Goal: Task Accomplishment & Management: Manage account settings

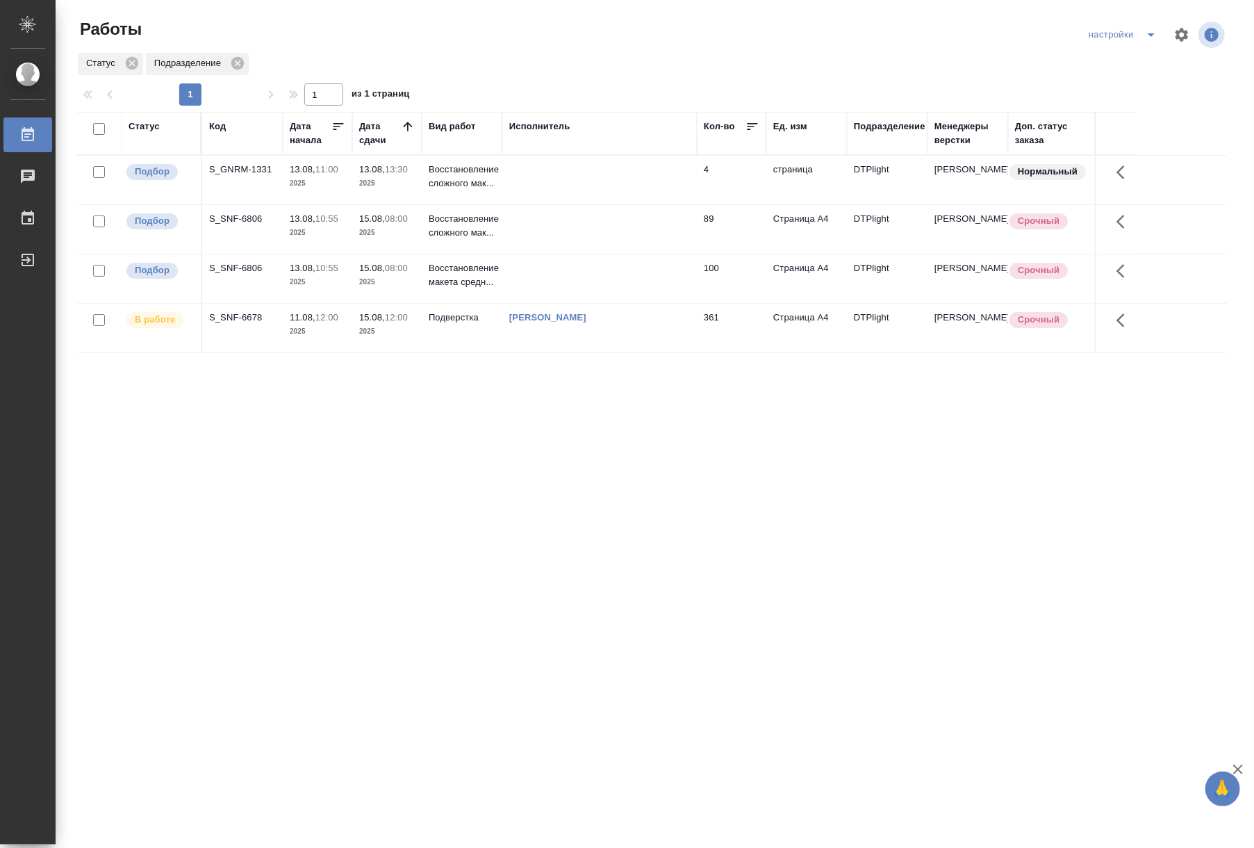
click at [315, 271] on p "13.08," at bounding box center [303, 268] width 26 height 10
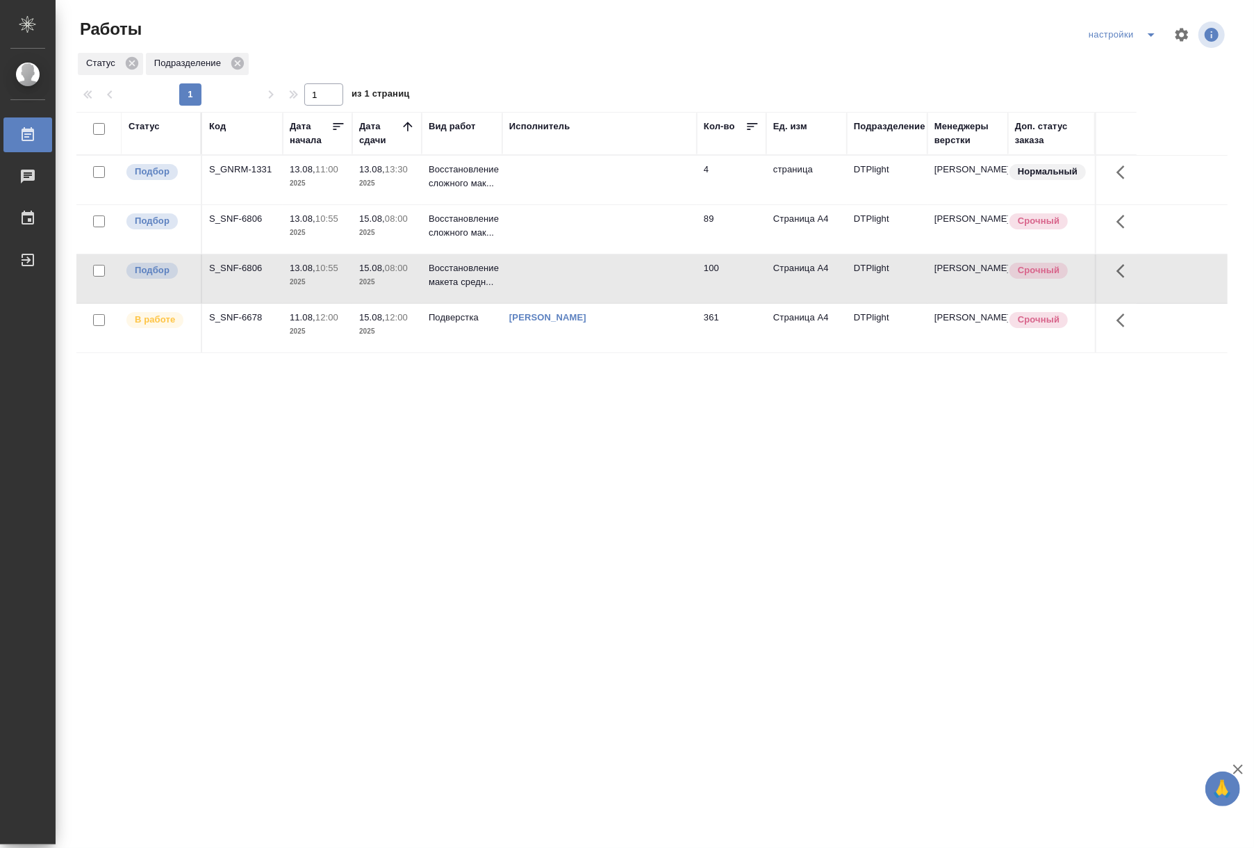
click at [315, 271] on p "13.08," at bounding box center [303, 268] width 26 height 10
click at [284, 204] on td "13.08, 10:55 2025" at bounding box center [317, 180] width 69 height 49
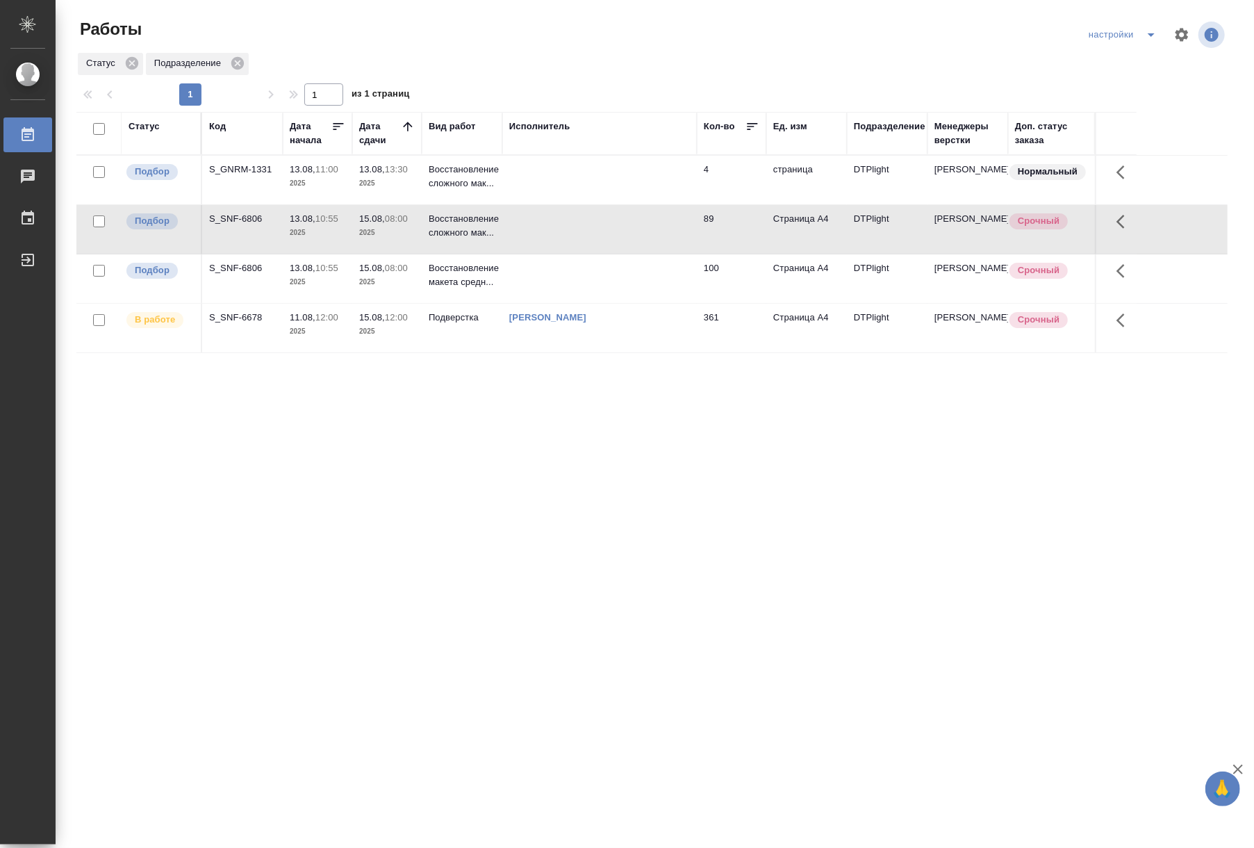
click at [284, 204] on td "13.08, 10:55 2025" at bounding box center [317, 180] width 69 height 49
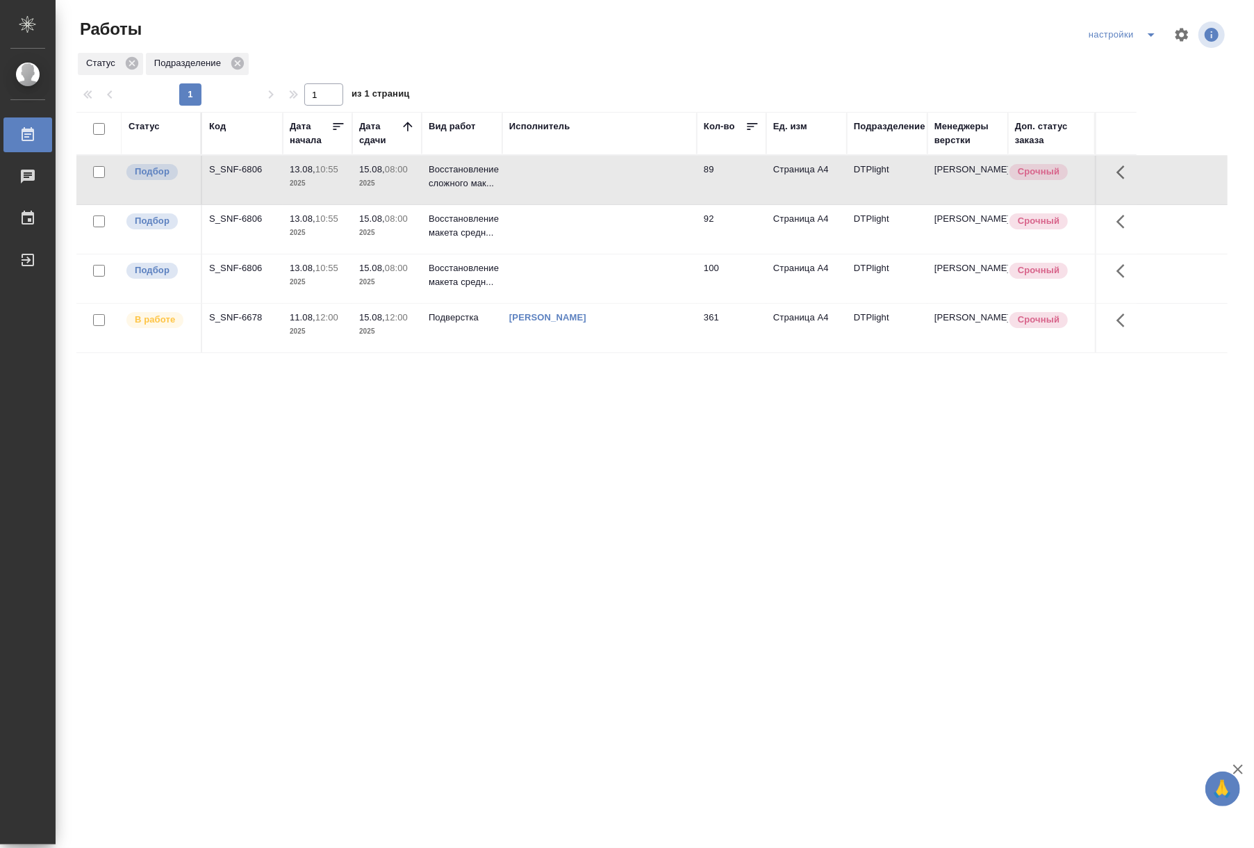
click at [406, 226] on p "2025" at bounding box center [387, 233] width 56 height 14
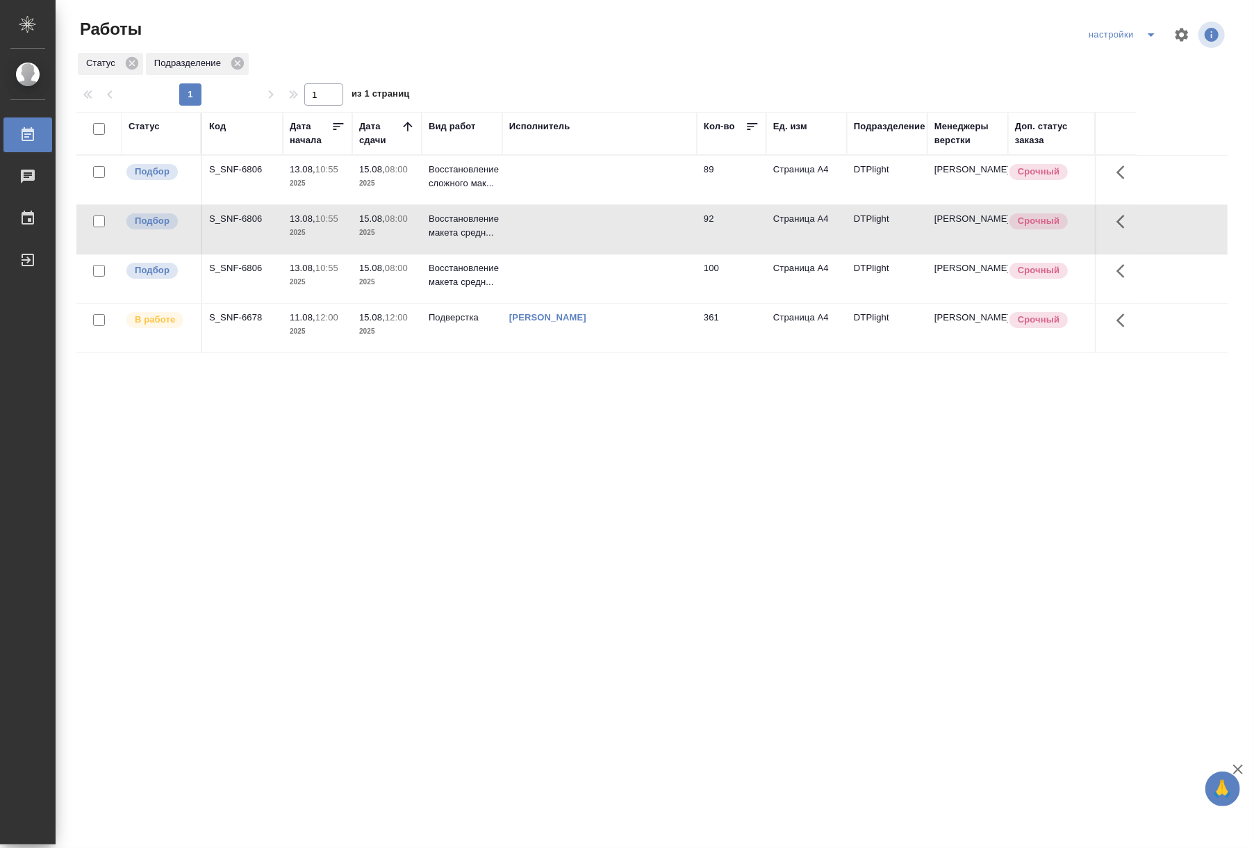
click at [406, 226] on p "2025" at bounding box center [387, 233] width 56 height 14
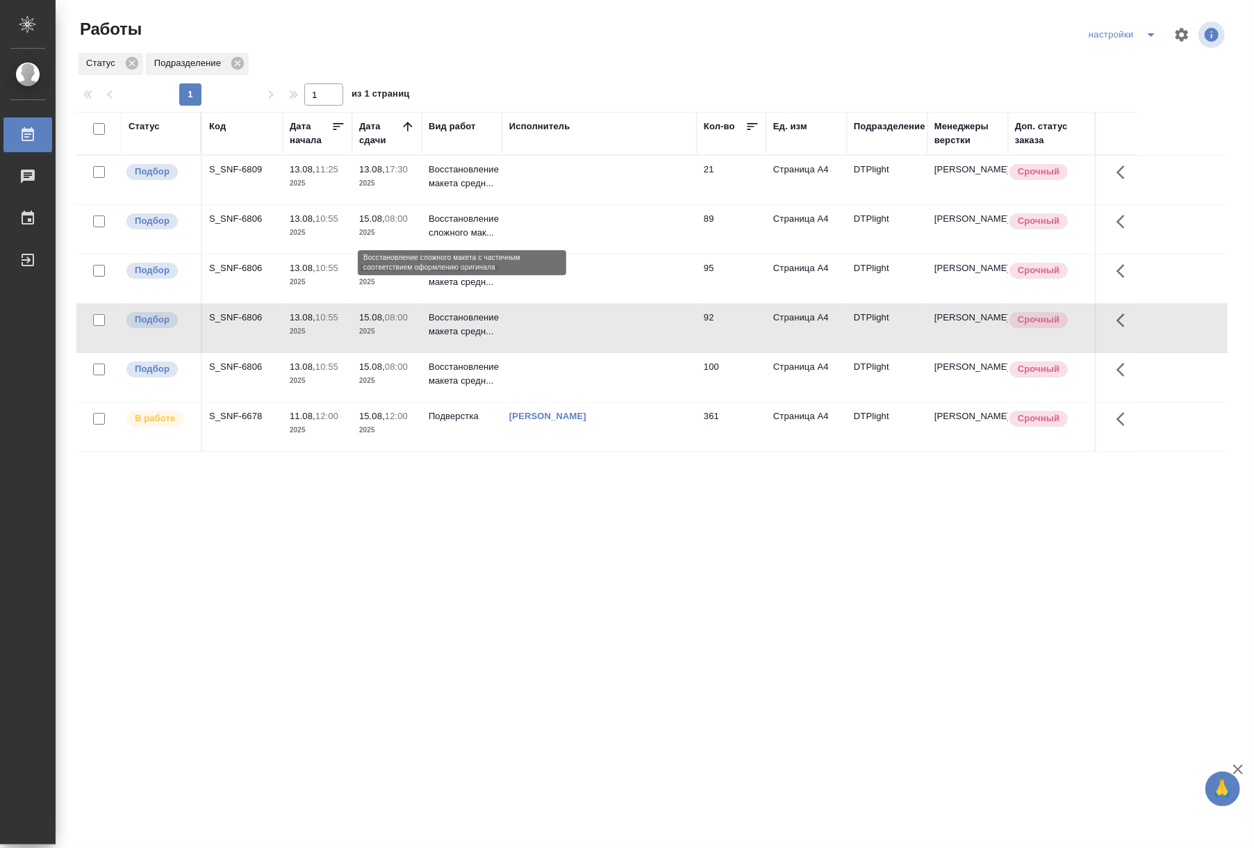
click at [435, 229] on p "Восстановление сложного мак..." at bounding box center [462, 226] width 67 height 28
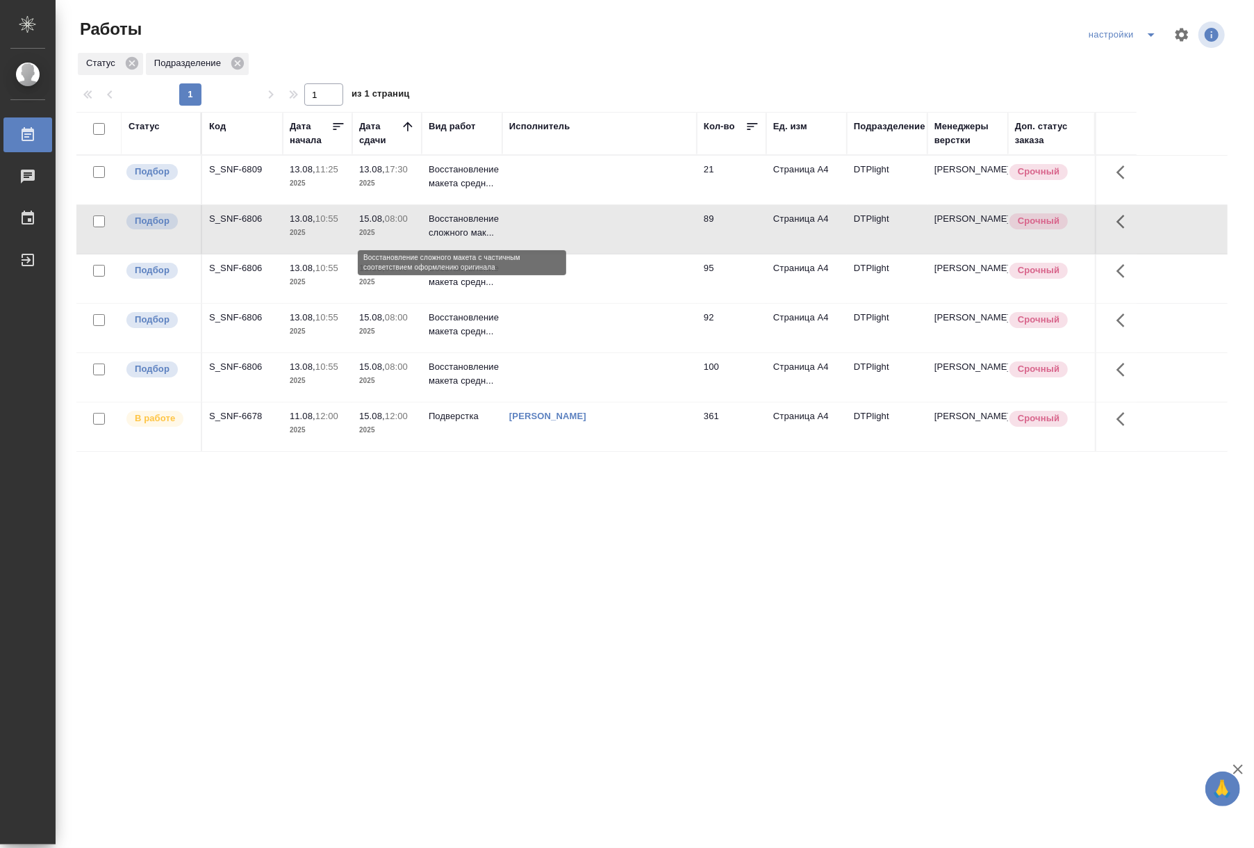
click at [435, 229] on p "Восстановление сложного мак..." at bounding box center [462, 226] width 67 height 28
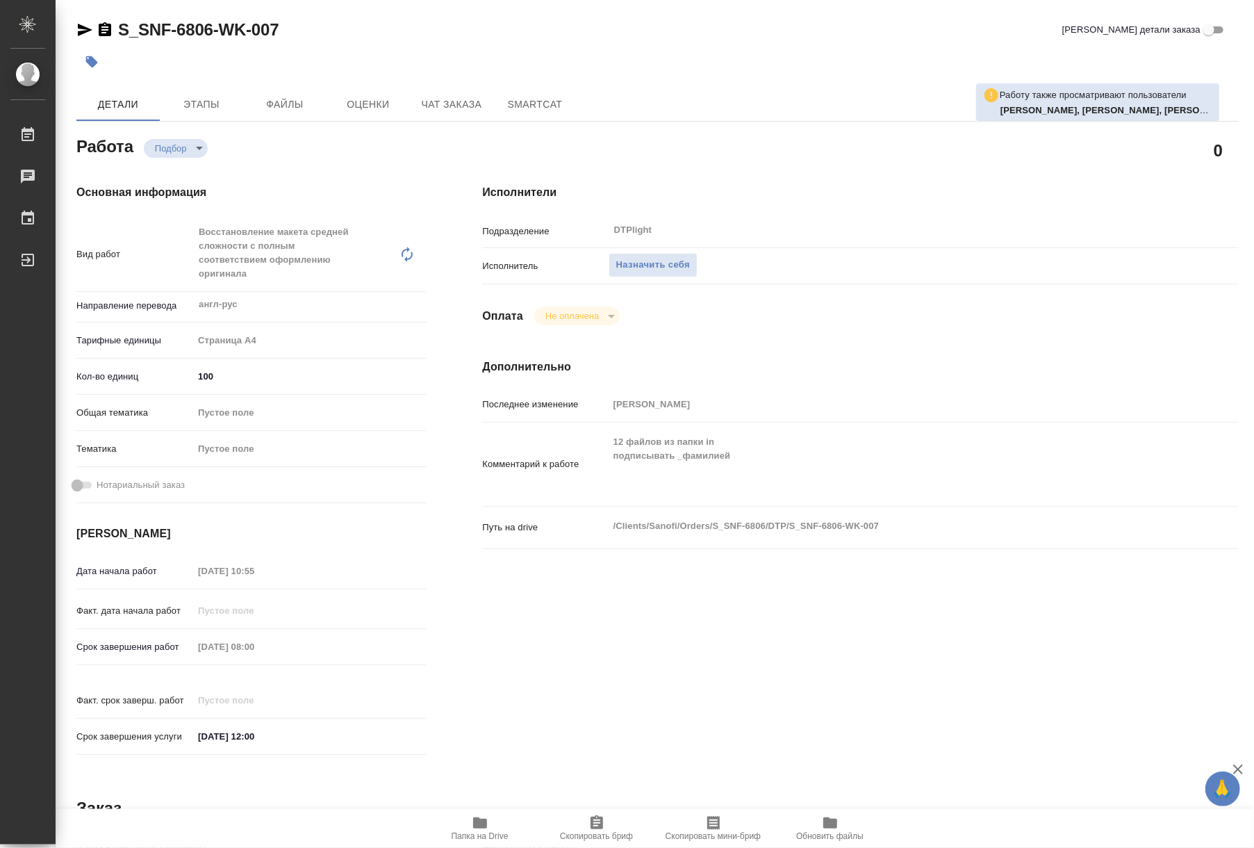
type textarea "x"
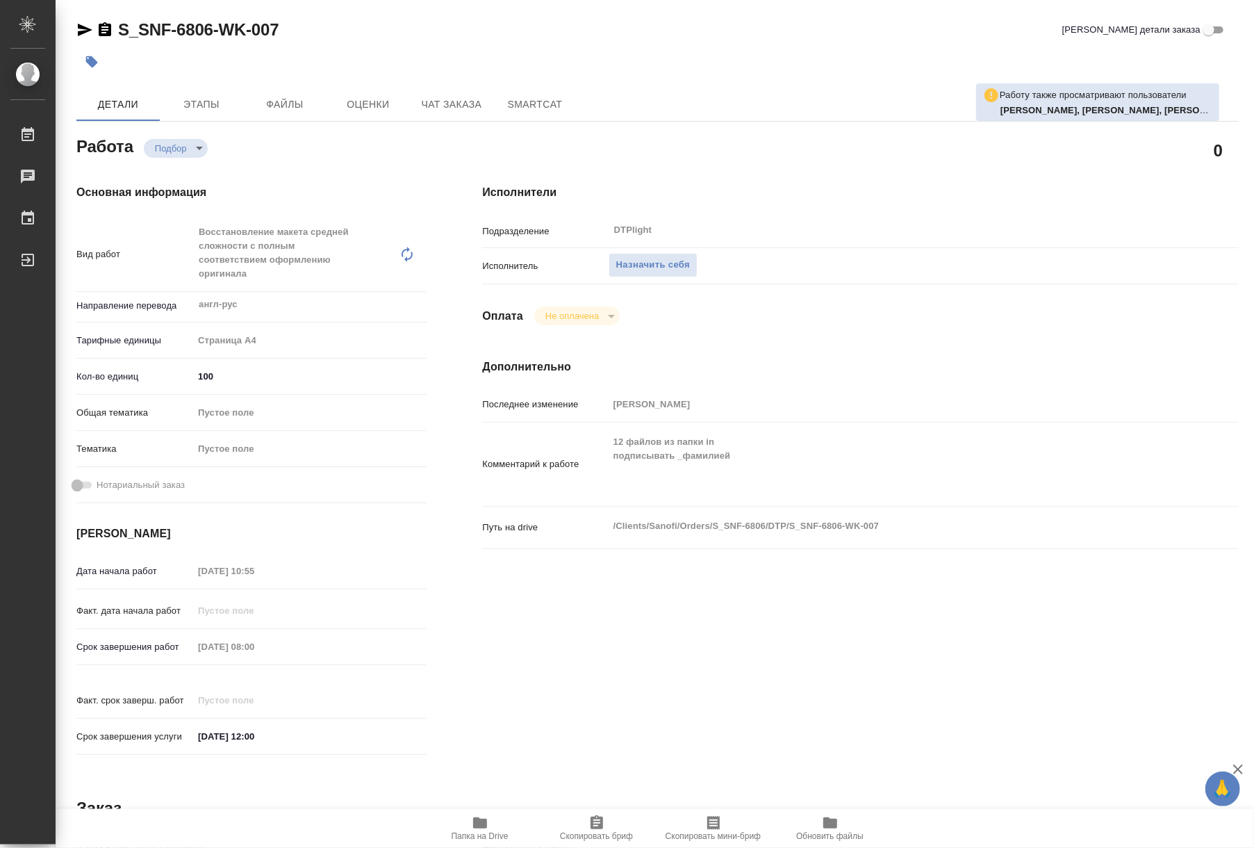
type textarea "x"
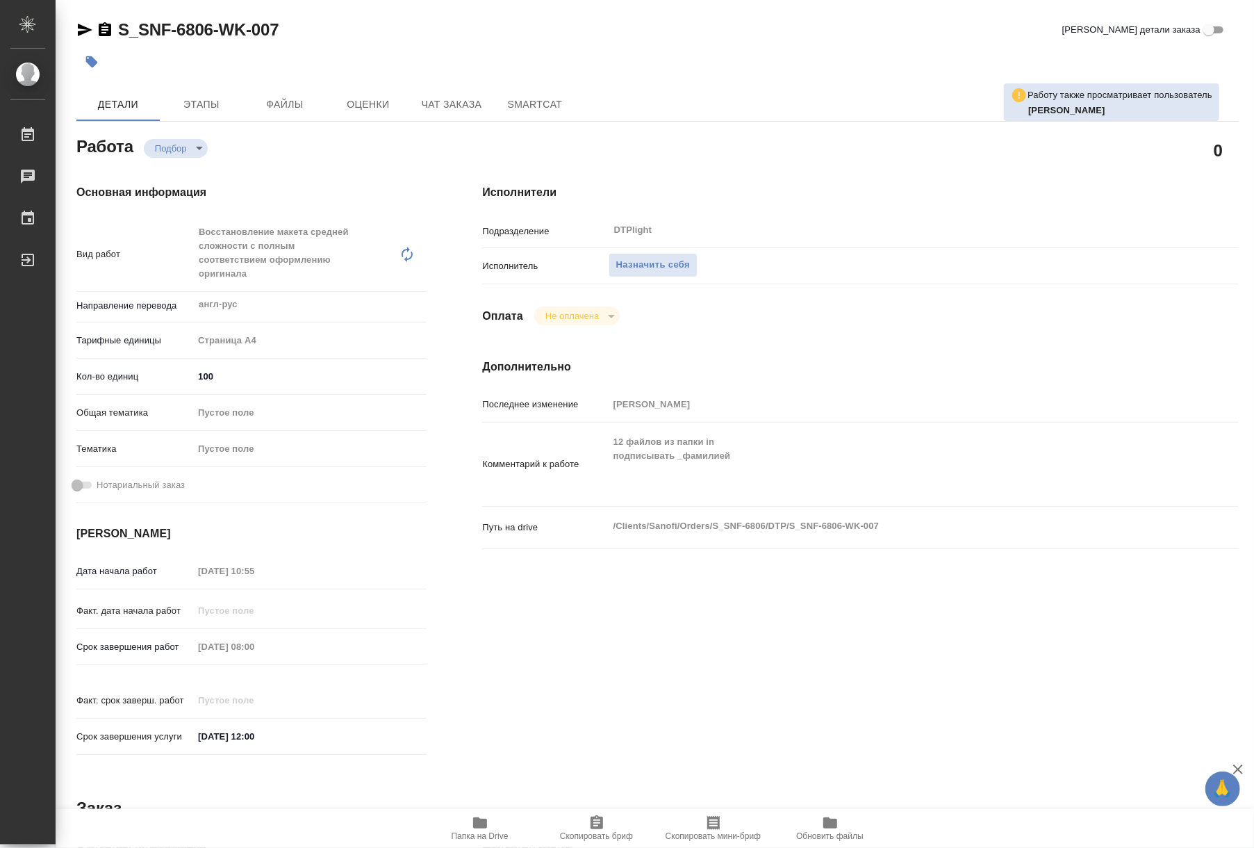
click at [503, 824] on span "Папка на Drive" at bounding box center [480, 827] width 100 height 26
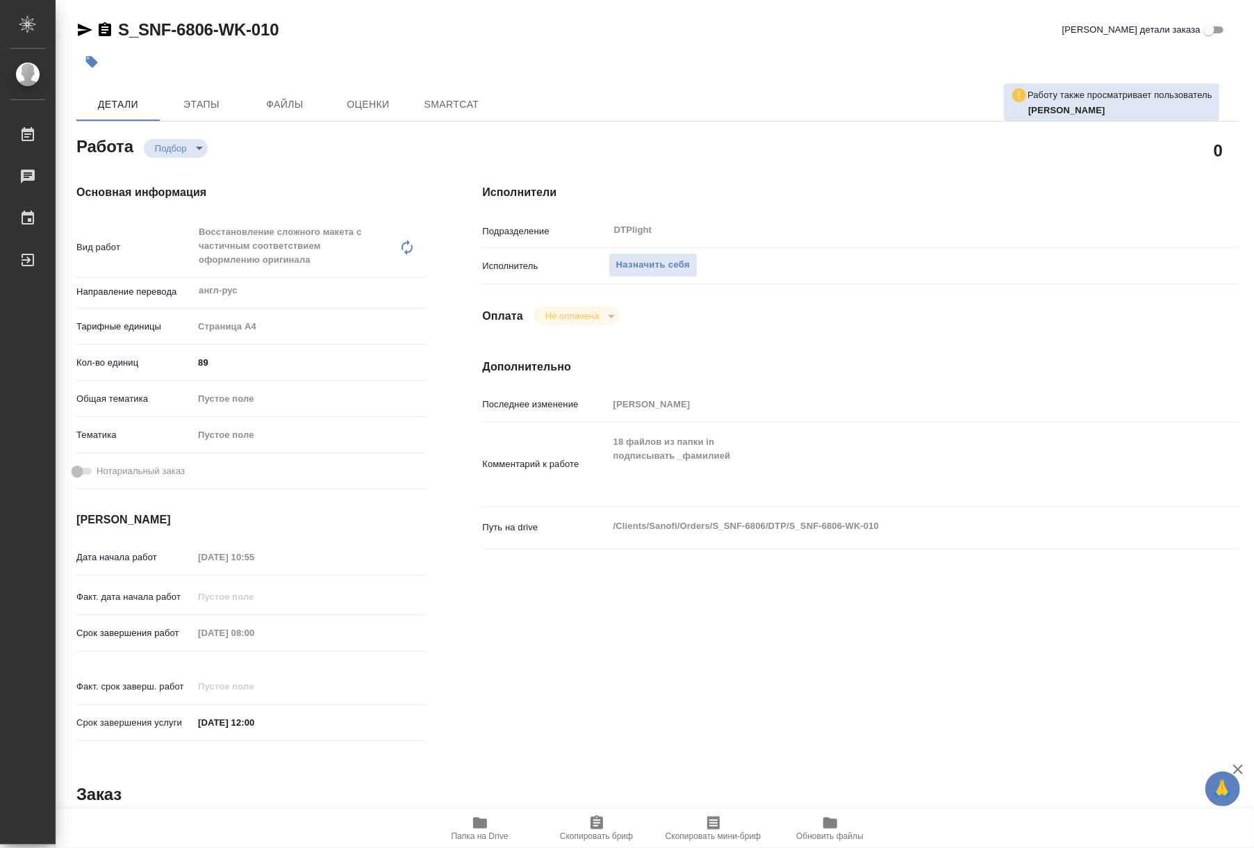
type textarea "x"
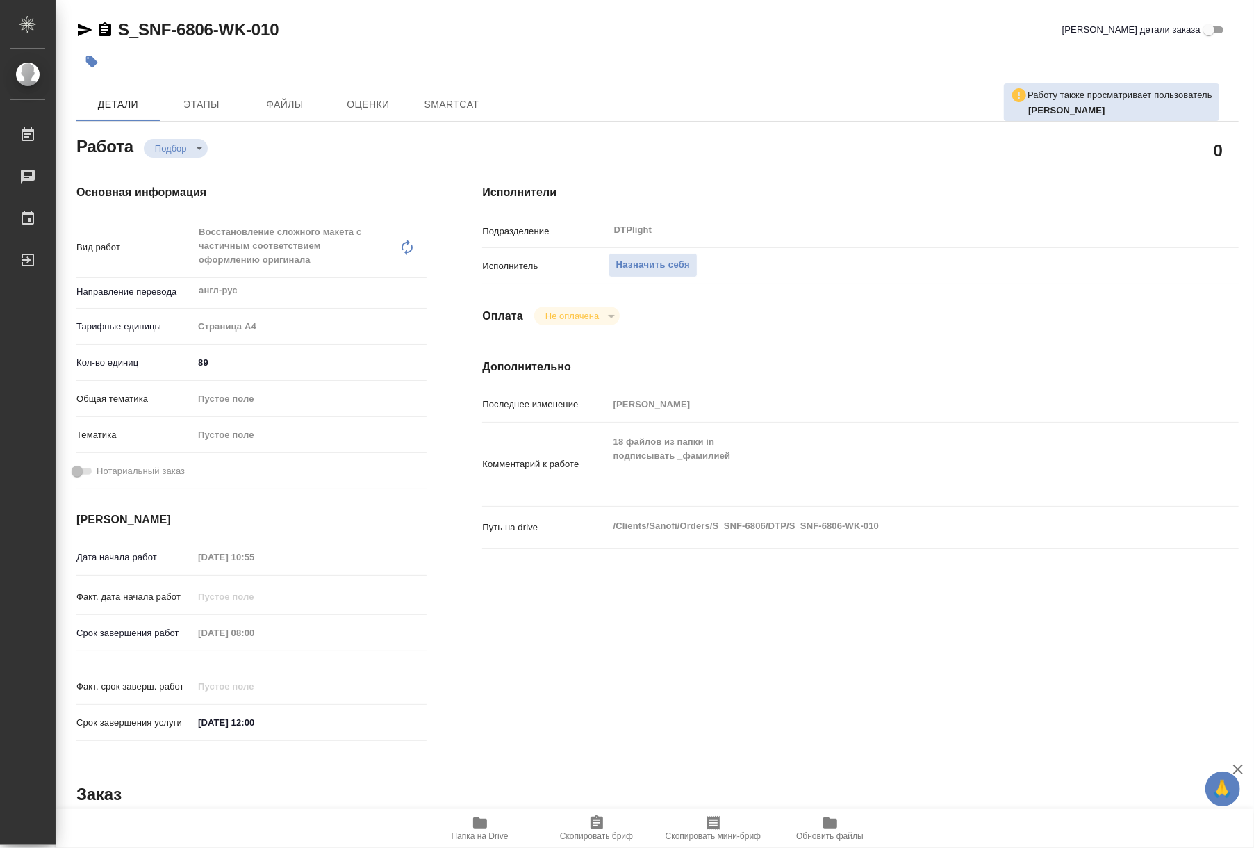
type textarea "x"
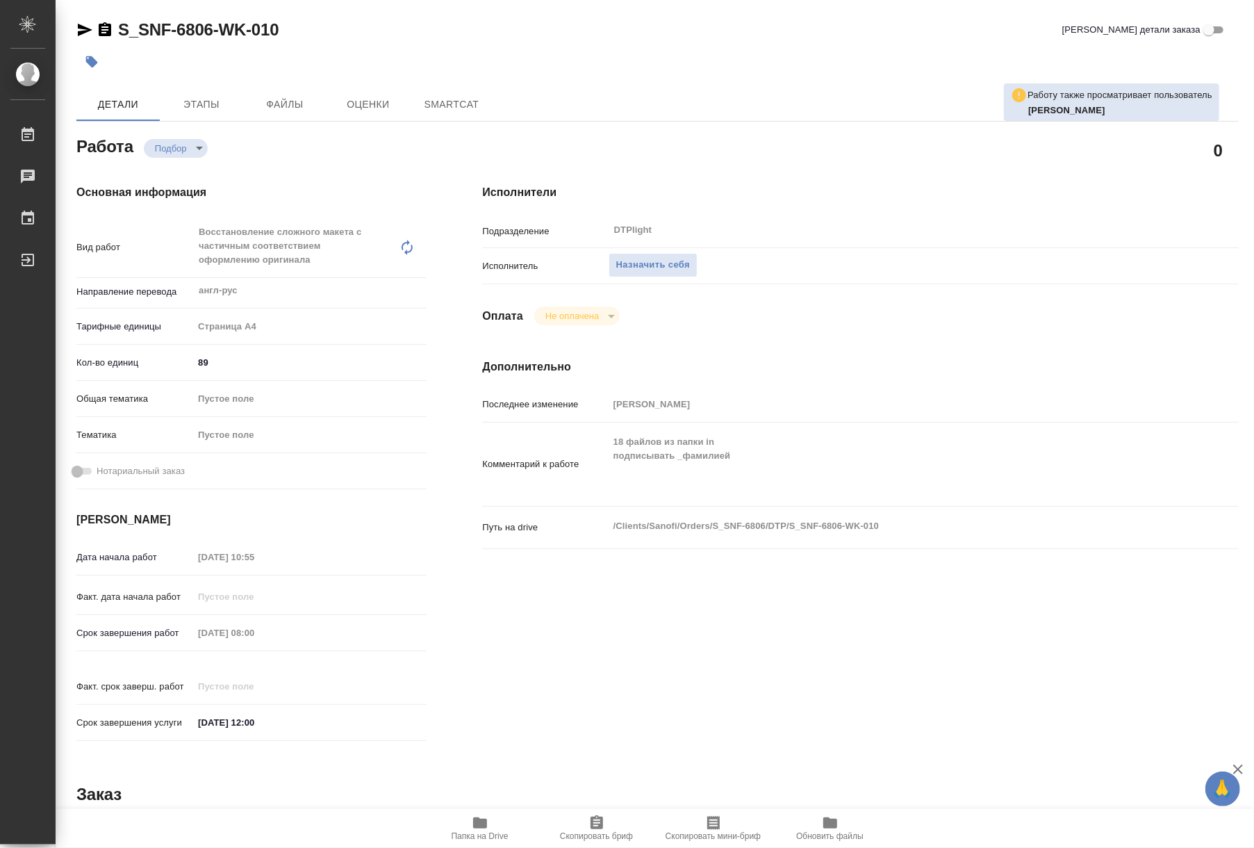
type textarea "x"
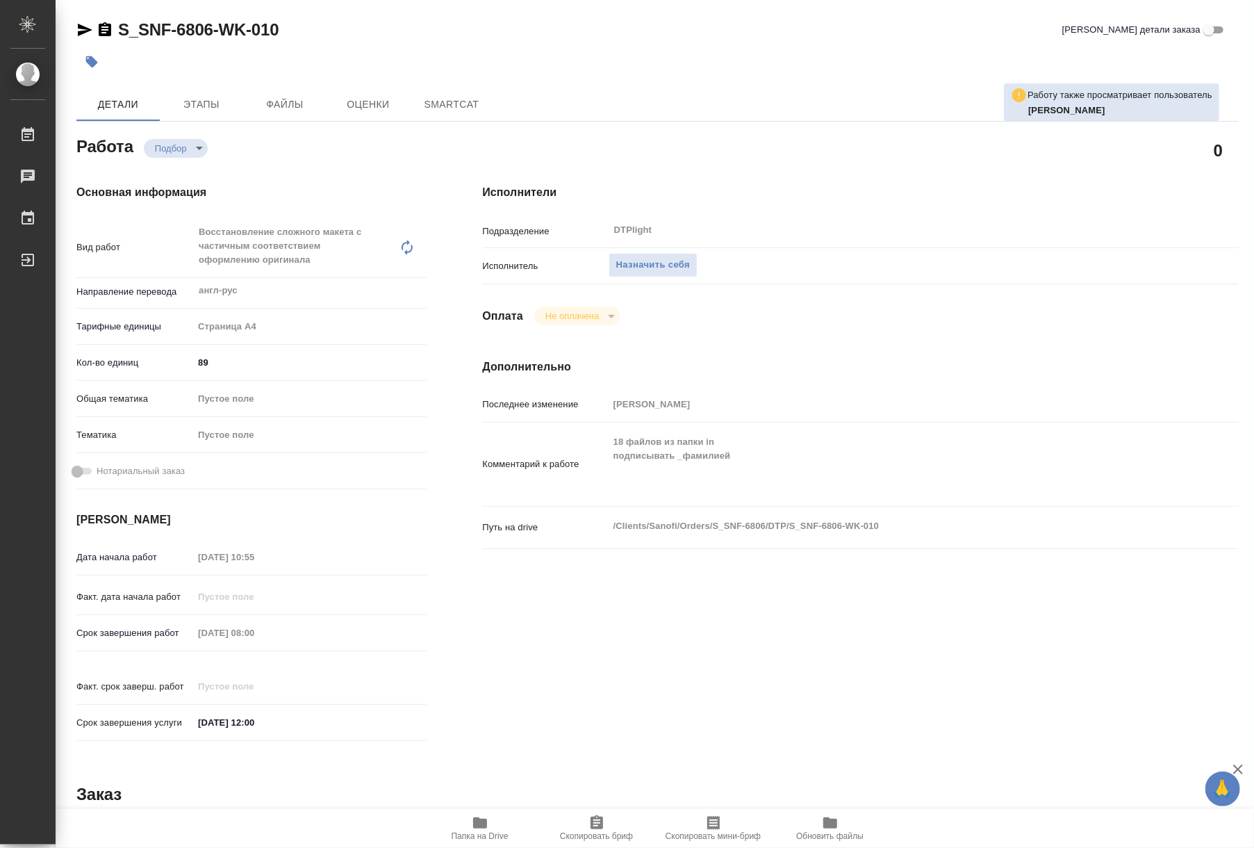
type textarea "x"
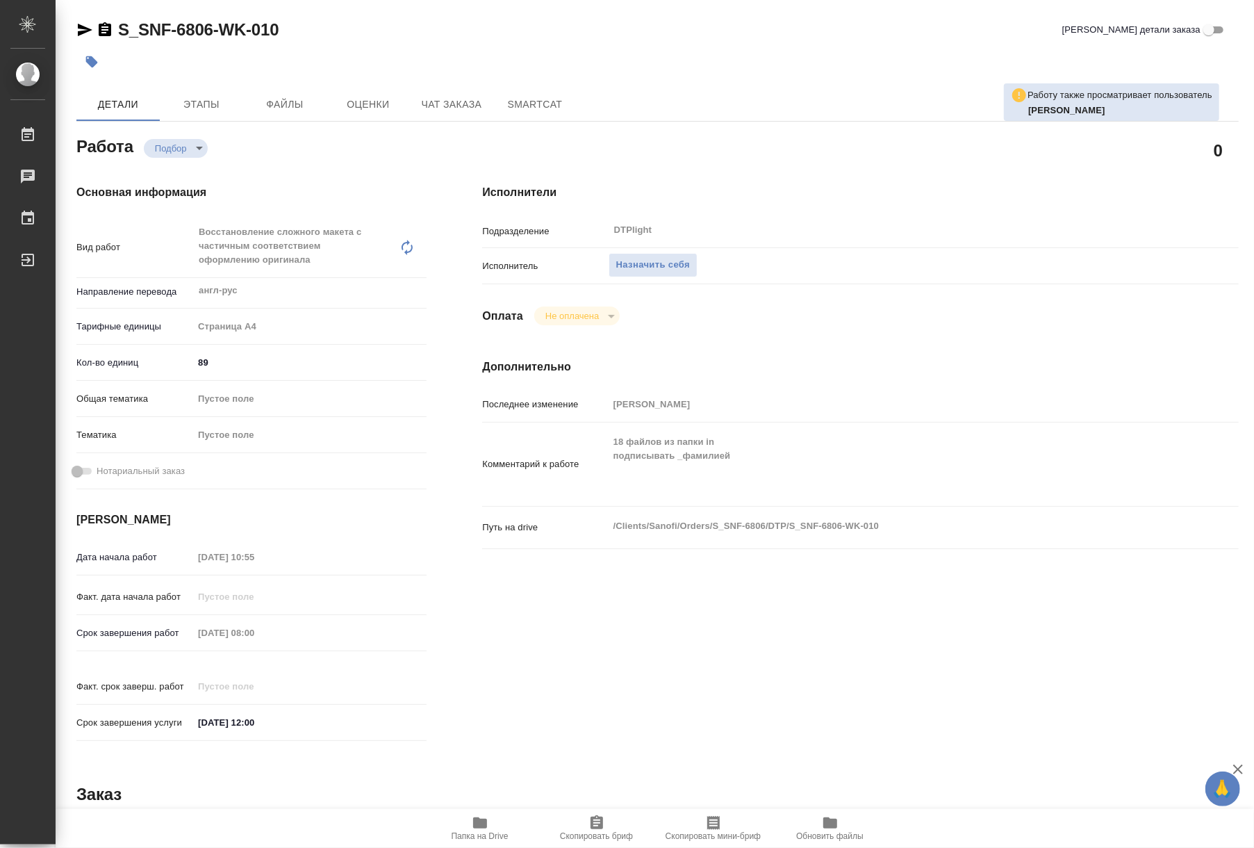
type textarea "x"
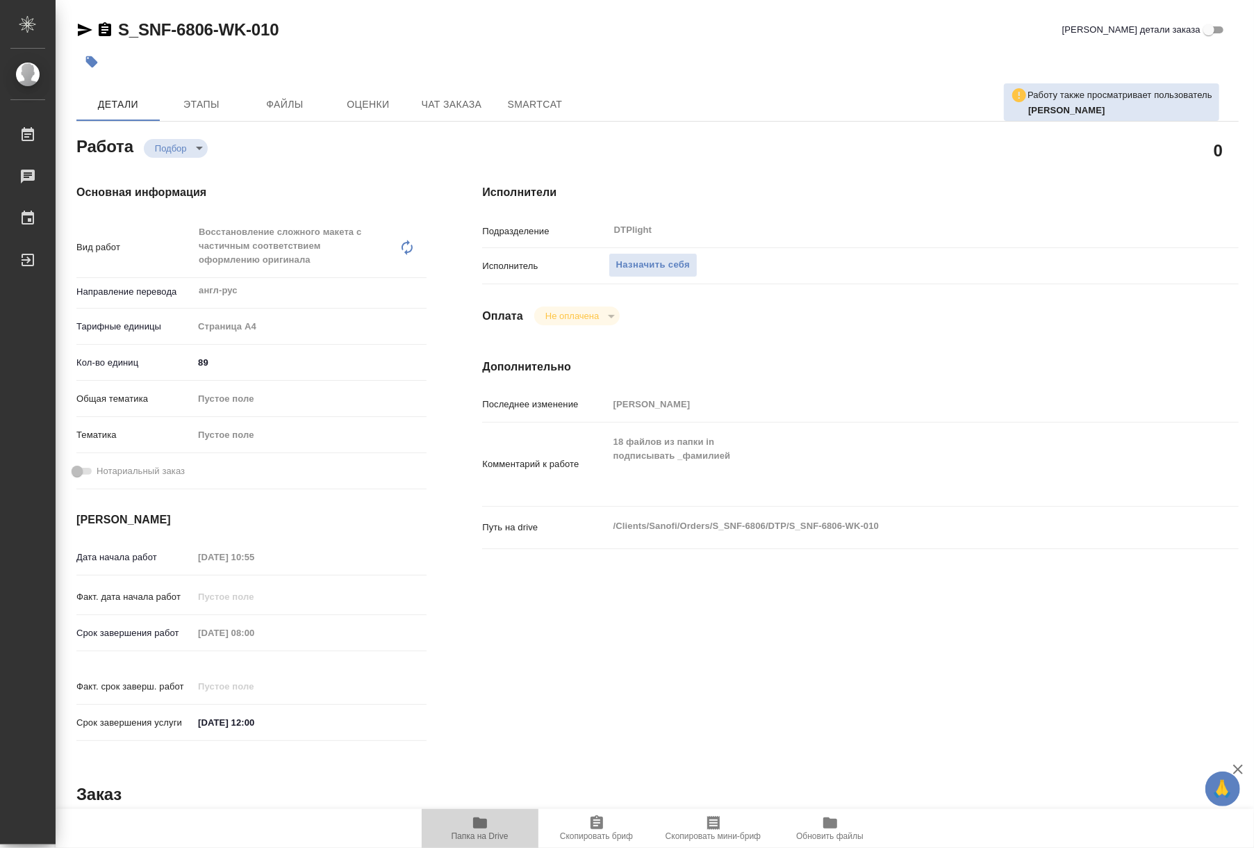
click at [492, 821] on span "Папка на Drive" at bounding box center [480, 827] width 100 height 26
type textarea "x"
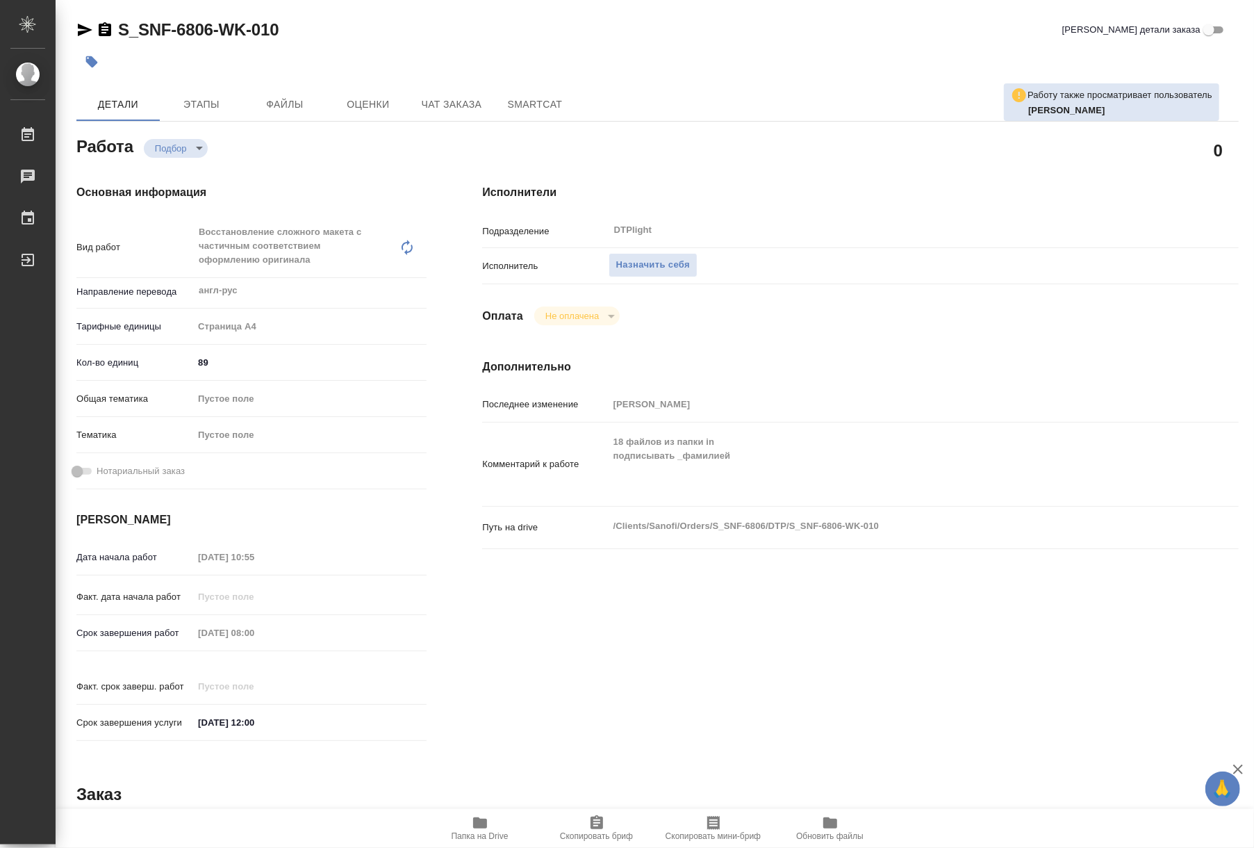
type textarea "x"
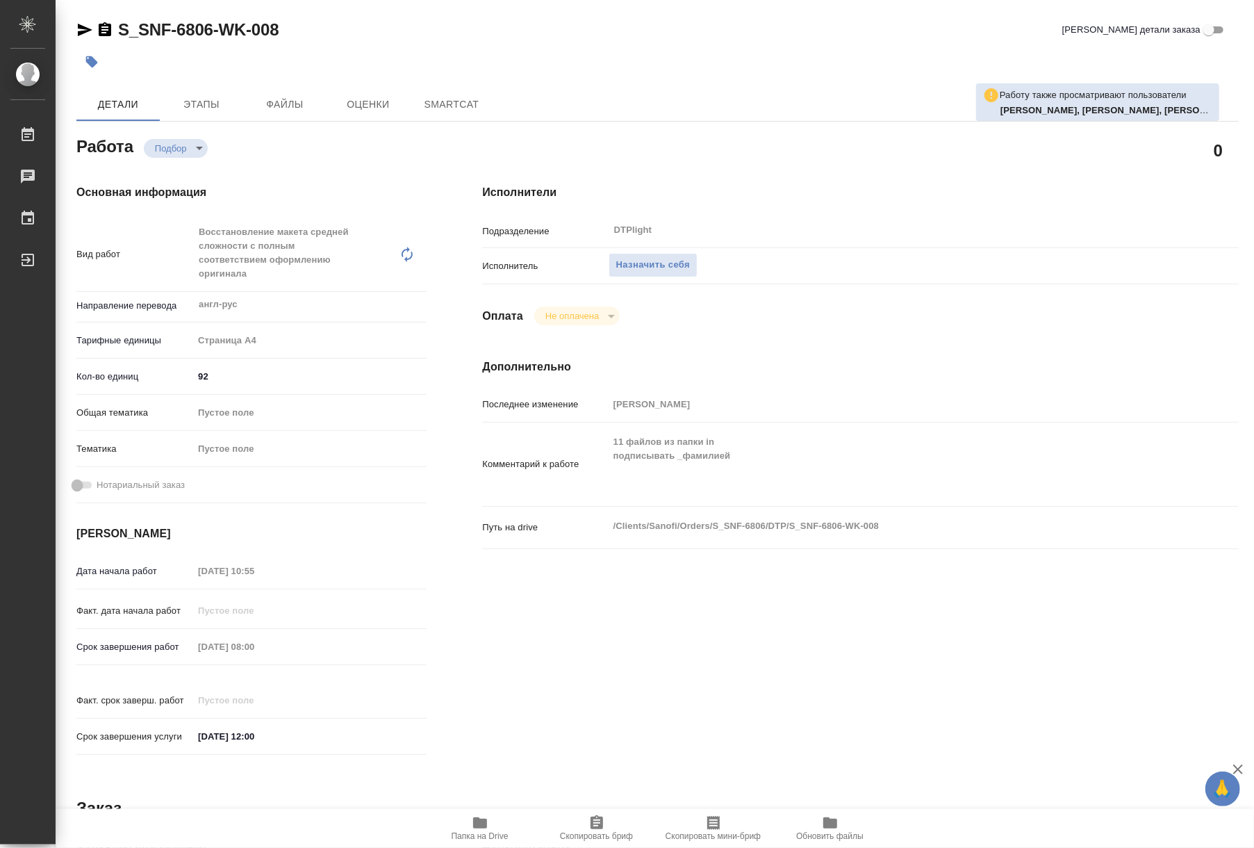
type textarea "x"
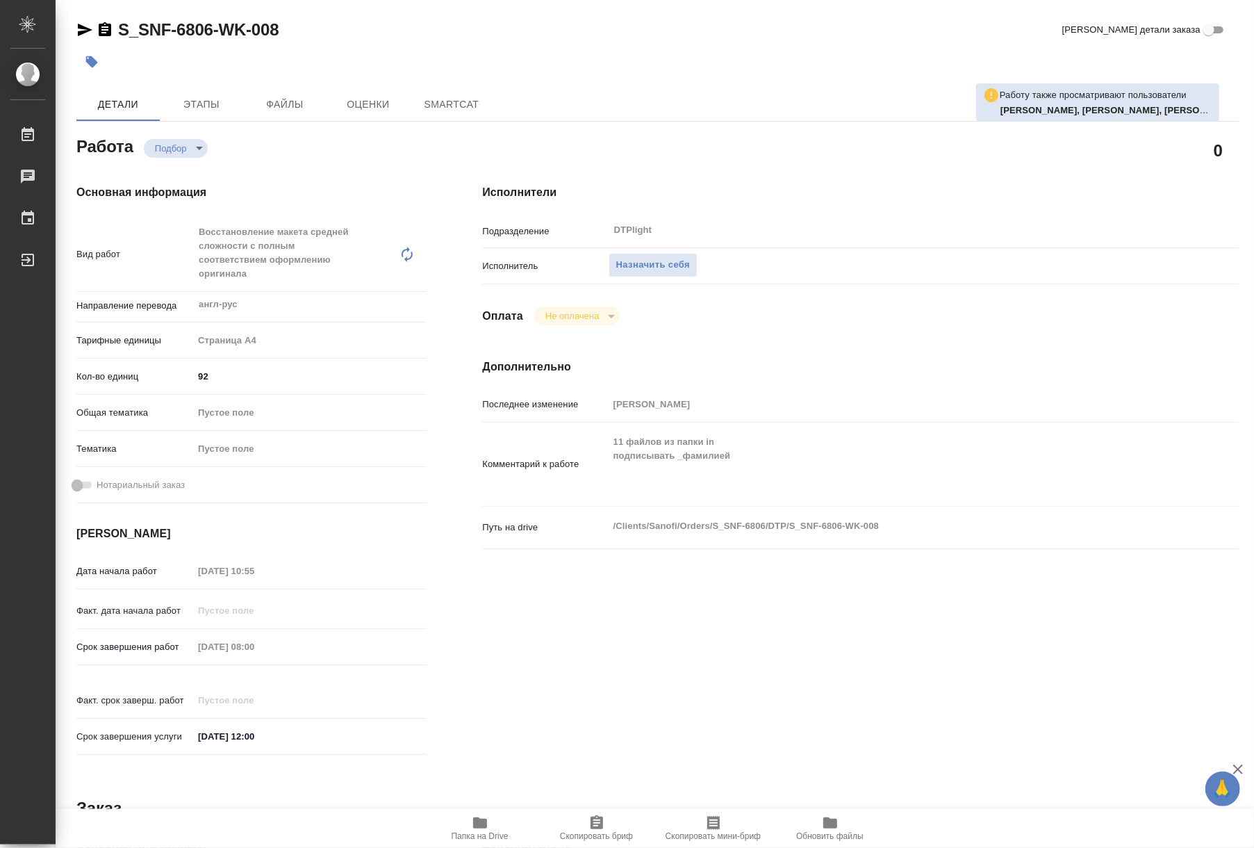
type textarea "x"
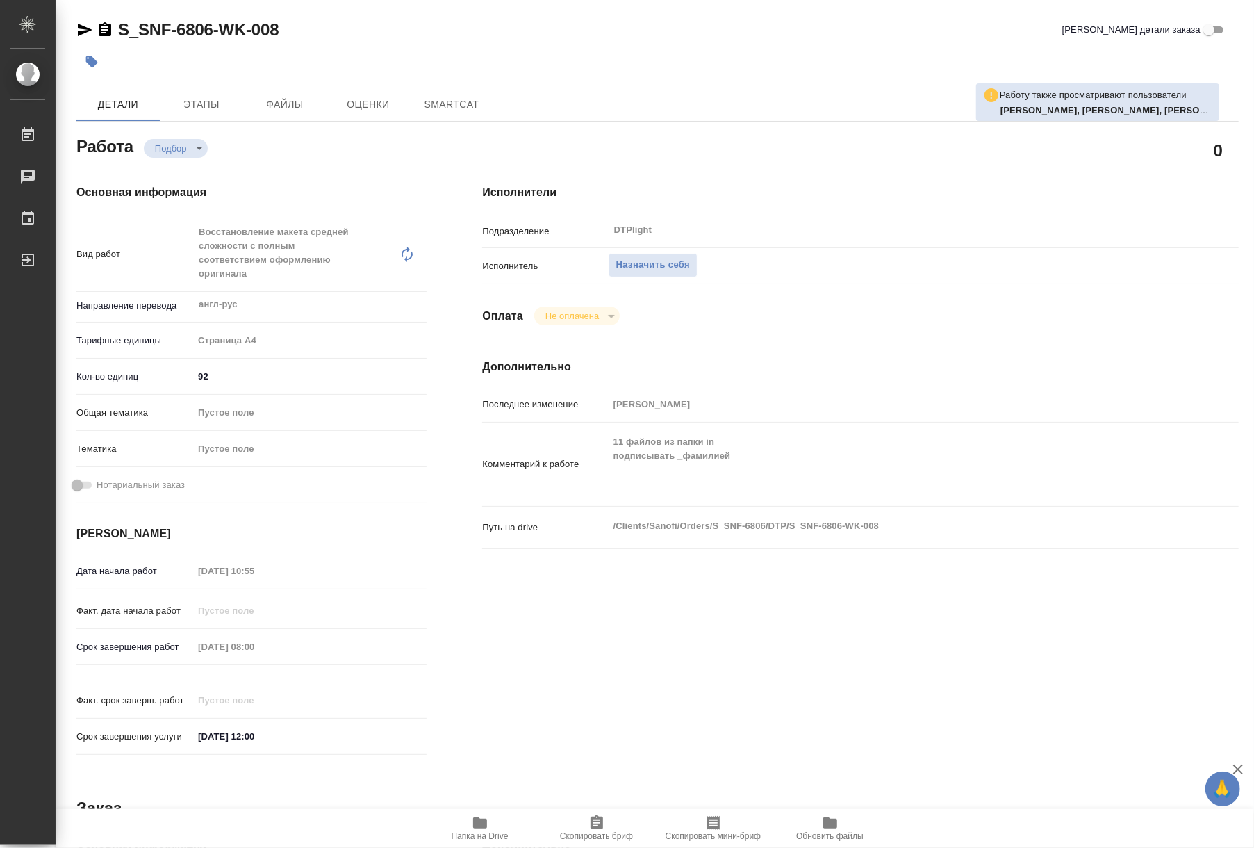
type textarea "x"
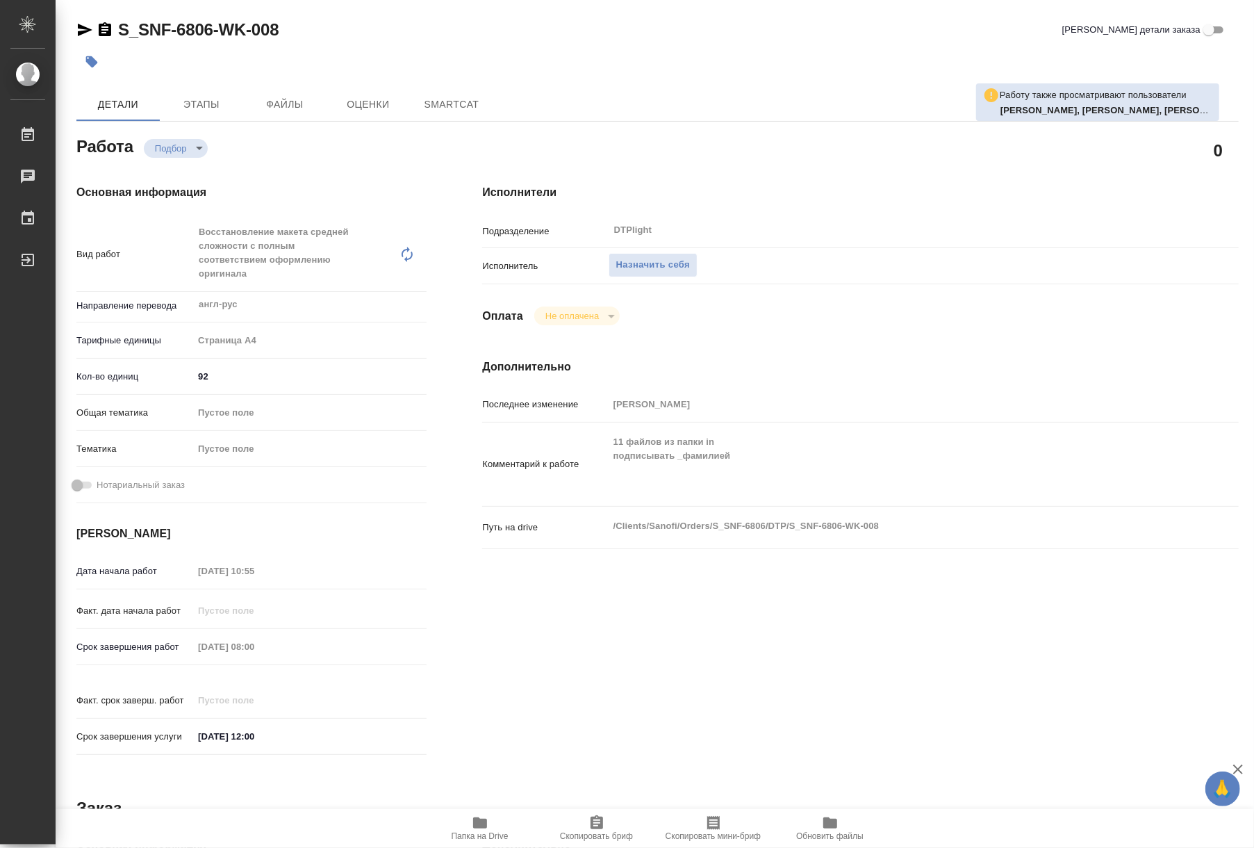
type textarea "x"
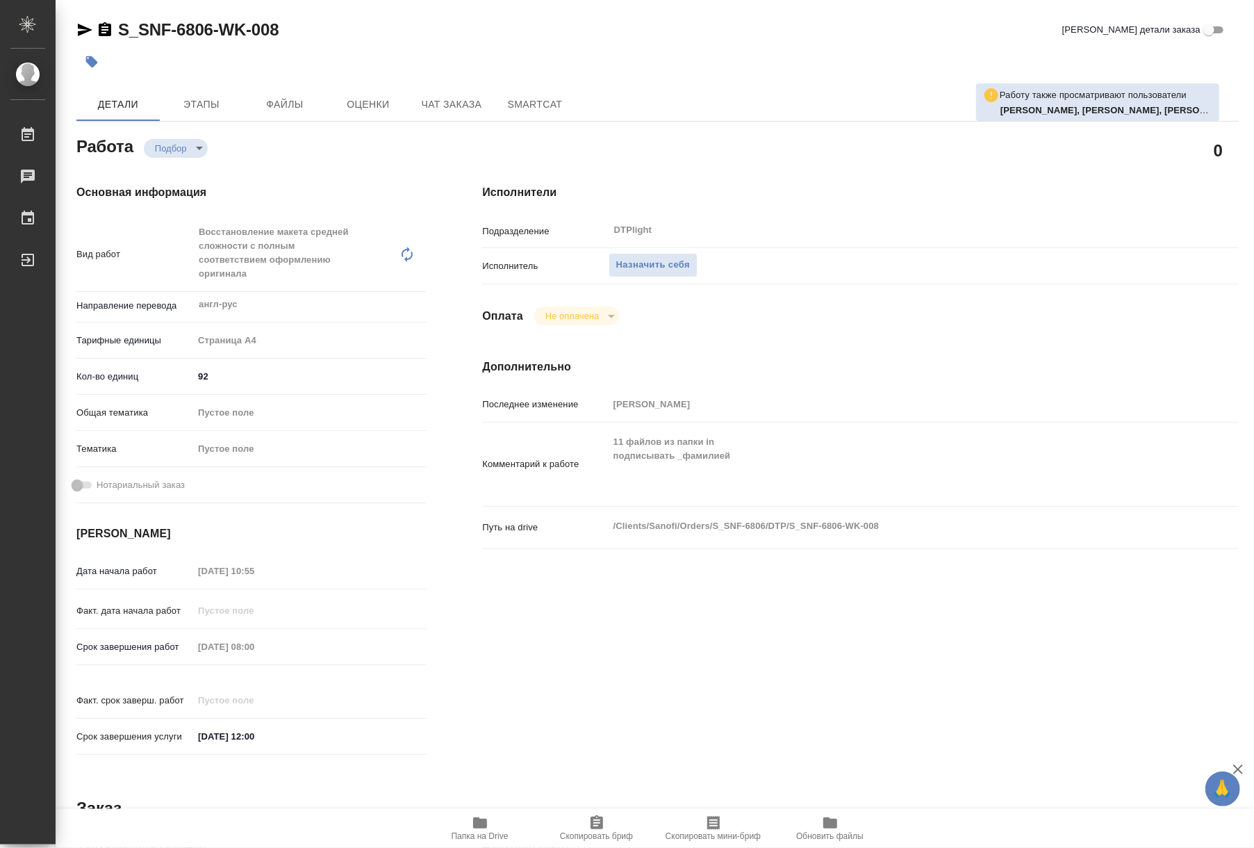
type textarea "x"
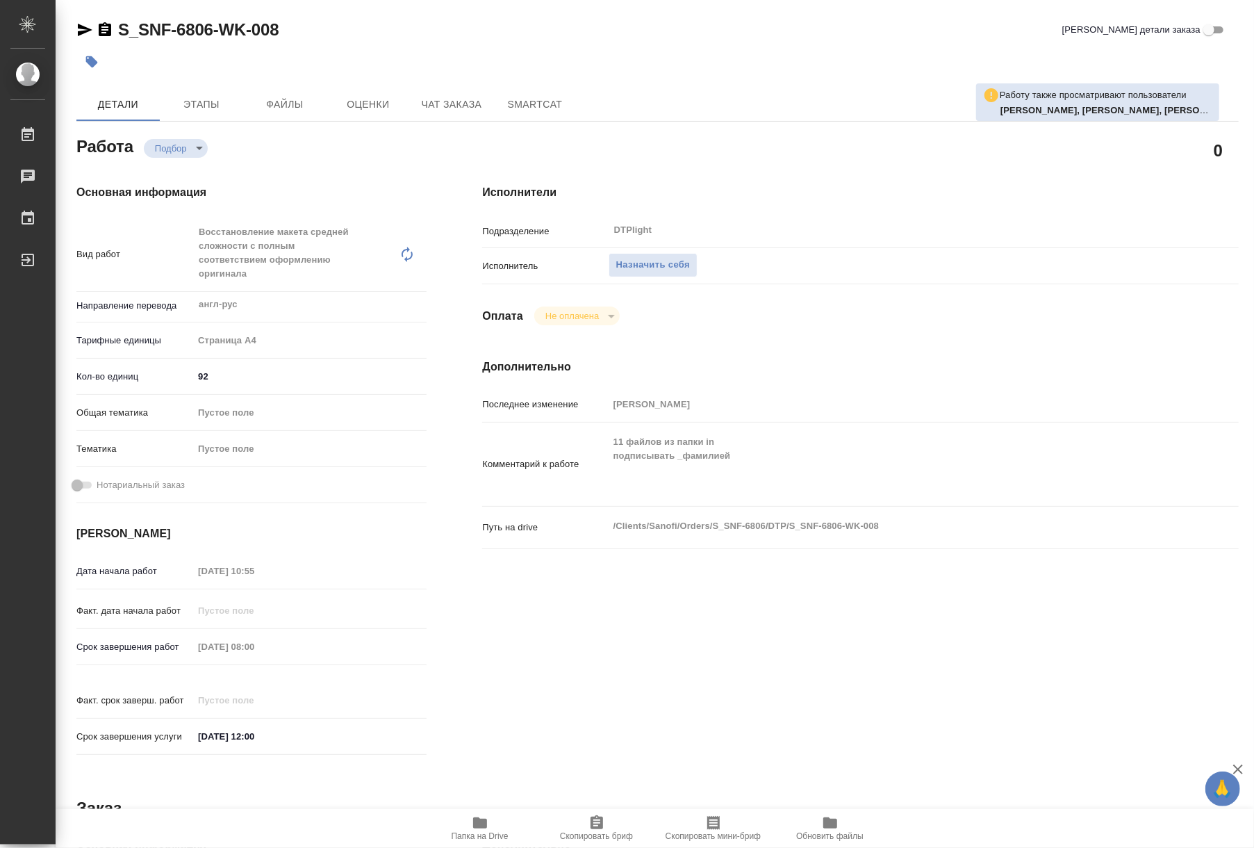
click at [498, 828] on span "Папка на Drive" at bounding box center [480, 827] width 100 height 26
type textarea "x"
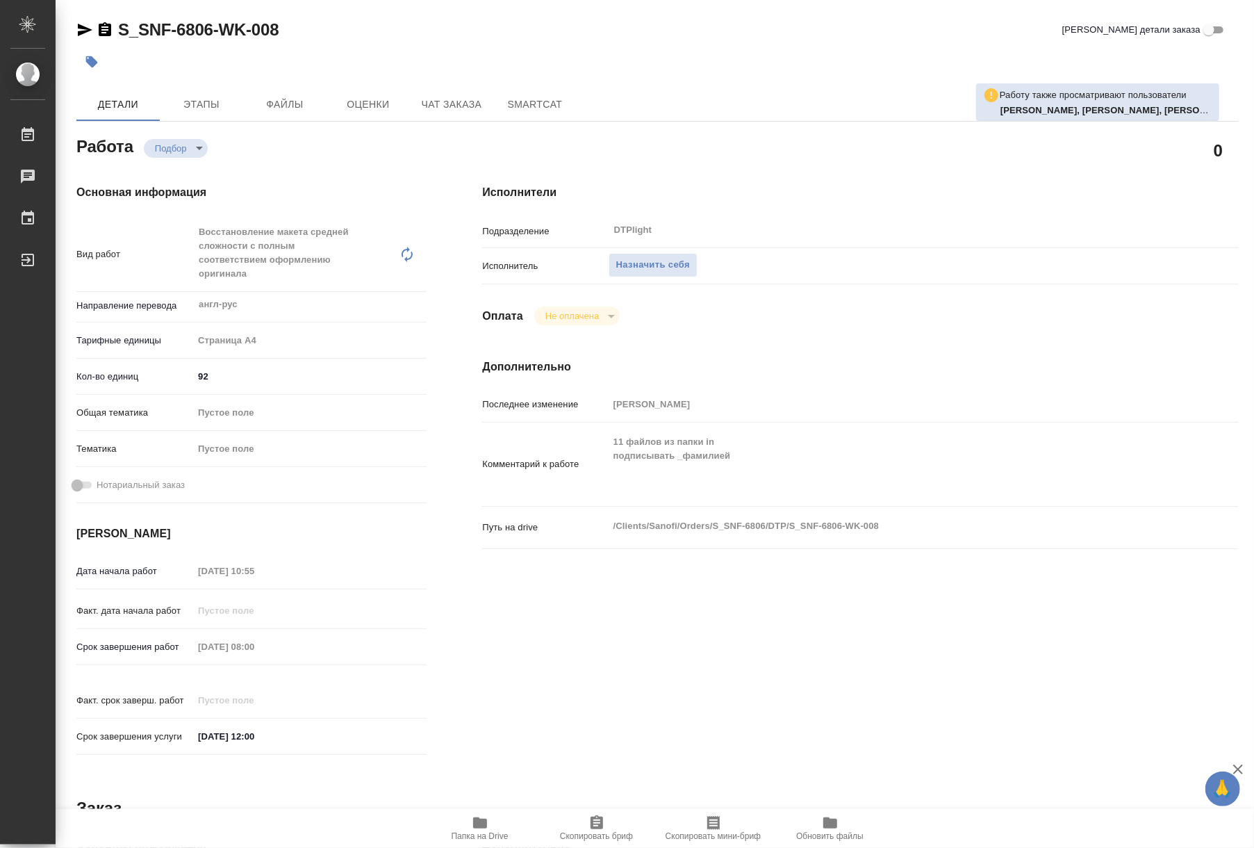
type textarea "x"
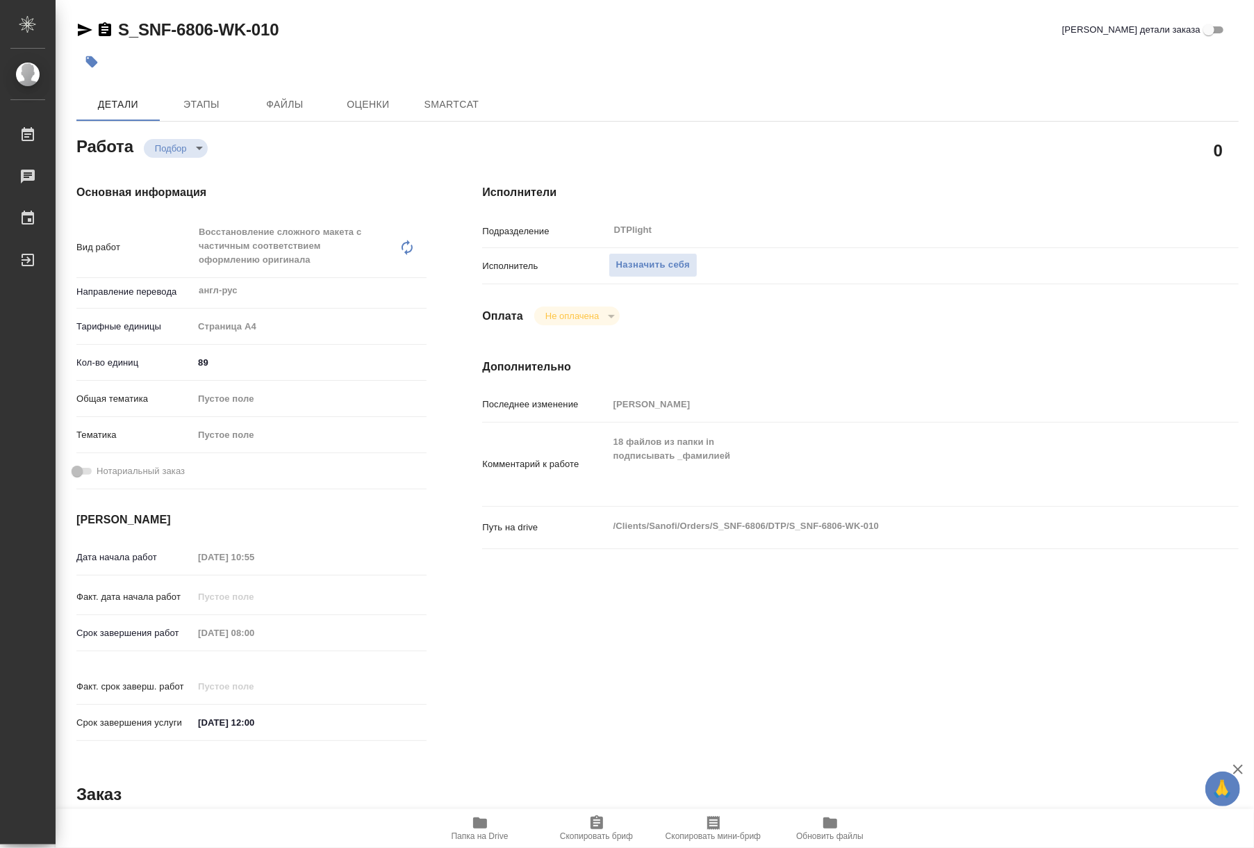
type textarea "x"
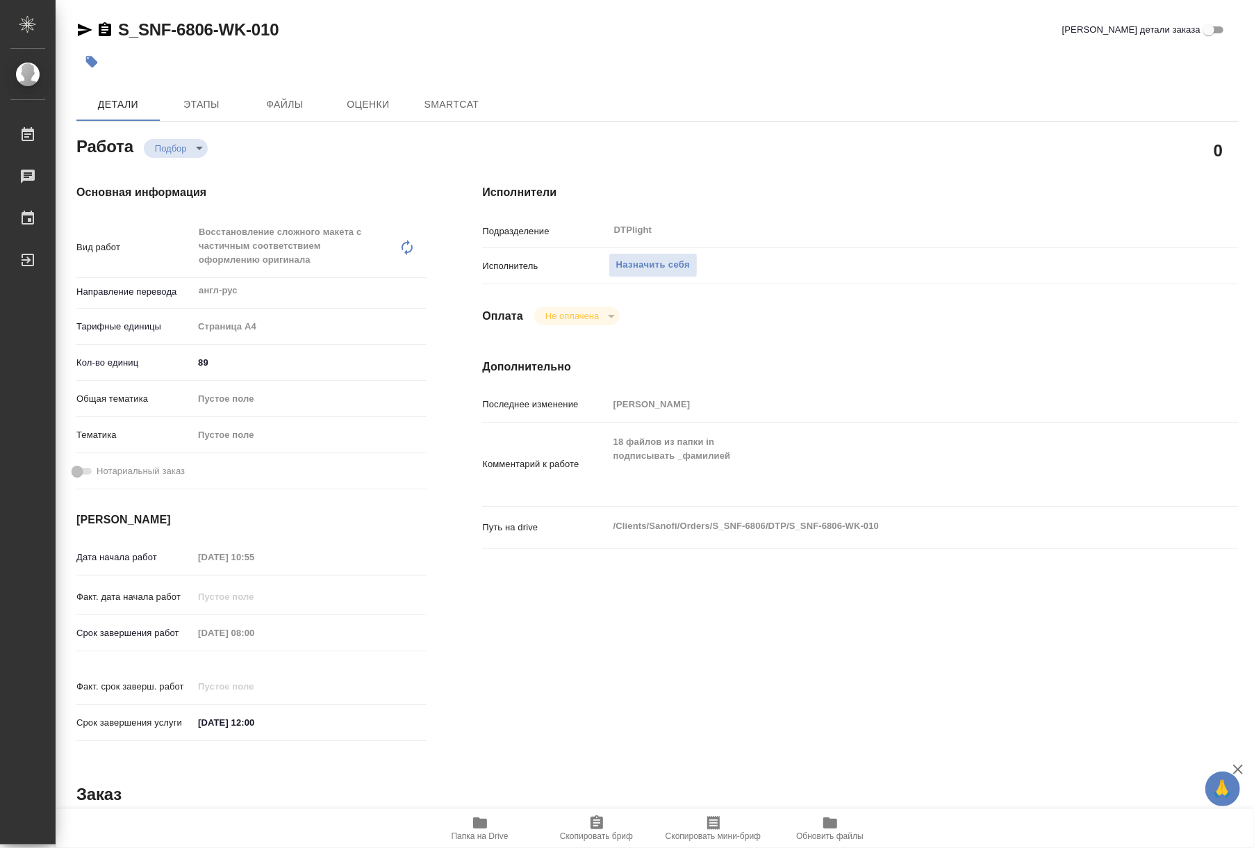
type textarea "x"
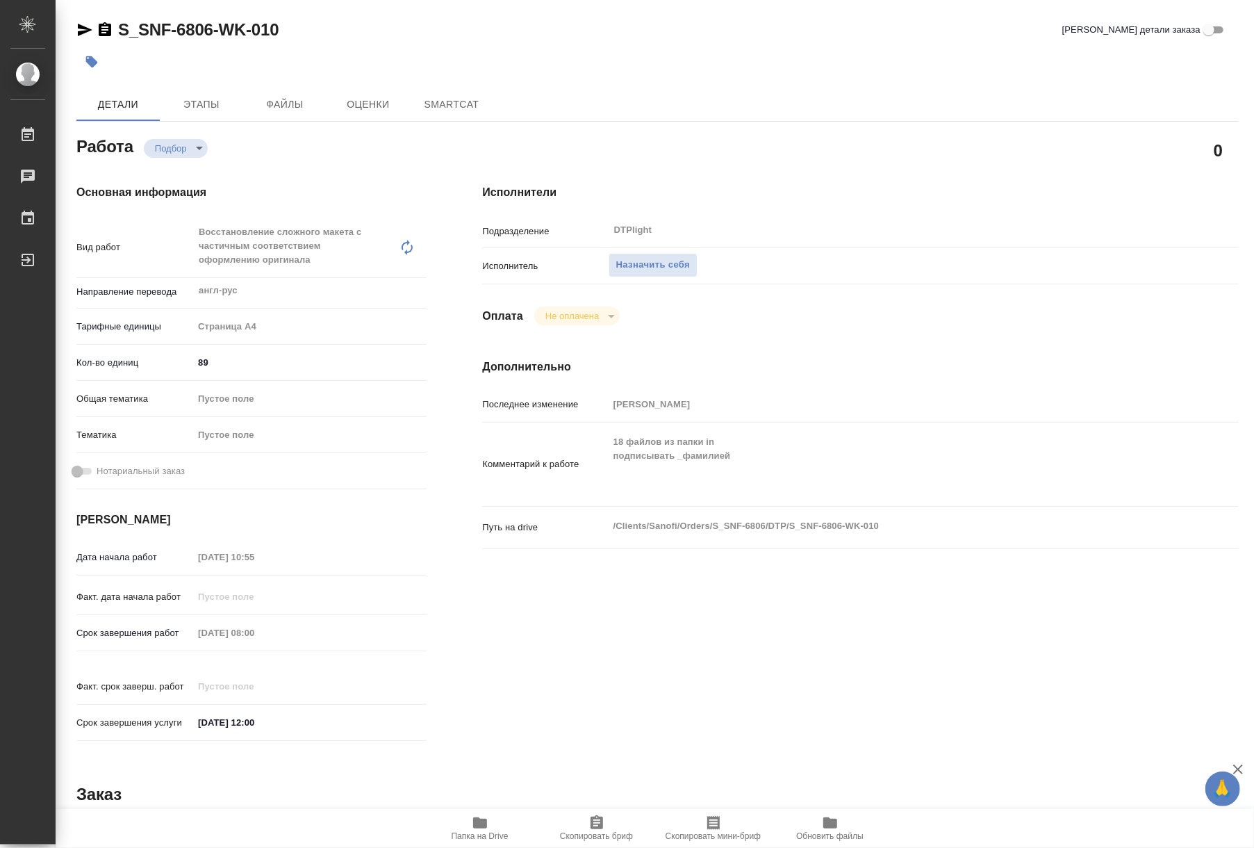
type textarea "x"
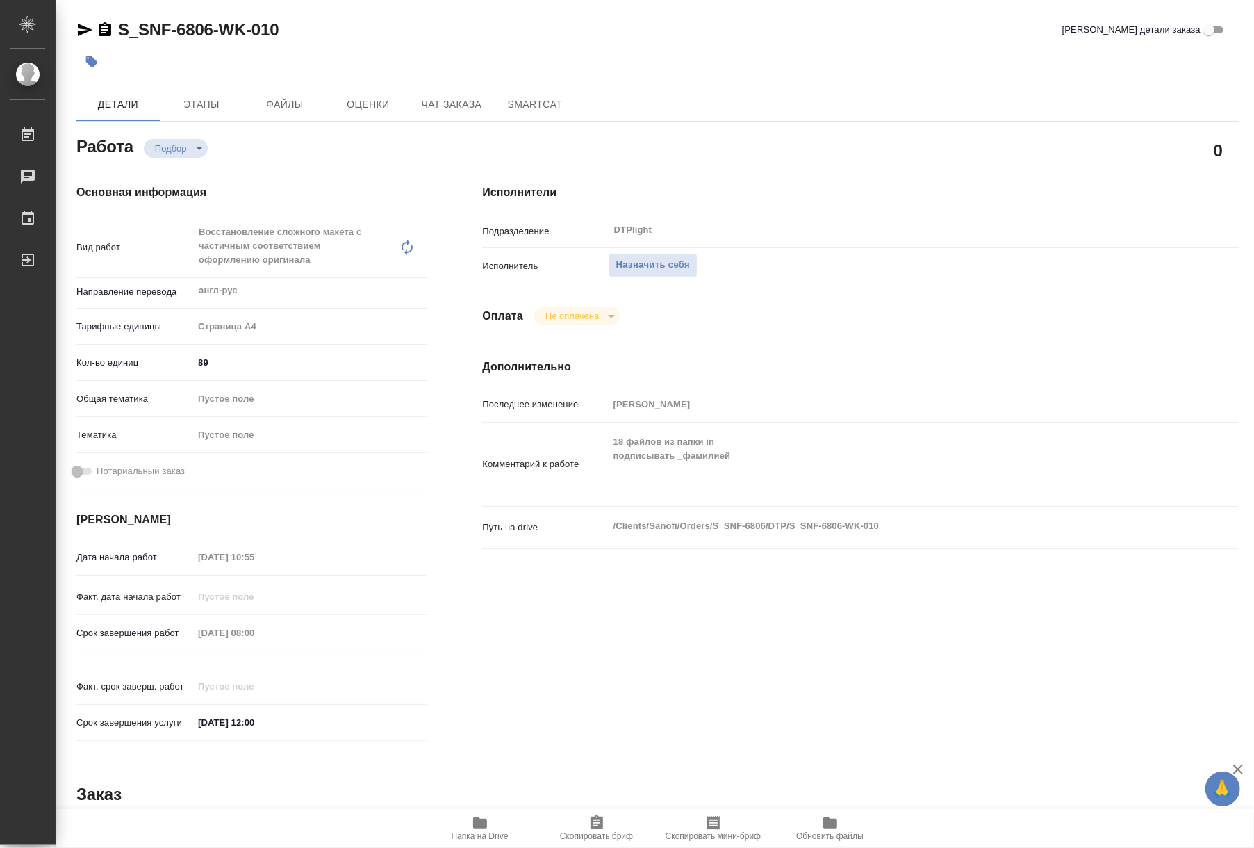
type textarea "x"
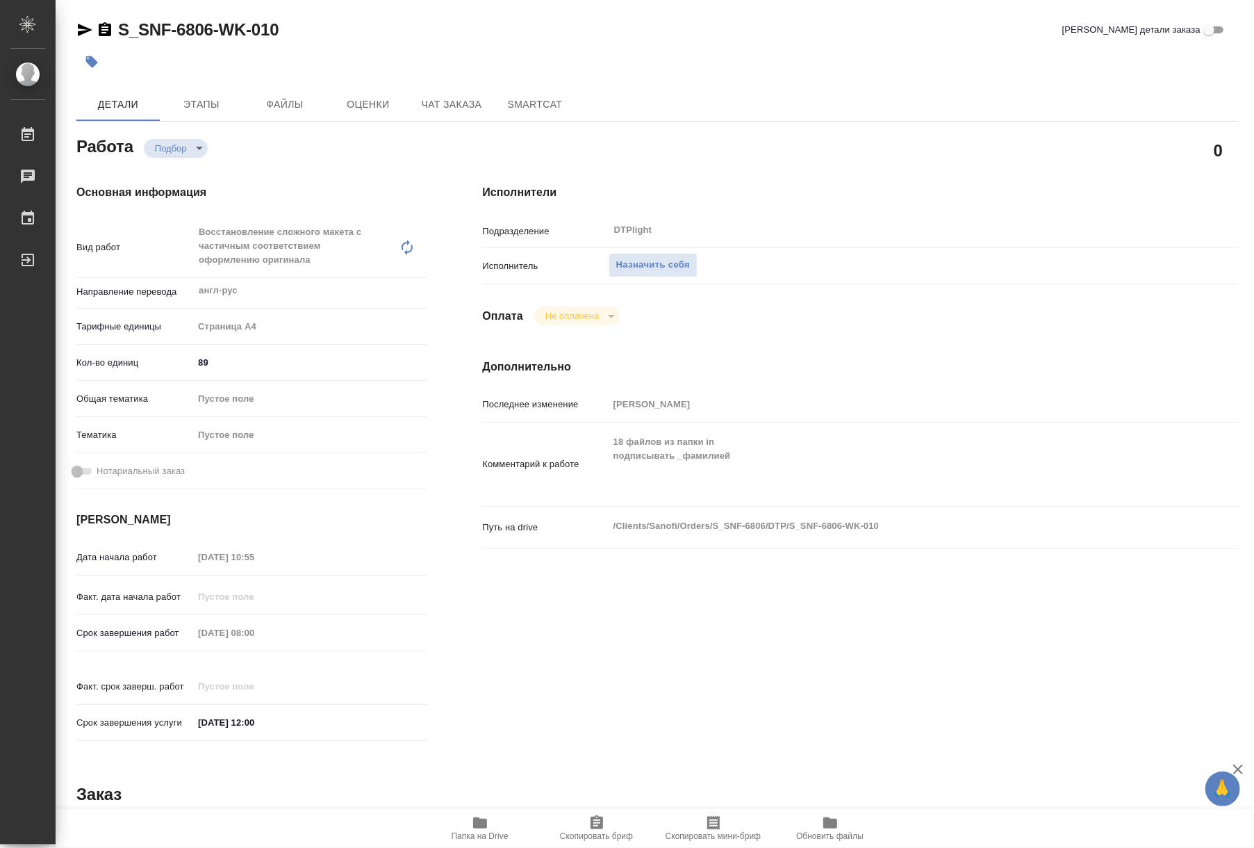
type textarea "x"
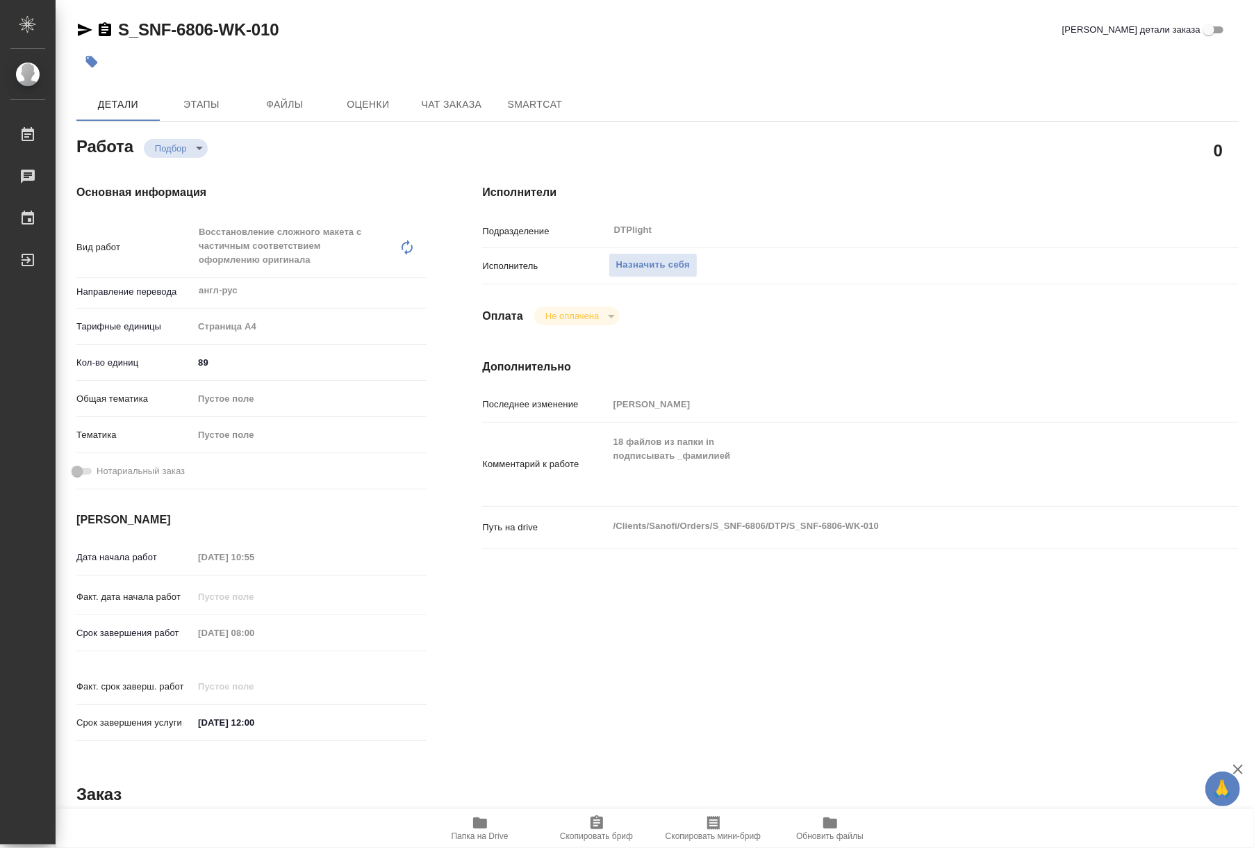
click at [495, 823] on span "Папка на Drive" at bounding box center [480, 827] width 100 height 26
click at [626, 267] on span "Назначить себя" at bounding box center [653, 265] width 74 height 16
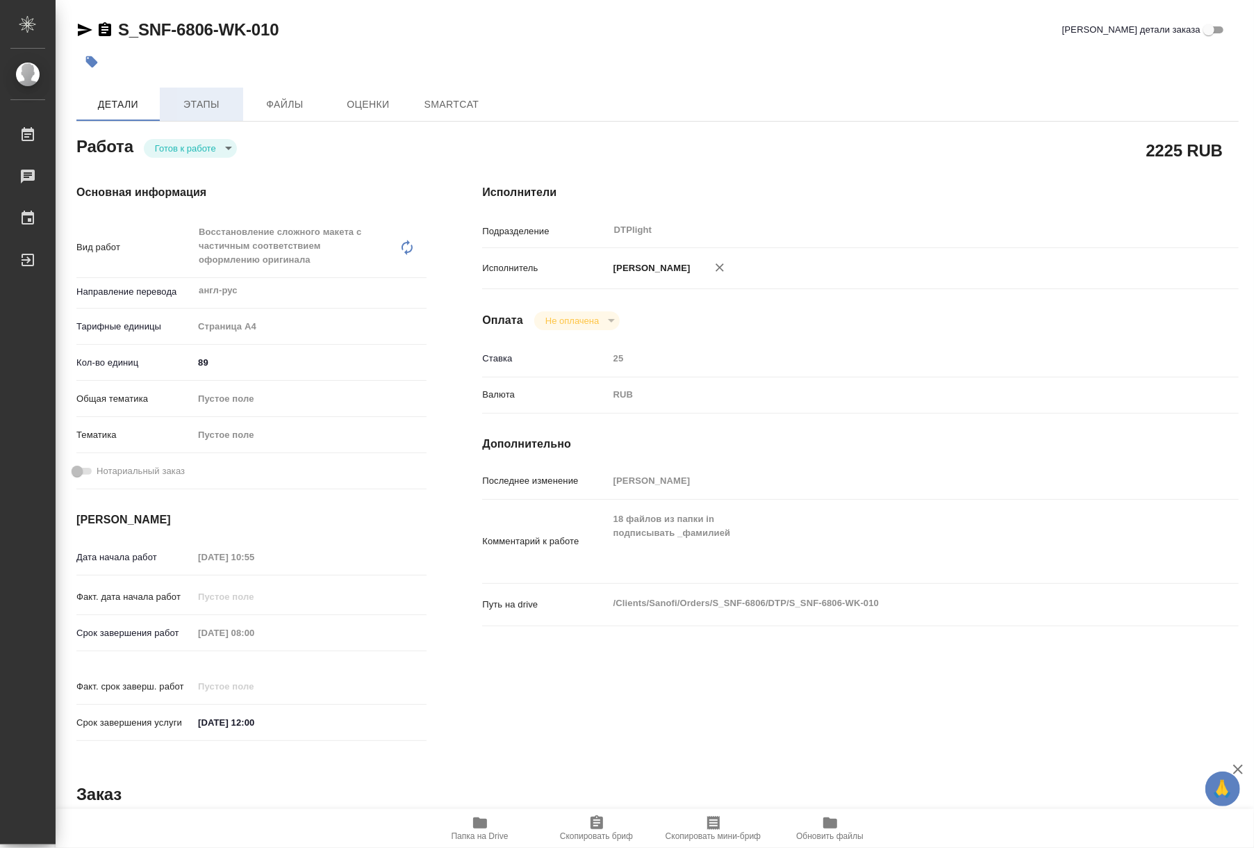
type textarea "x"
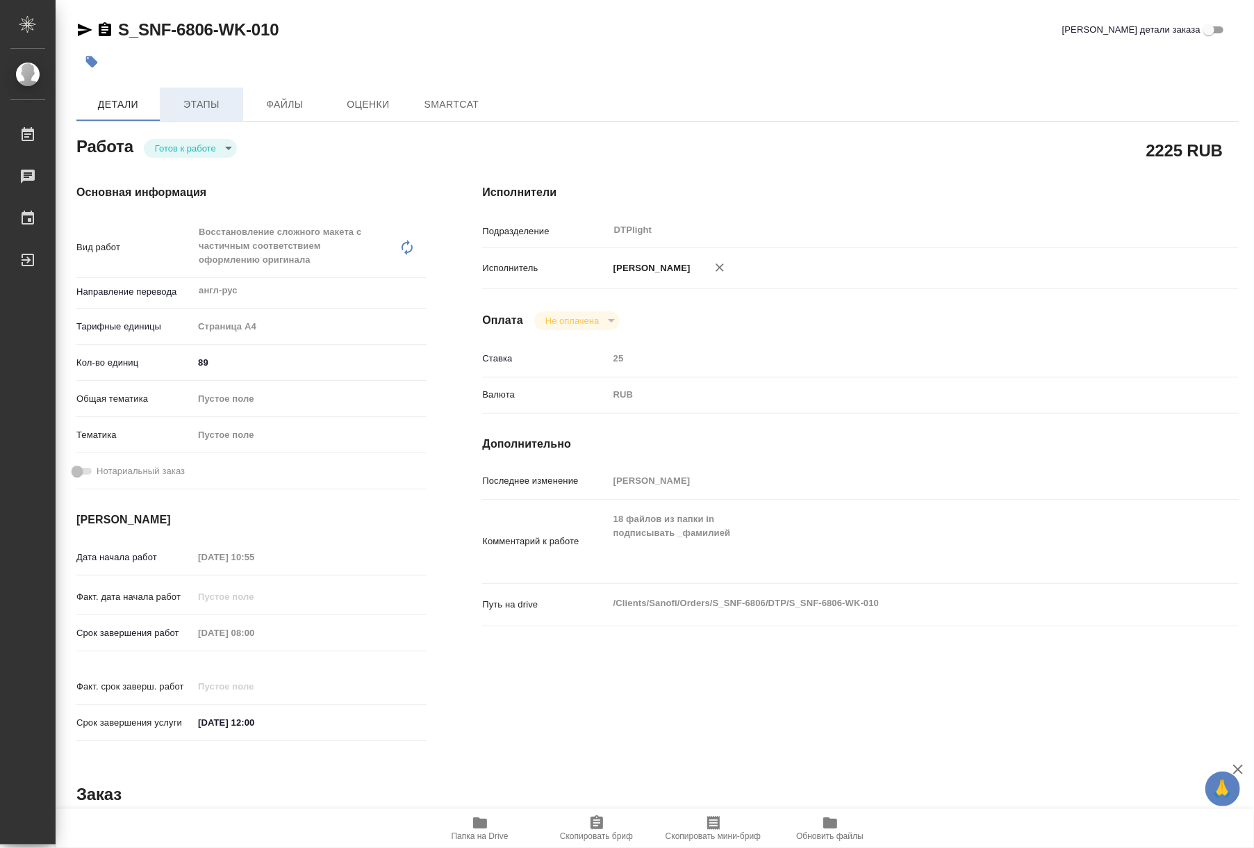
type textarea "x"
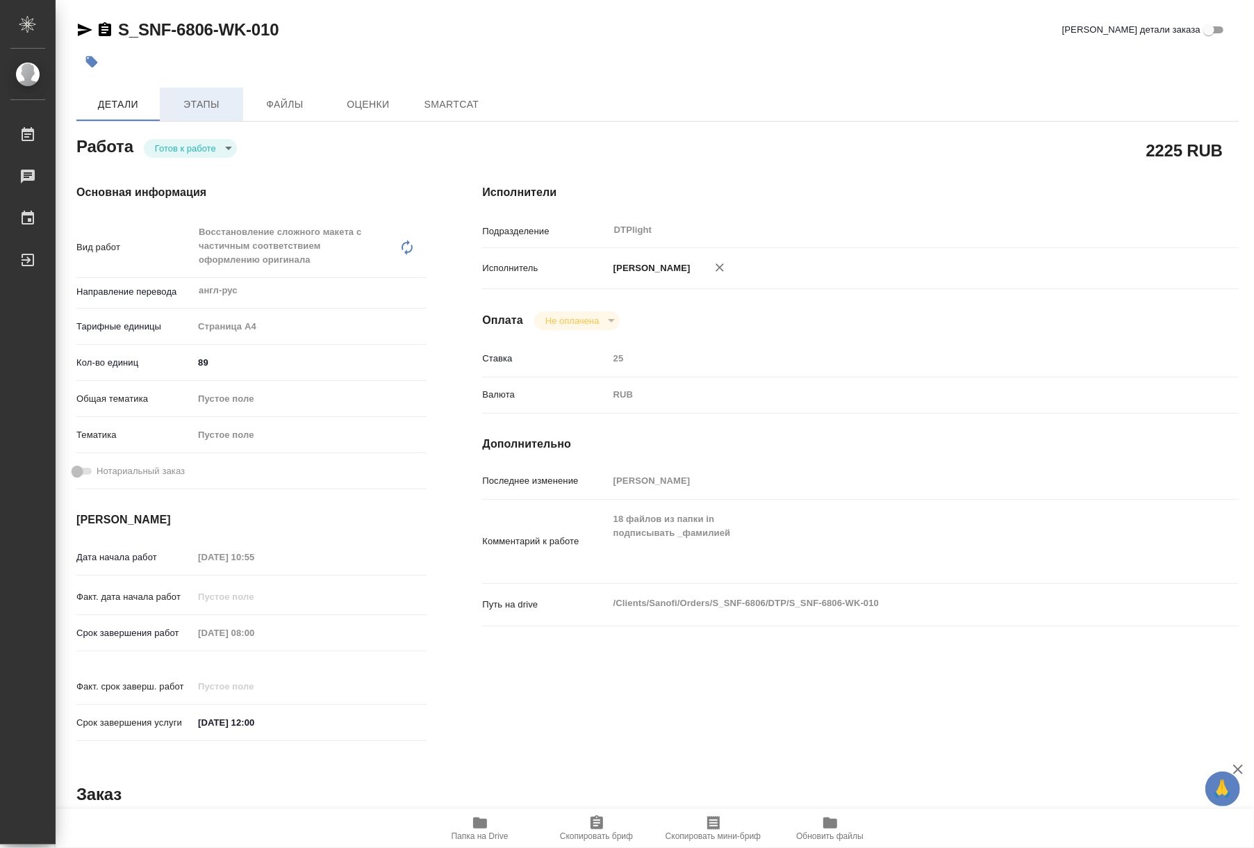
type textarea "x"
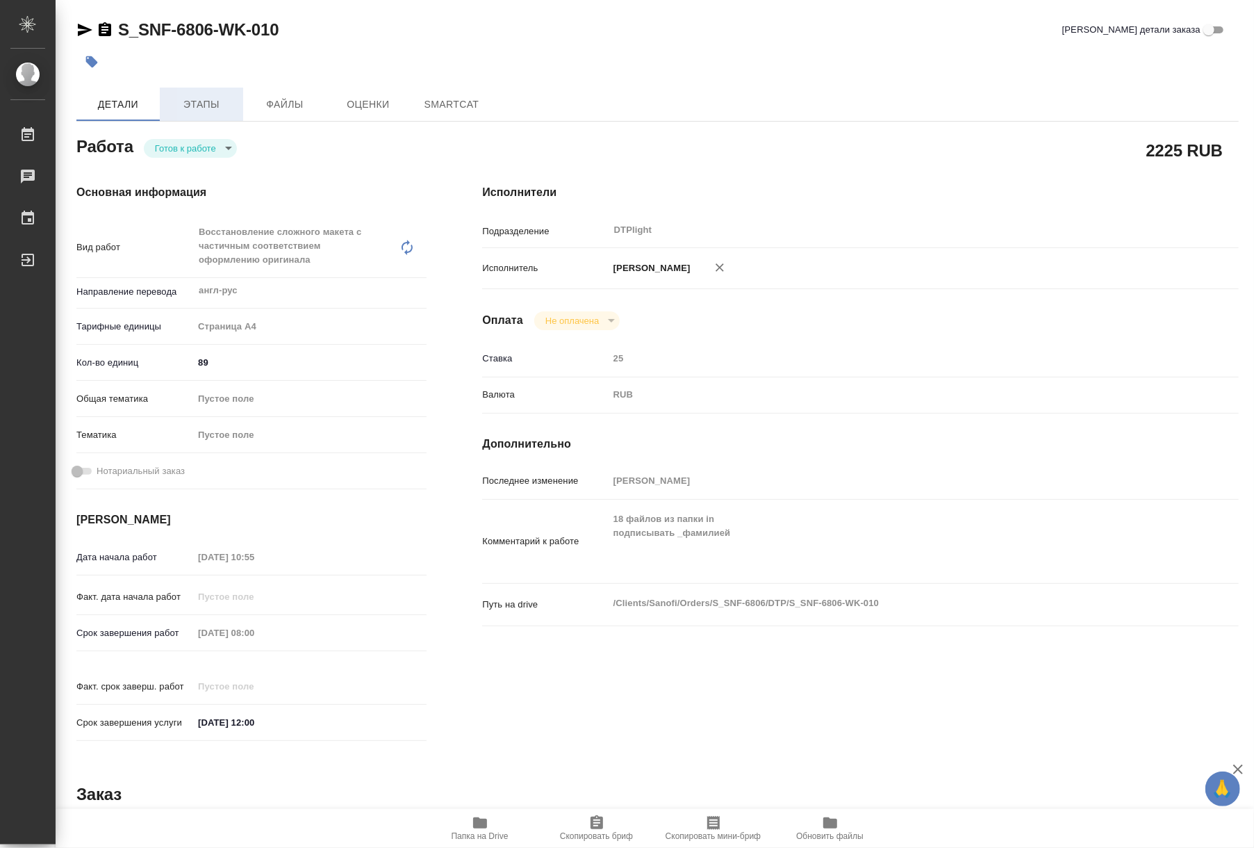
type textarea "x"
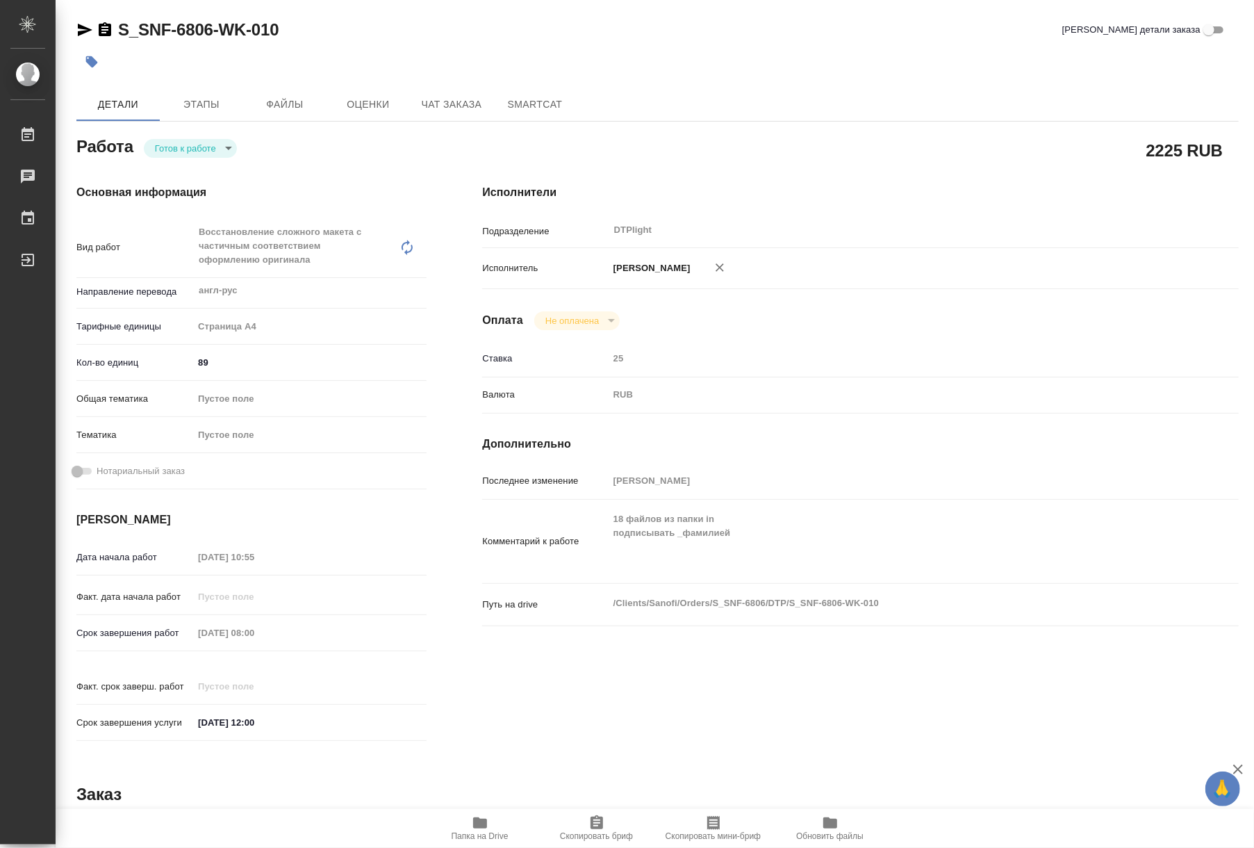
type textarea "x"
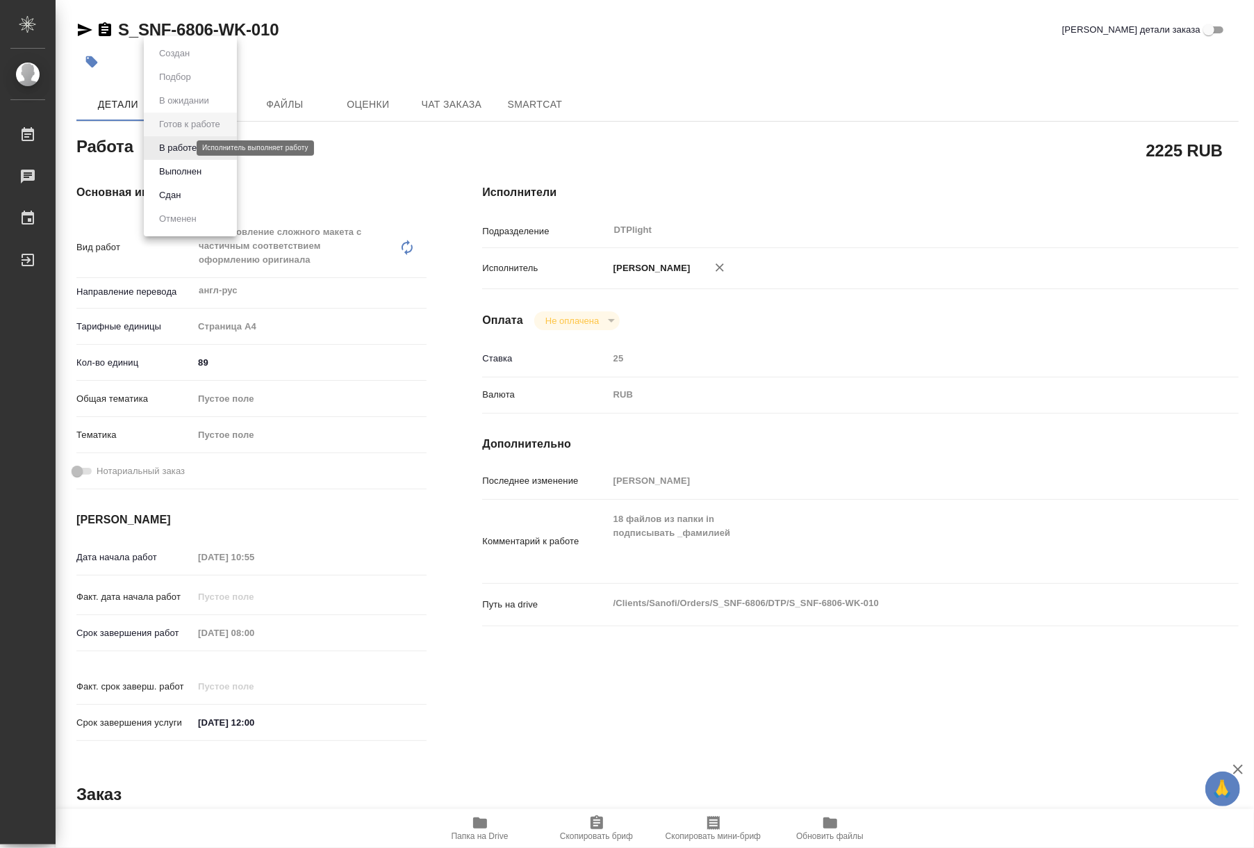
click at [168, 147] on body "🙏 .cls-1 fill:#fff; AWATERA Riianova Anna Работы Чаты График Выйти S_SNF-6806-W…" at bounding box center [627, 424] width 1254 height 848
type textarea "x"
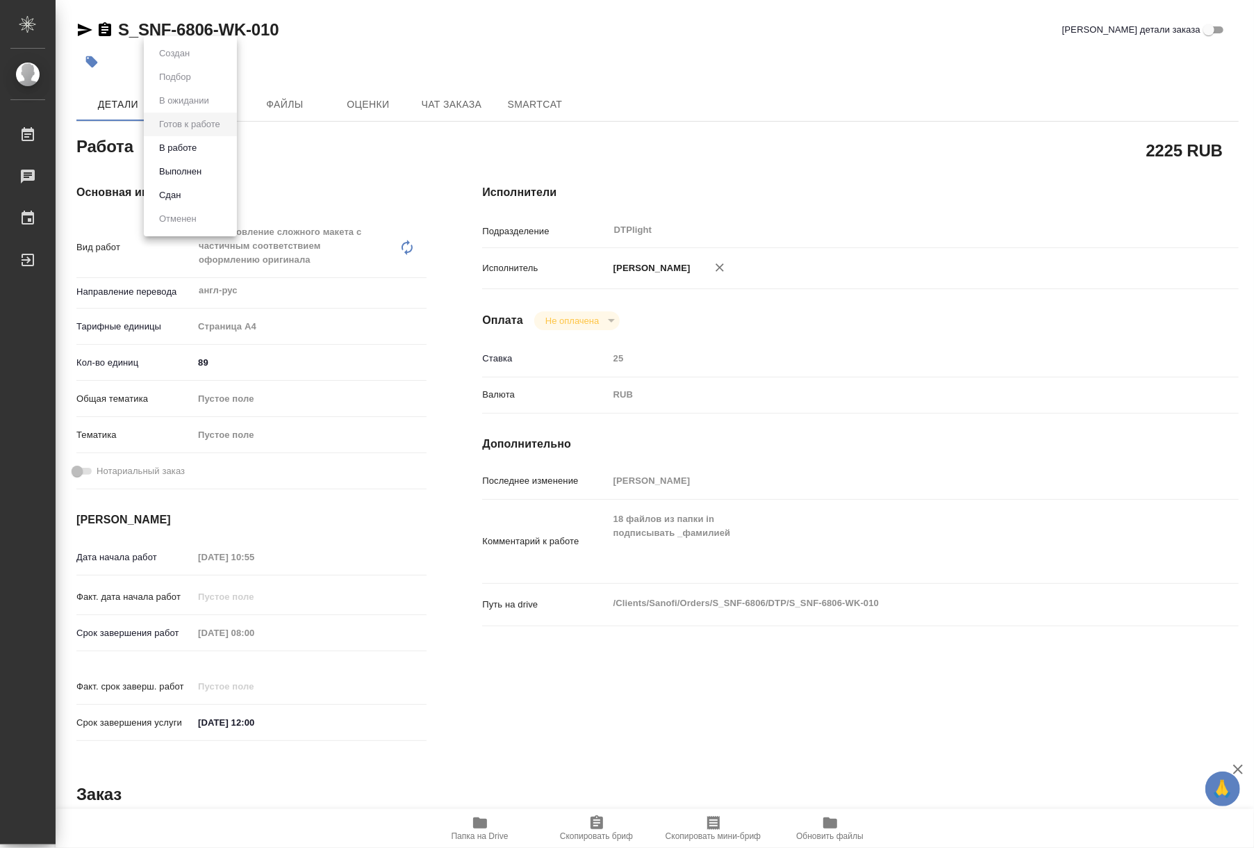
type textarea "x"
click at [173, 151] on button "В работе" at bounding box center [178, 147] width 46 height 15
type textarea "x"
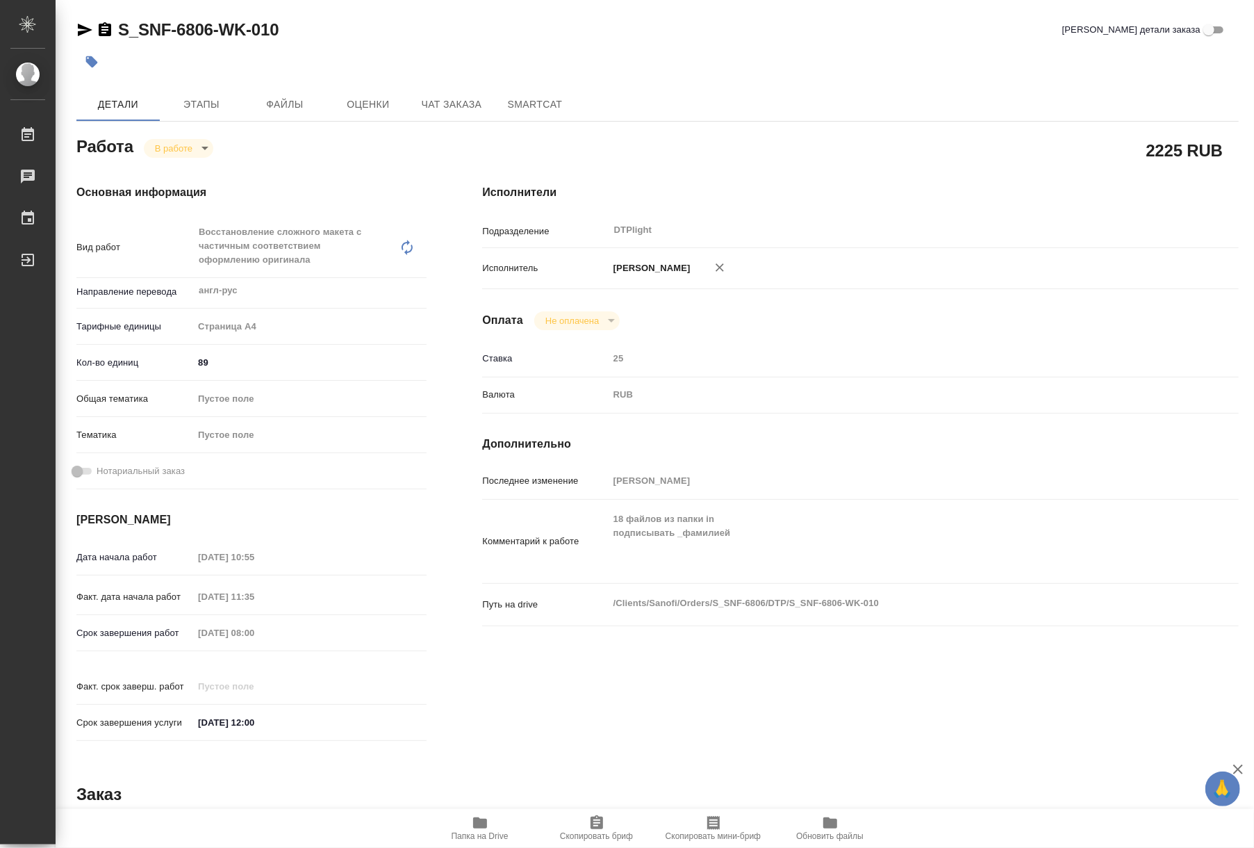
type textarea "x"
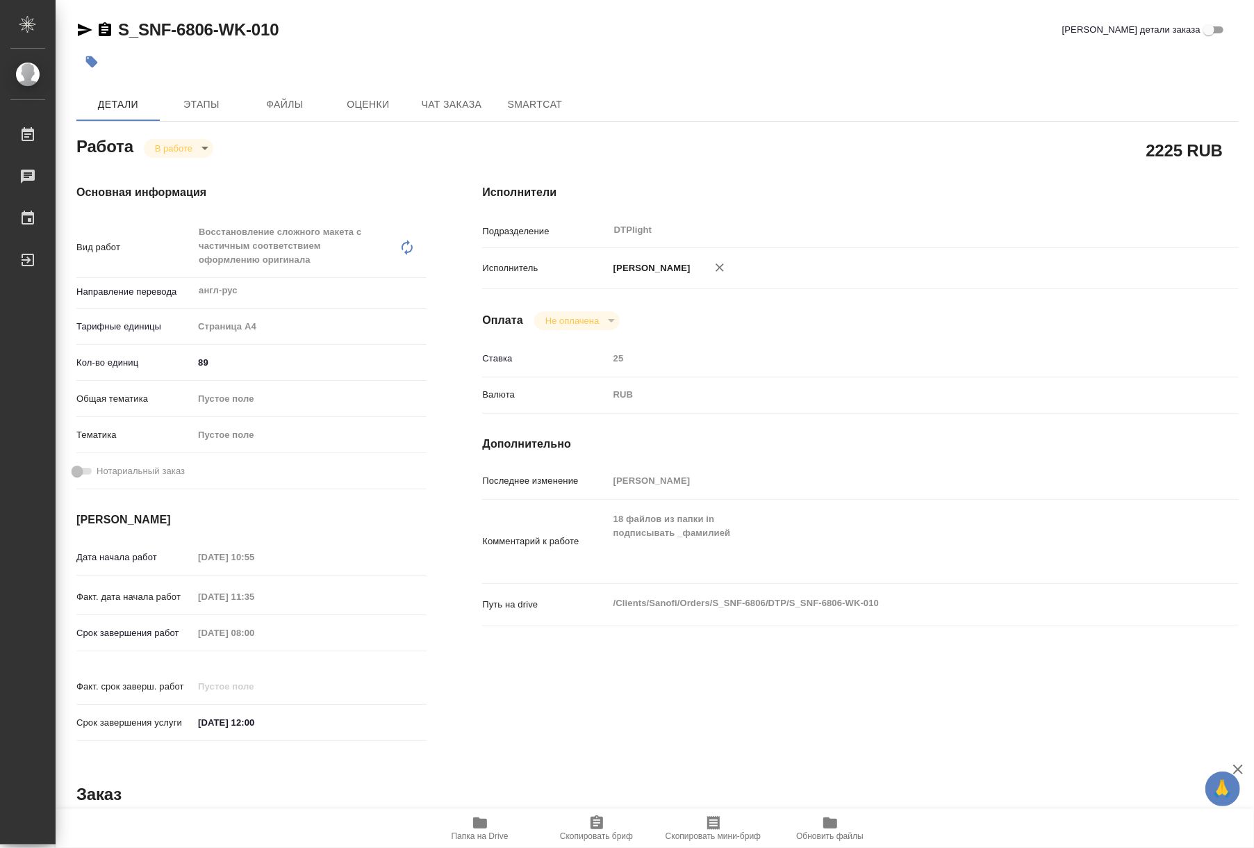
type textarea "x"
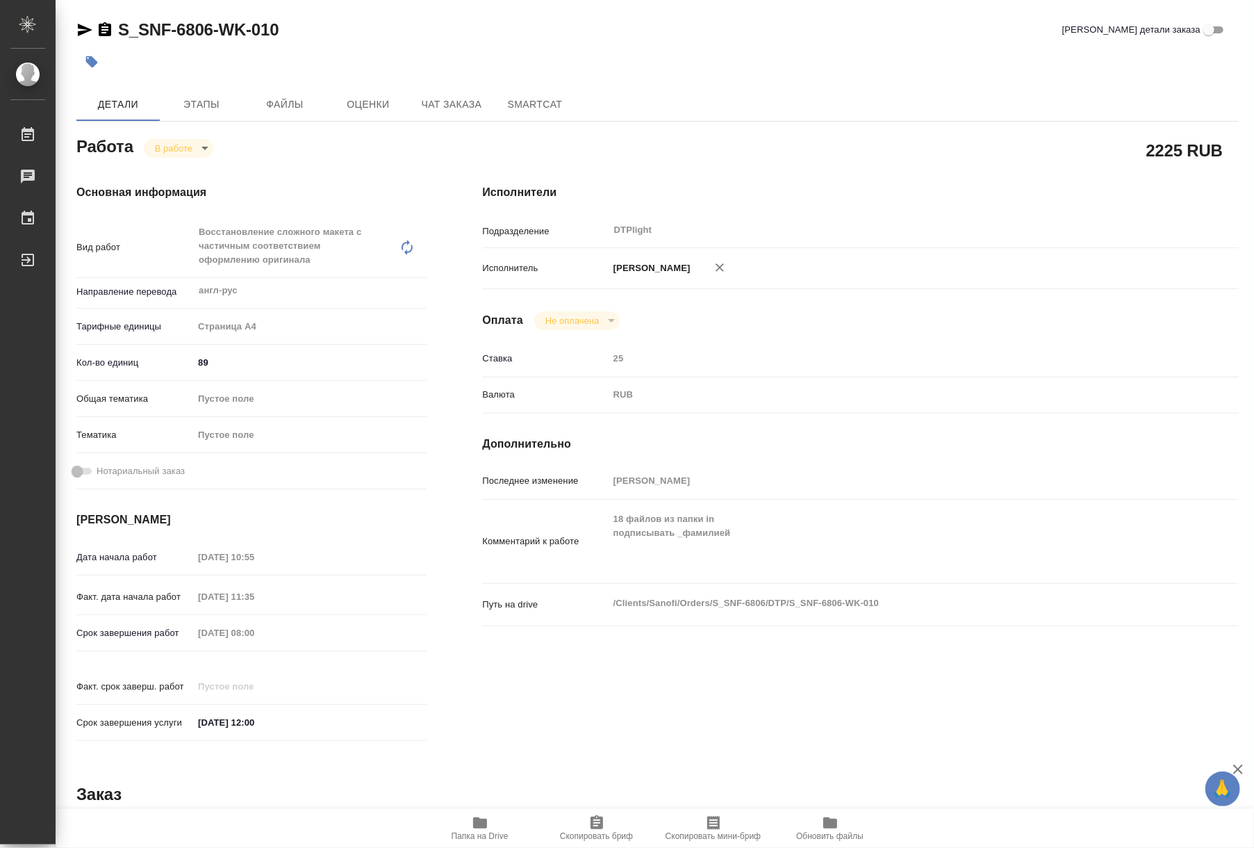
type textarea "x"
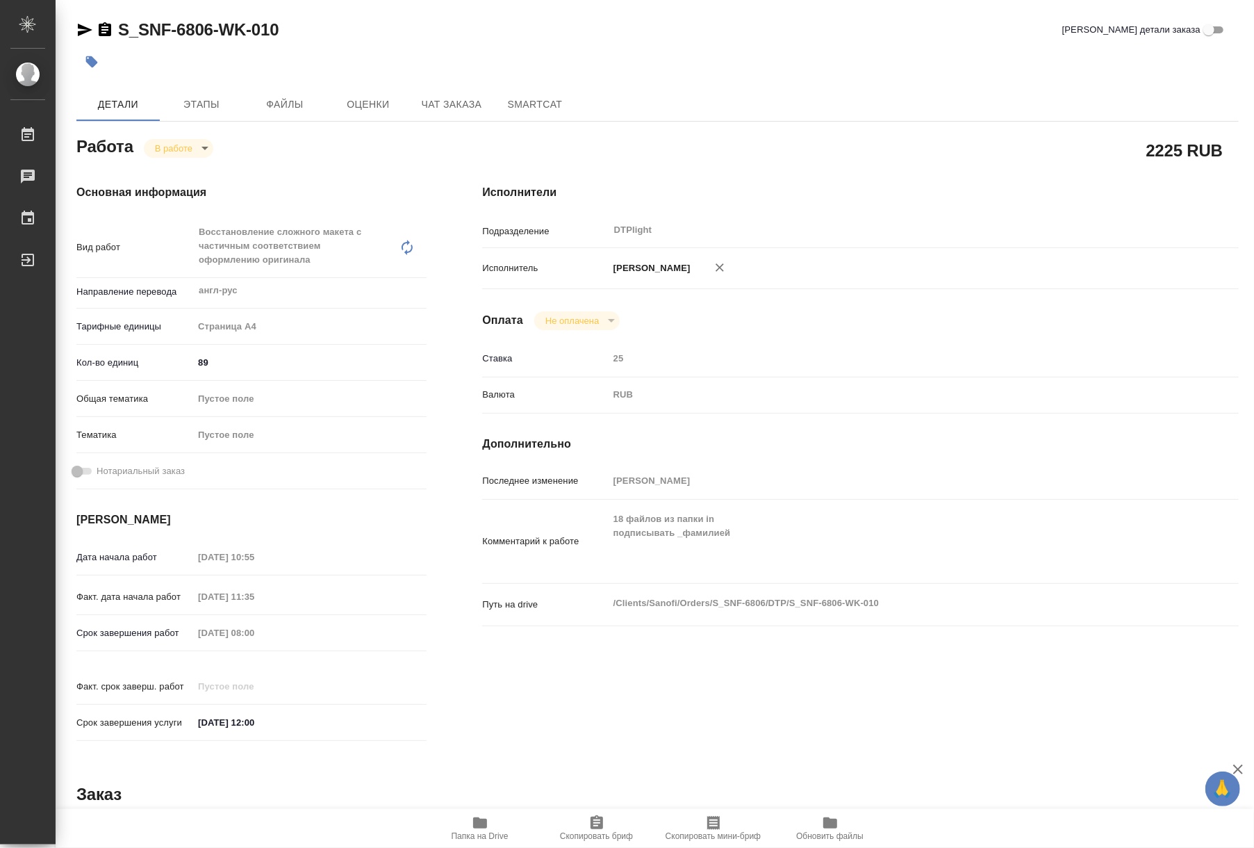
type textarea "x"
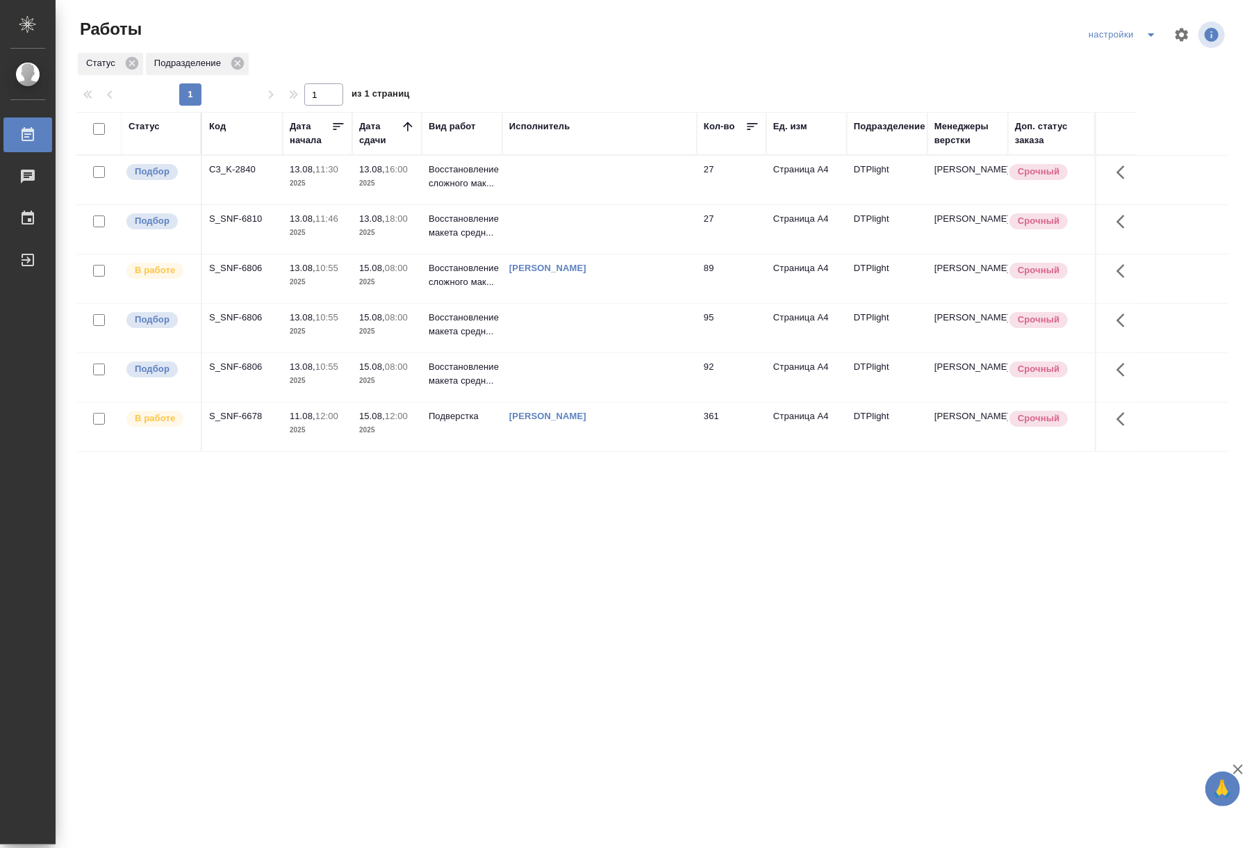
click at [884, 128] on div "Подразделение" at bounding box center [890, 127] width 72 height 14
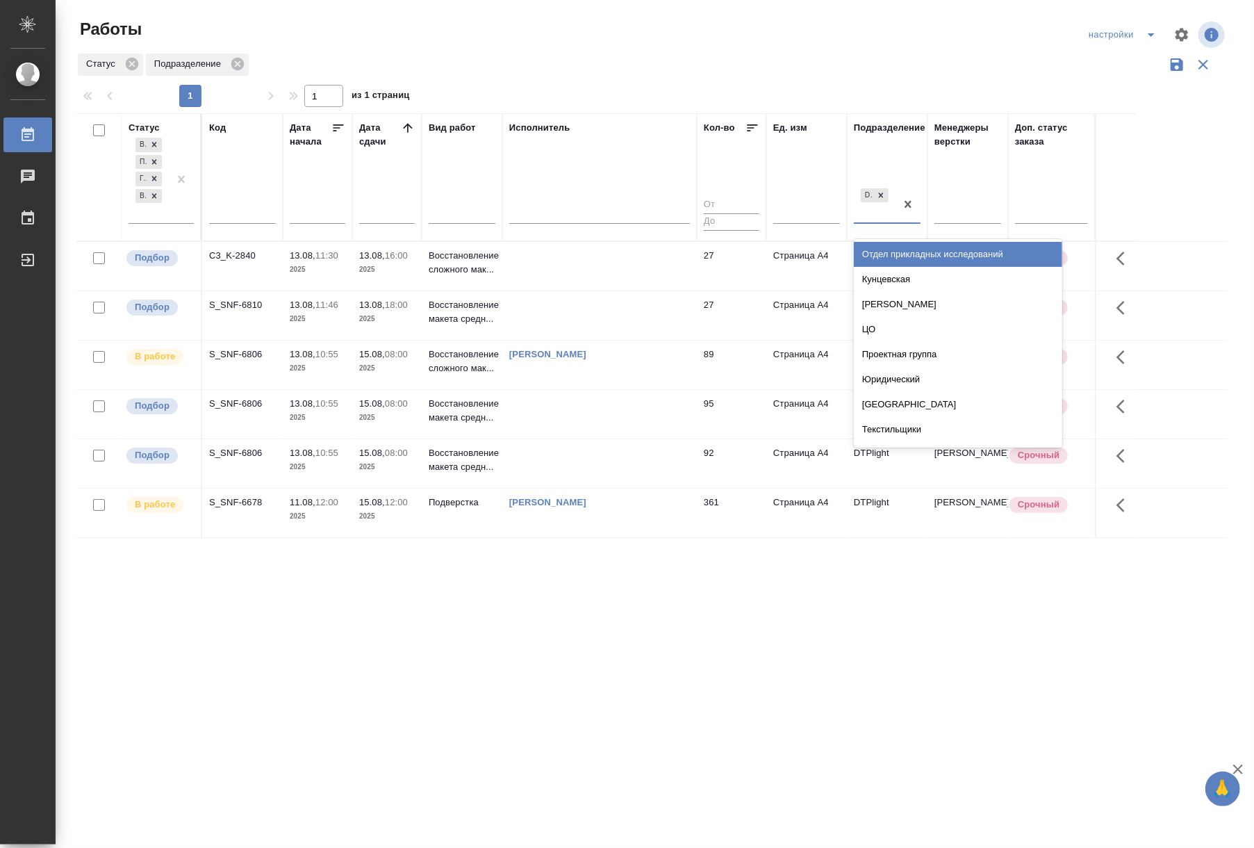
click at [882, 210] on div "DTPlight" at bounding box center [875, 205] width 42 height 38
type input "dtp"
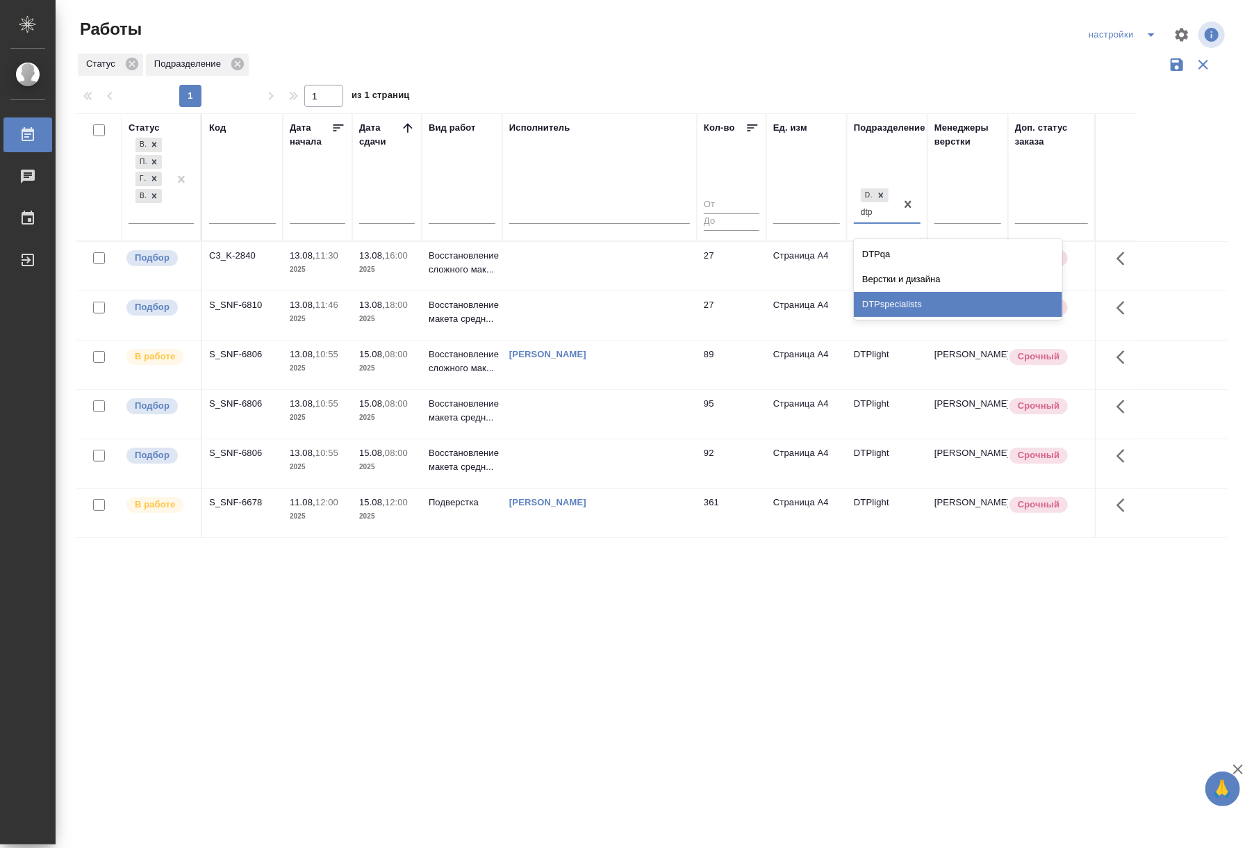
click at [891, 303] on div "DTPspecialists" at bounding box center [958, 304] width 208 height 25
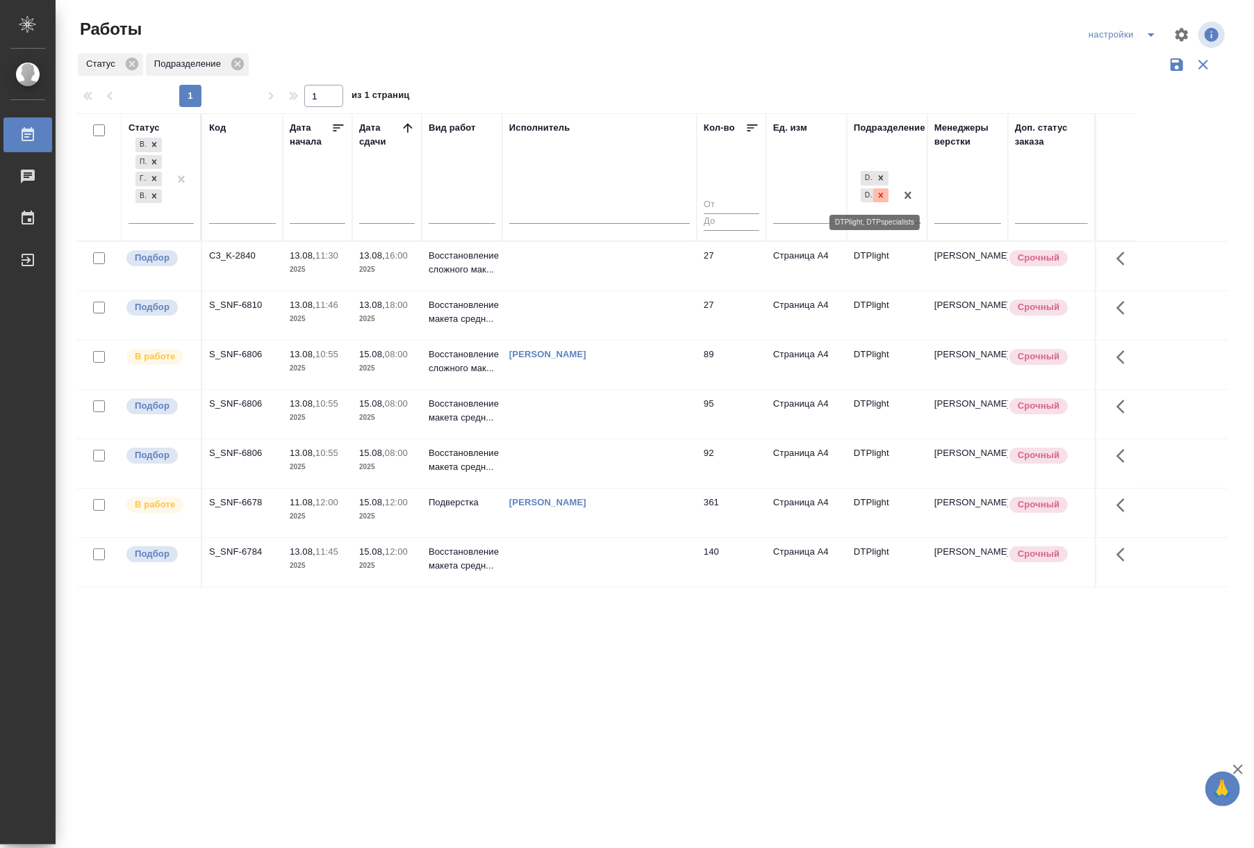
click at [880, 192] on icon at bounding box center [881, 195] width 10 height 10
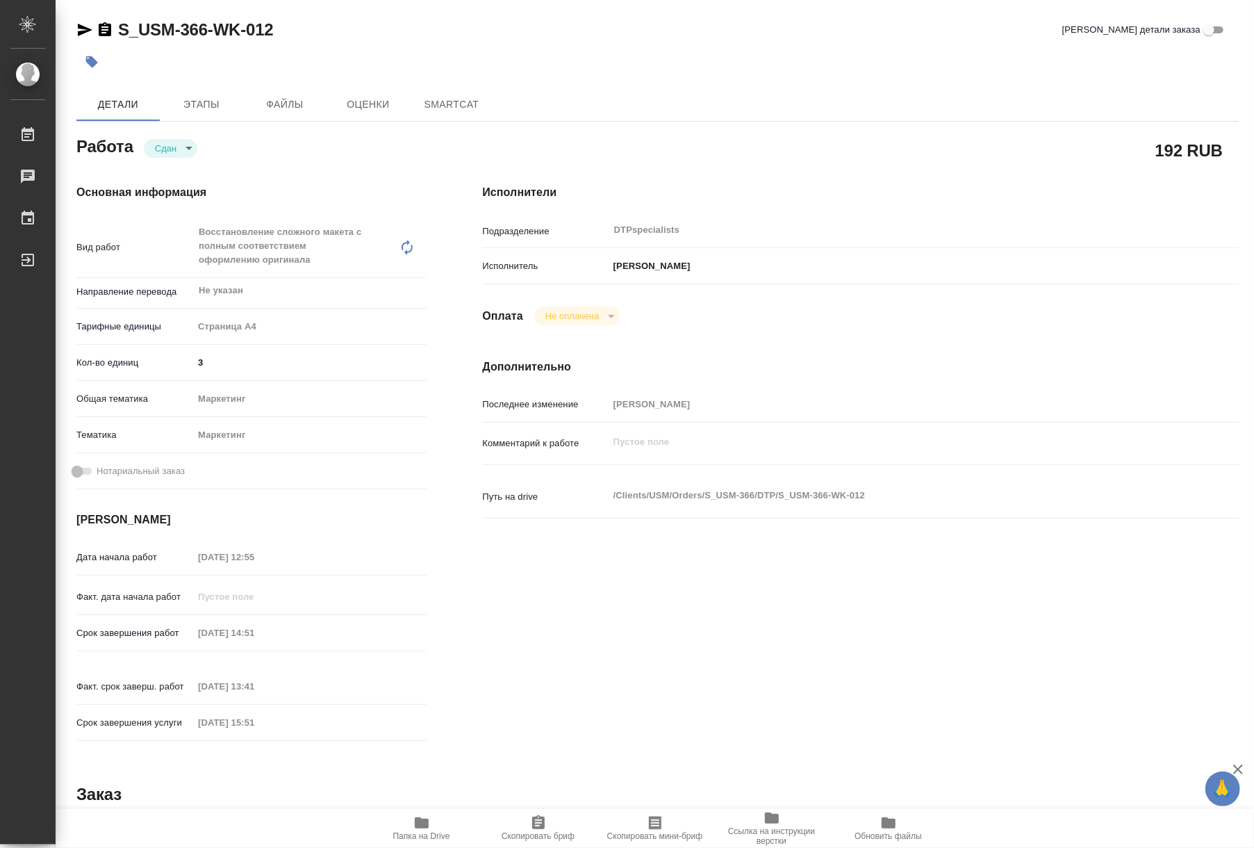
type textarea "x"
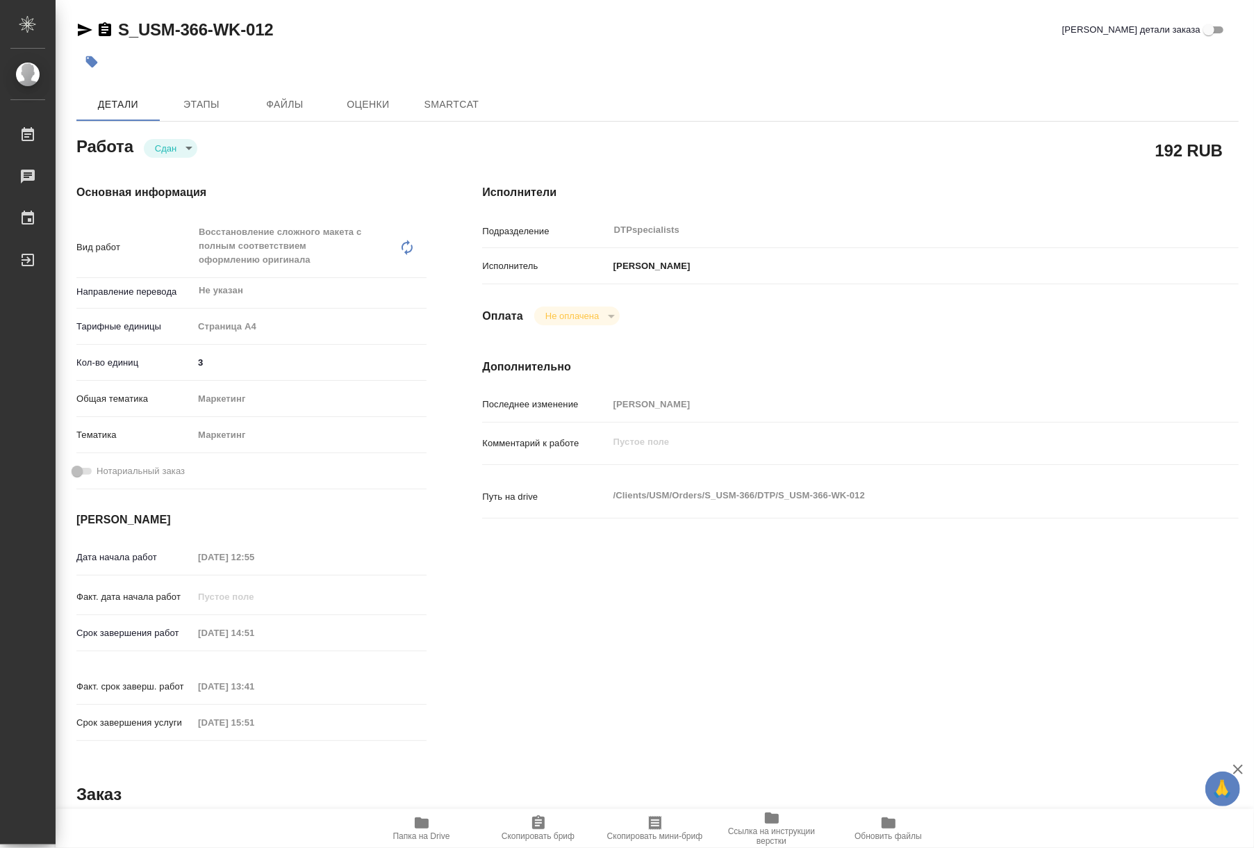
type textarea "x"
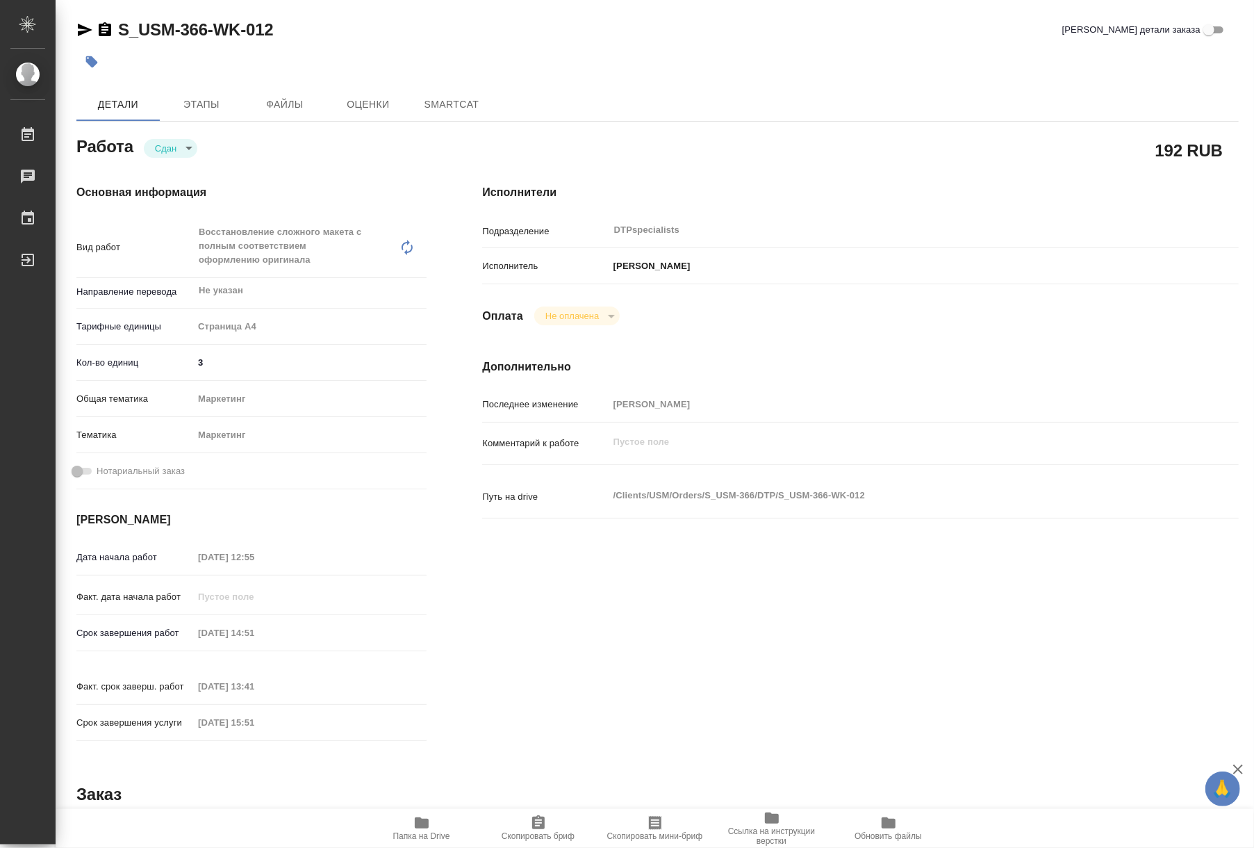
type textarea "x"
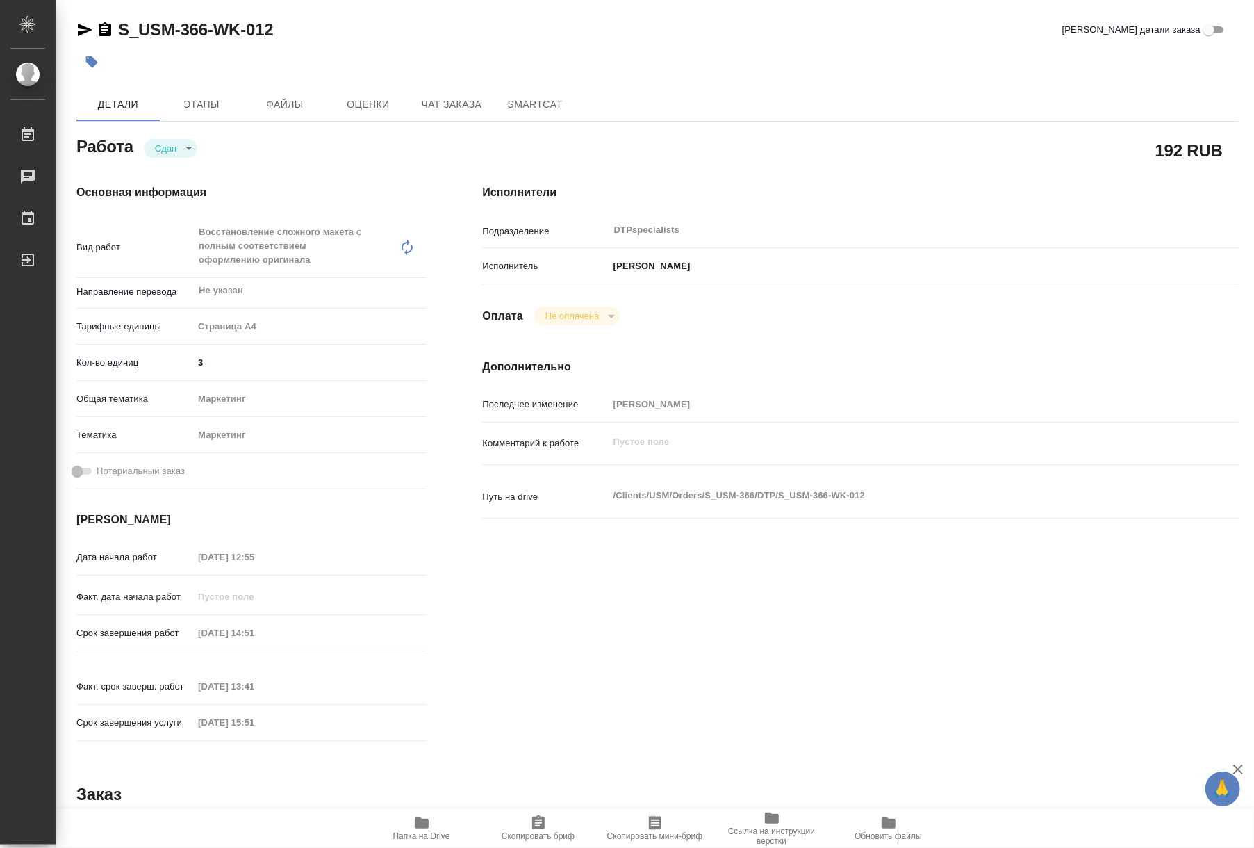
type textarea "x"
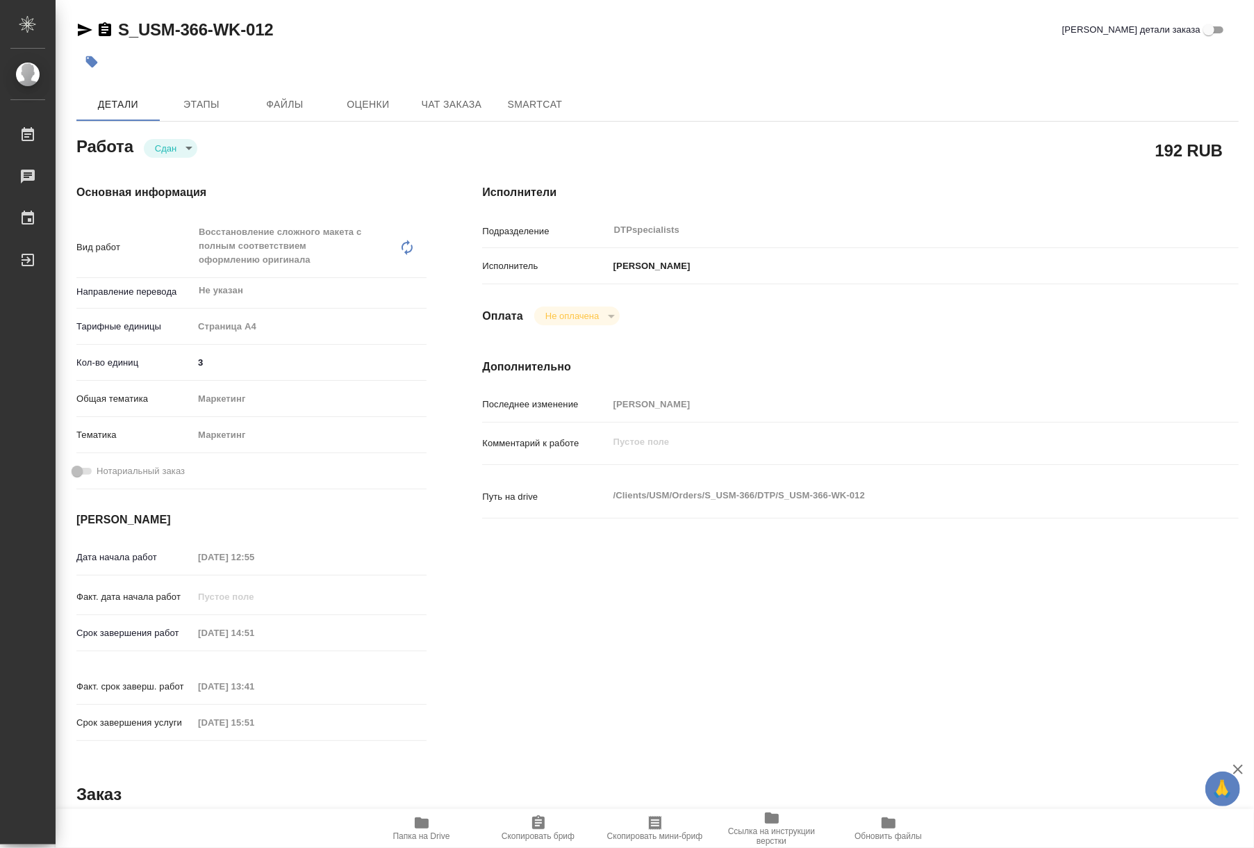
type textarea "x"
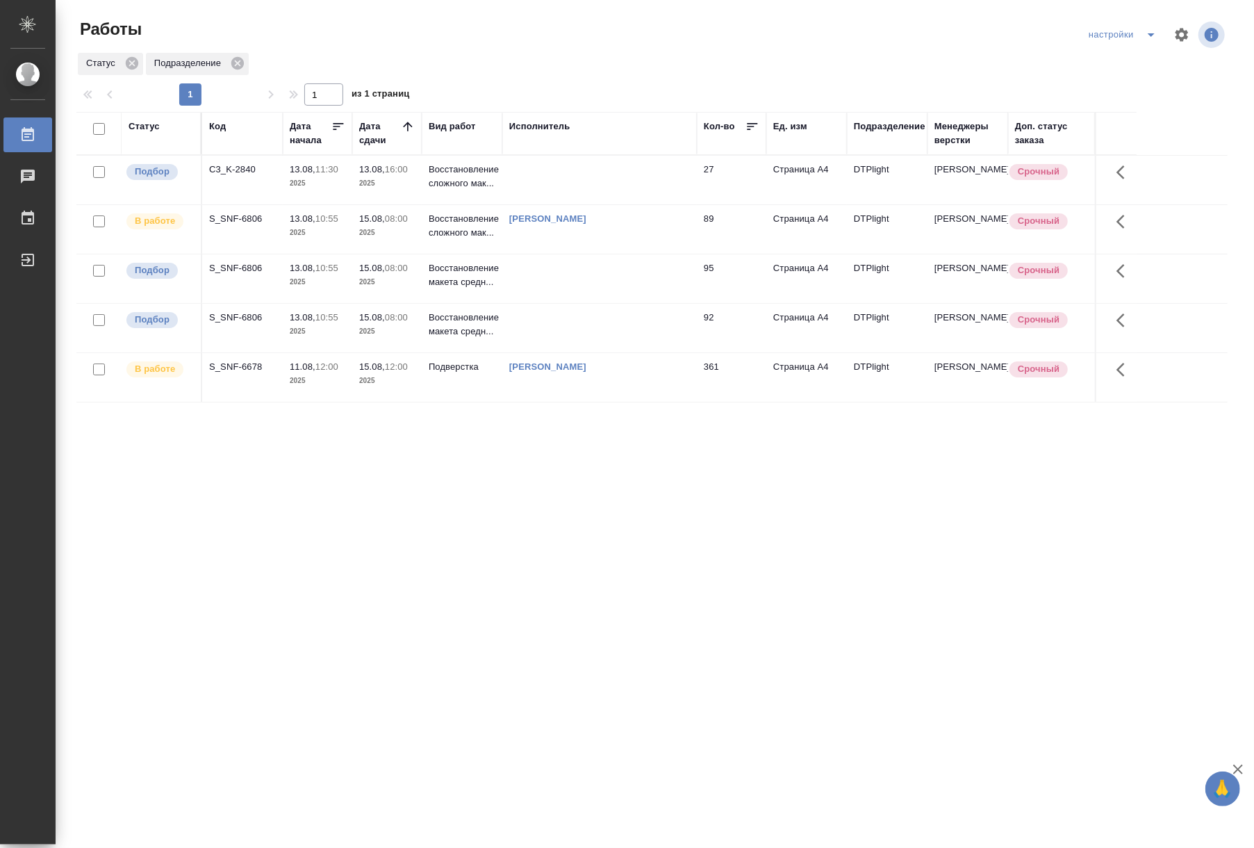
click at [805, 490] on div "Статус Код Дата начала Дата сдачи Вид работ Исполнитель Кол-во Ед. изм Подразде…" at bounding box center [651, 362] width 1151 height 500
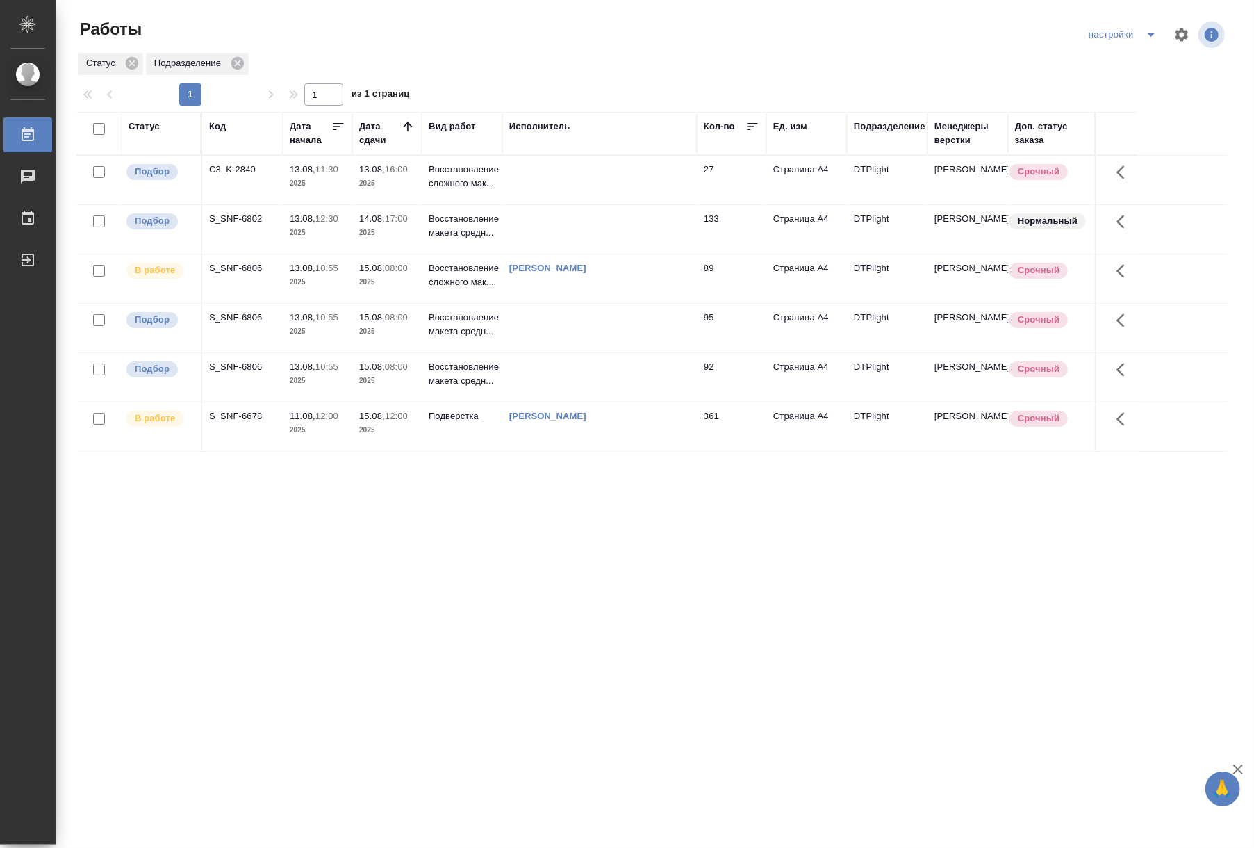
click at [384, 240] on p "2025" at bounding box center [387, 233] width 56 height 14
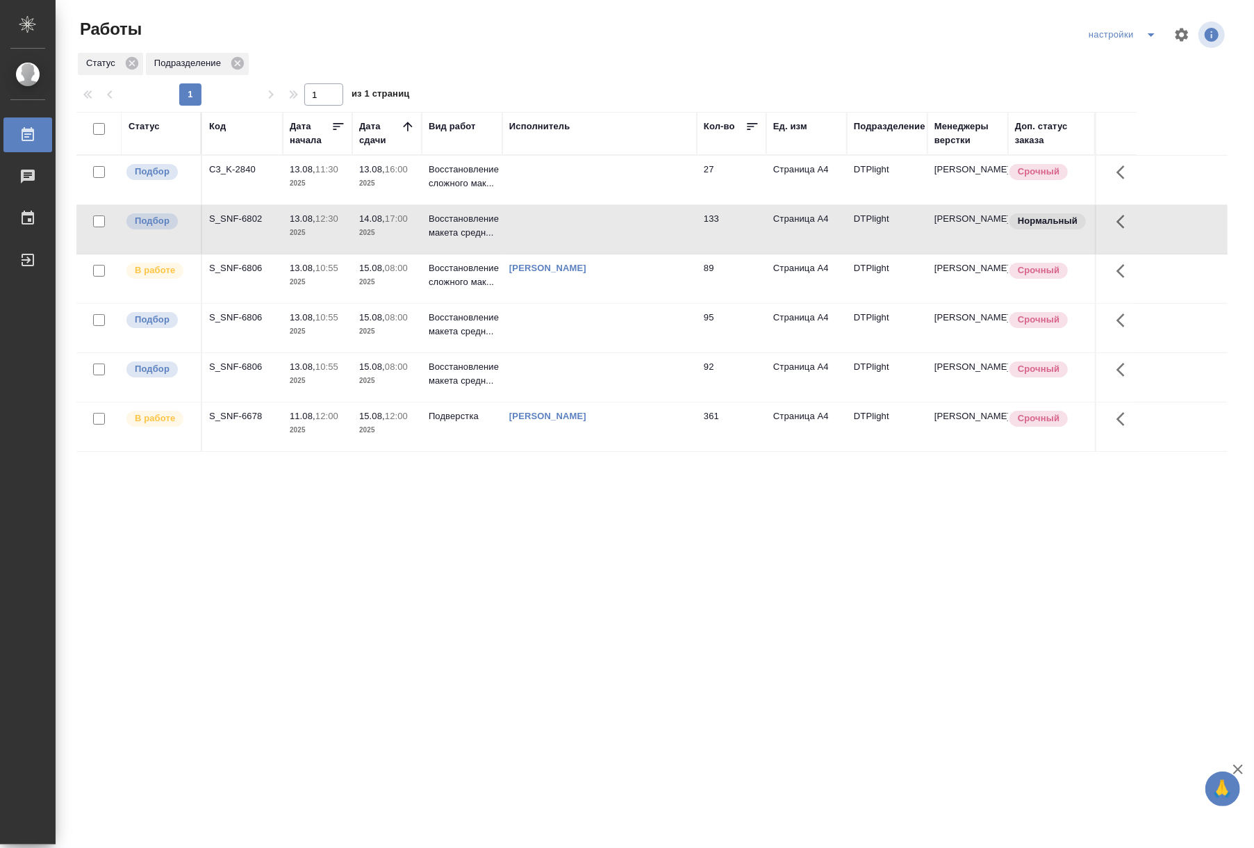
click at [723, 204] on td "133" at bounding box center [731, 180] width 69 height 49
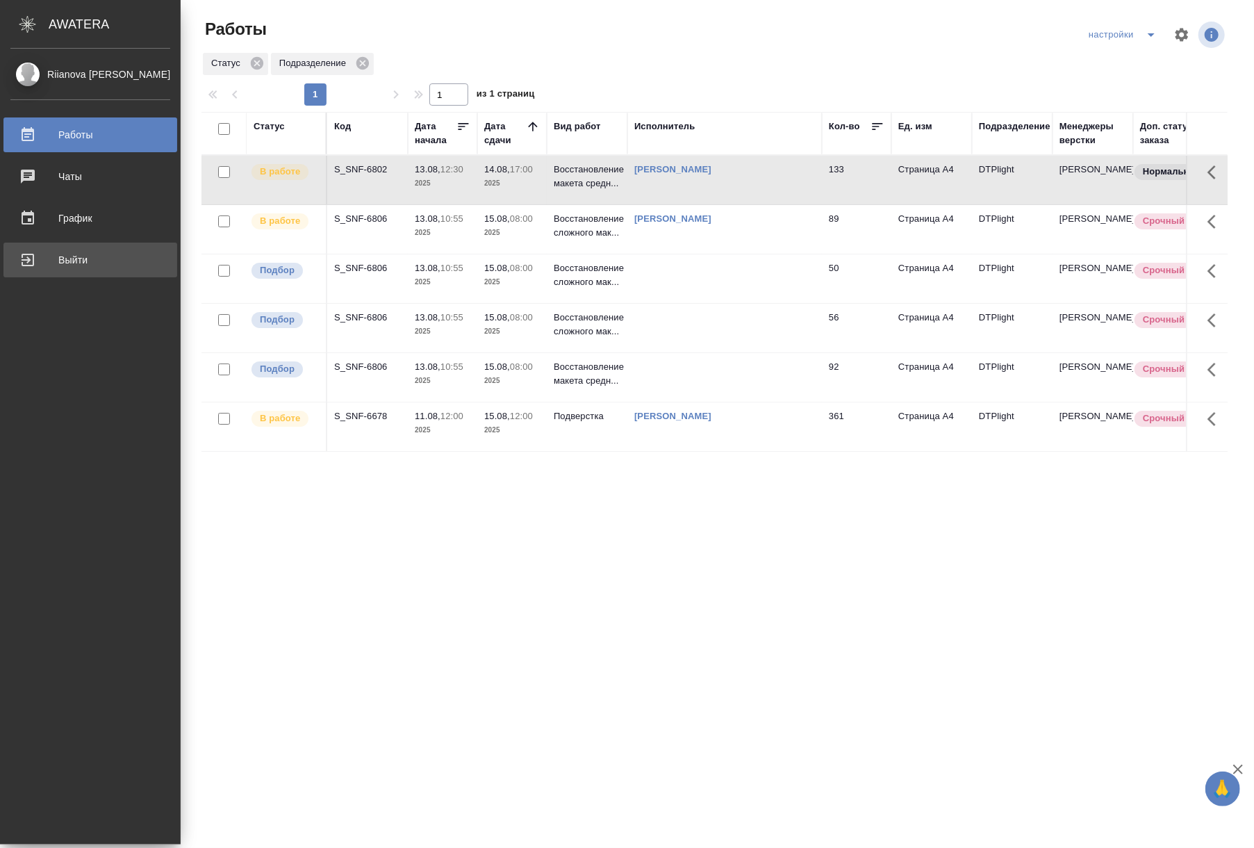
click at [39, 257] on div "Выйти" at bounding box center [90, 259] width 160 height 21
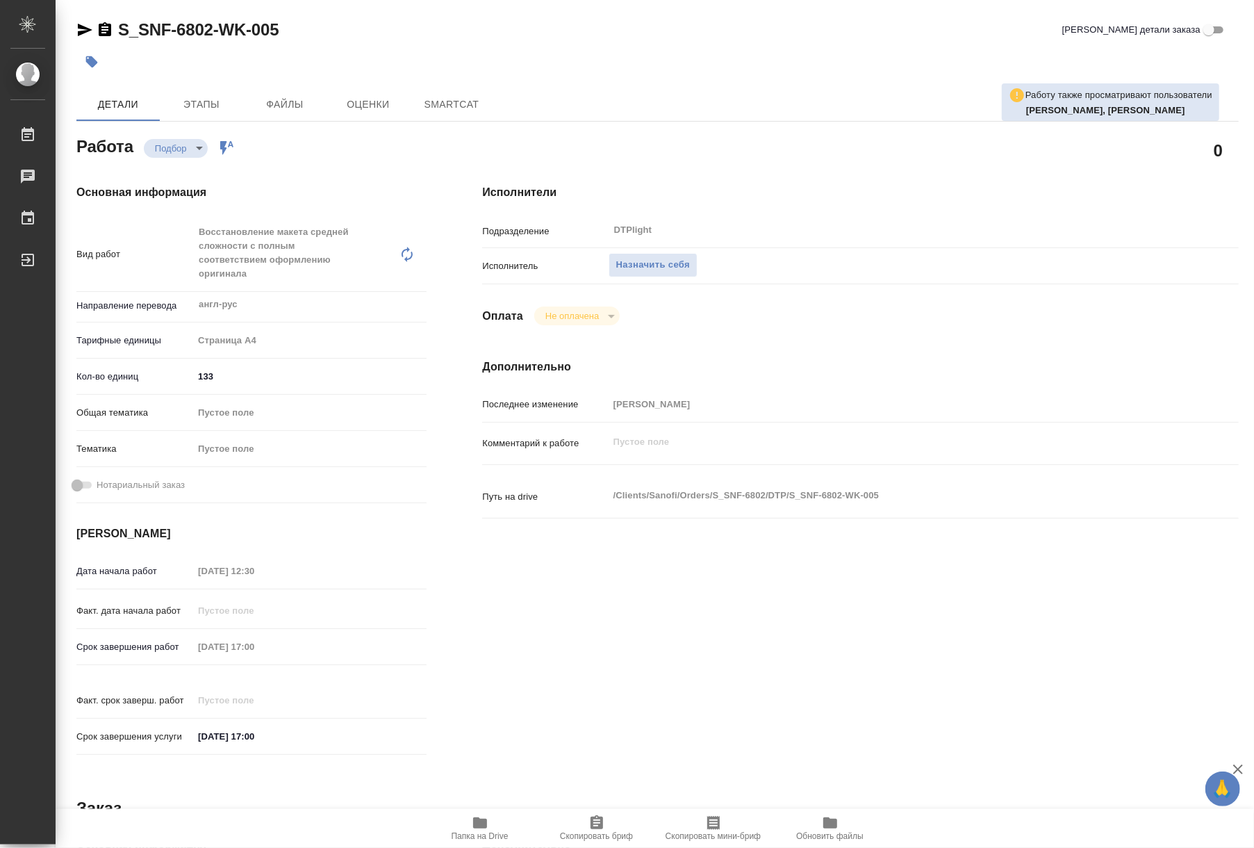
type textarea "x"
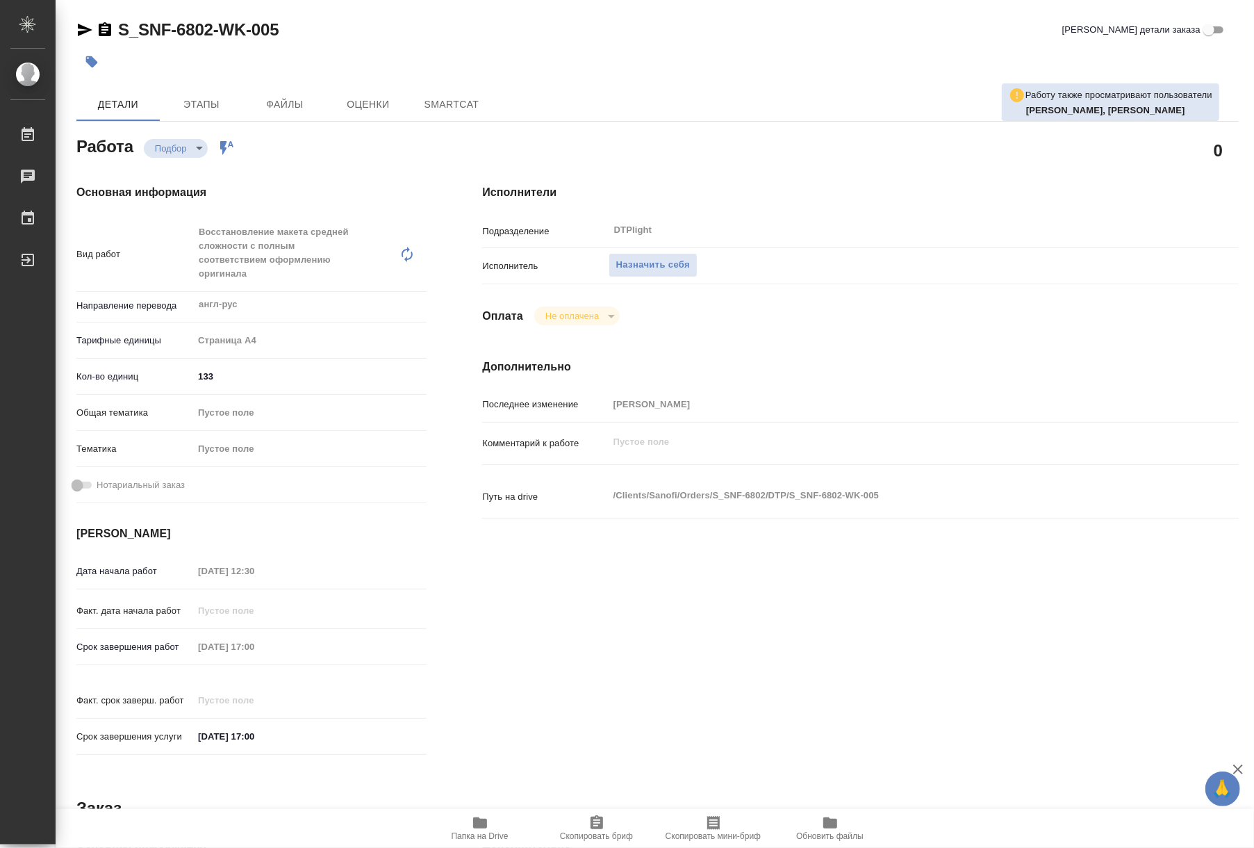
type textarea "x"
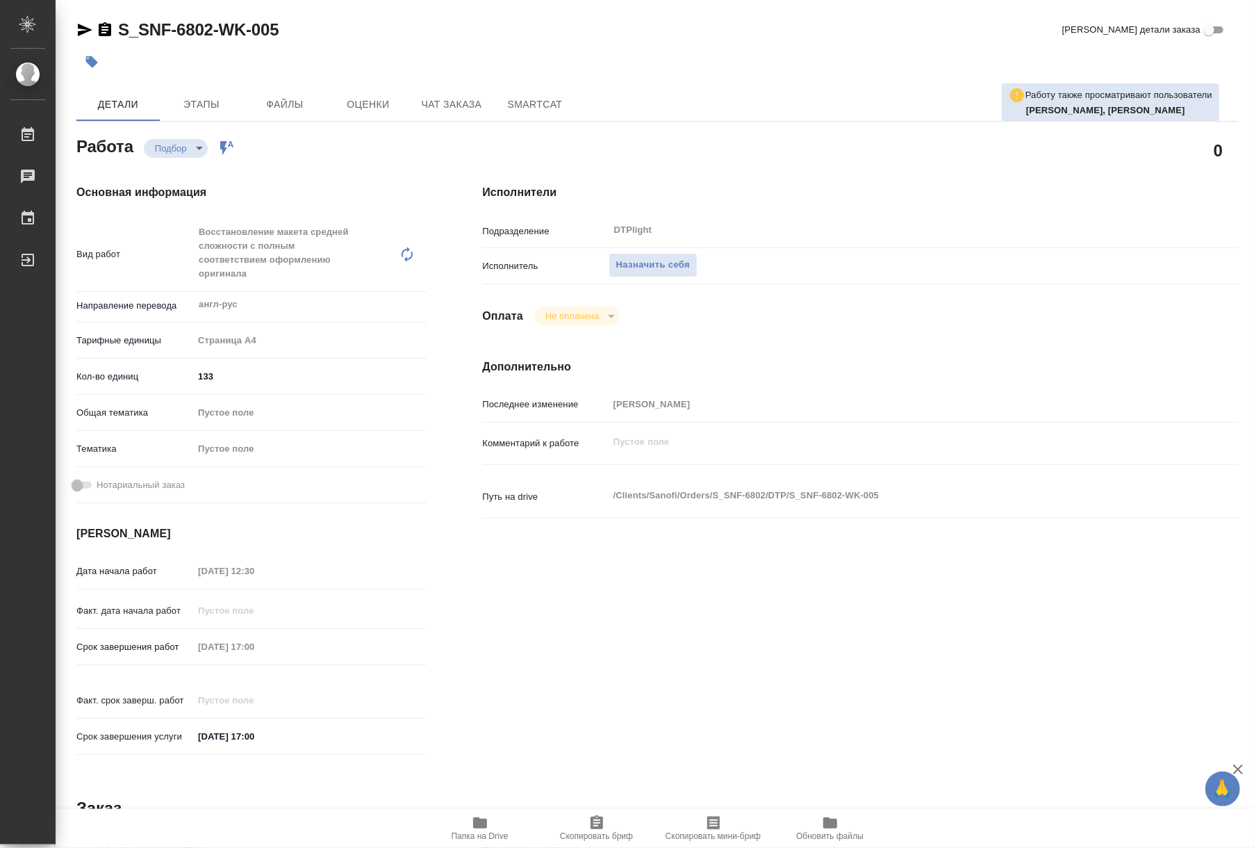
click at [470, 829] on span "Папка на Drive" at bounding box center [480, 827] width 100 height 26
type textarea "x"
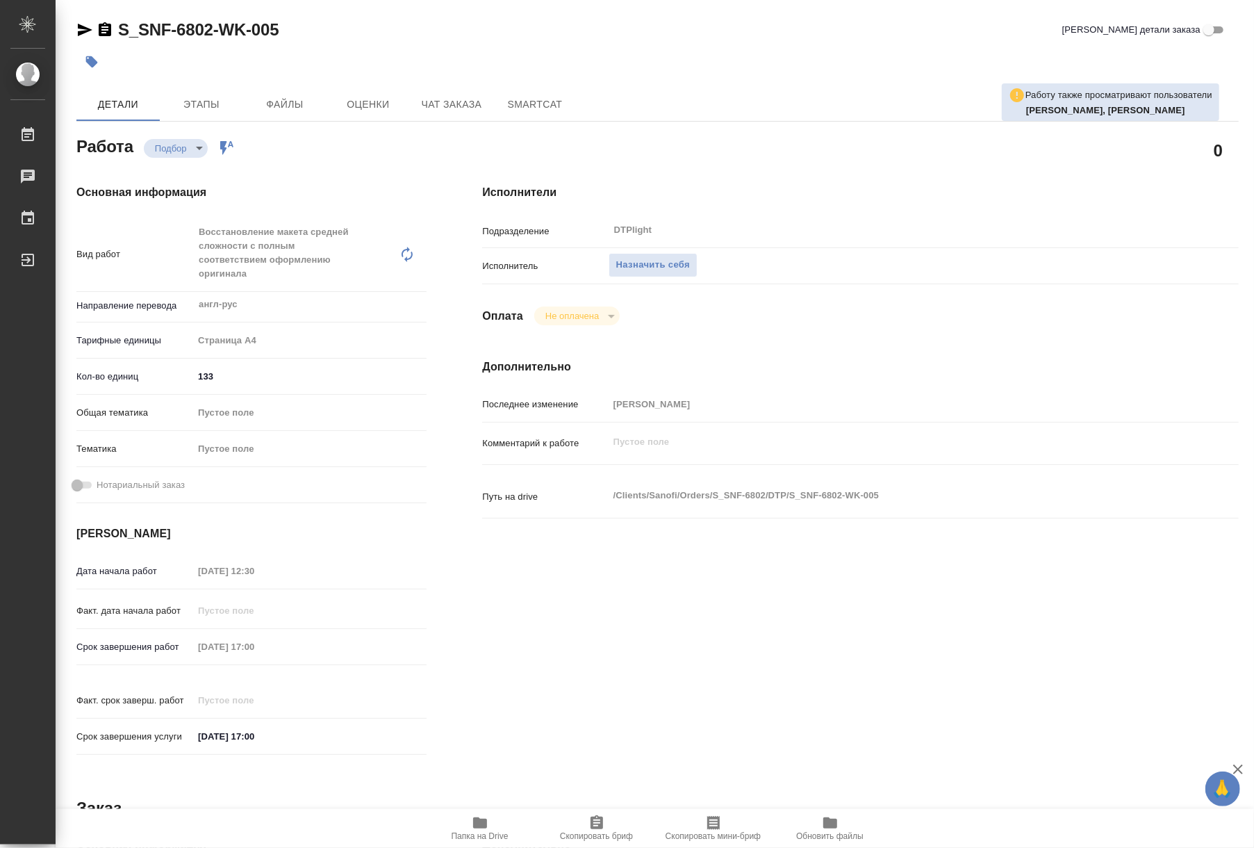
type textarea "x"
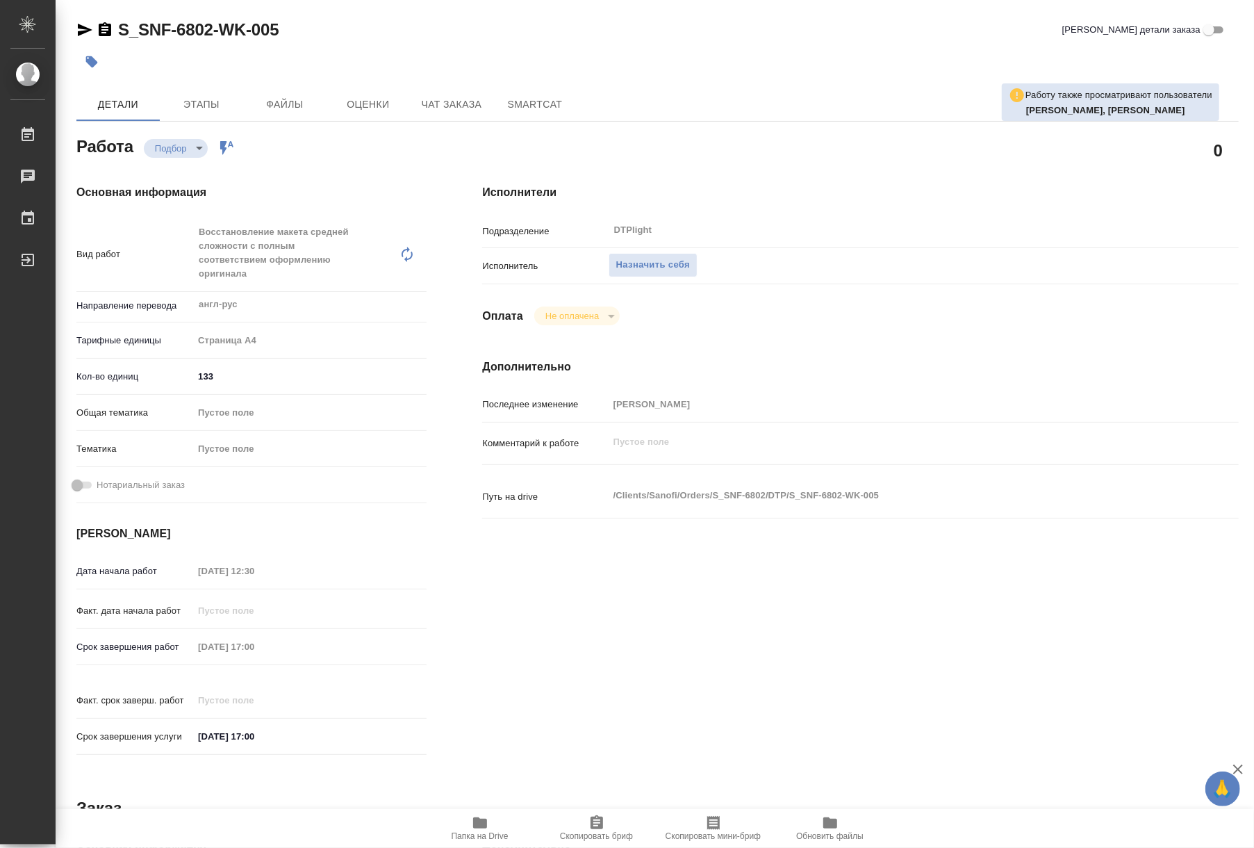
type textarea "x"
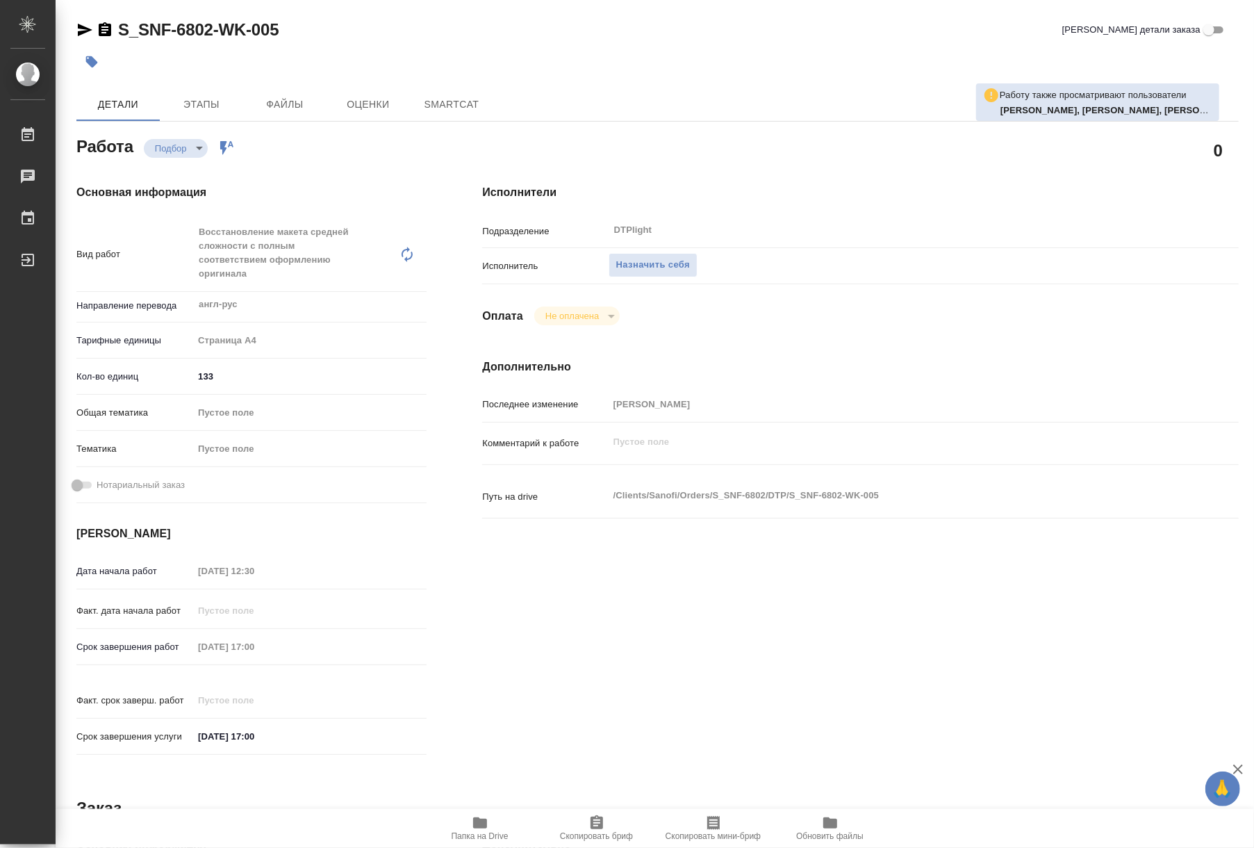
type textarea "x"
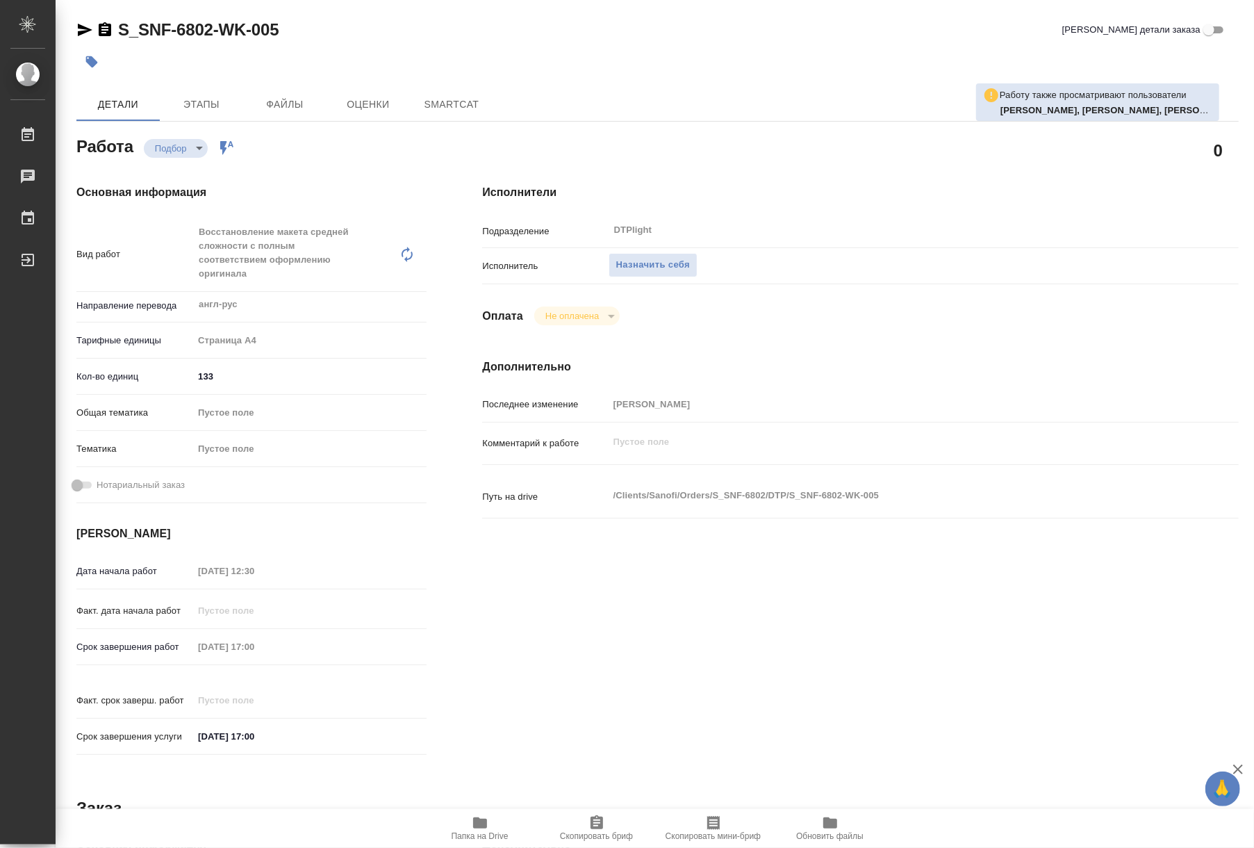
type textarea "x"
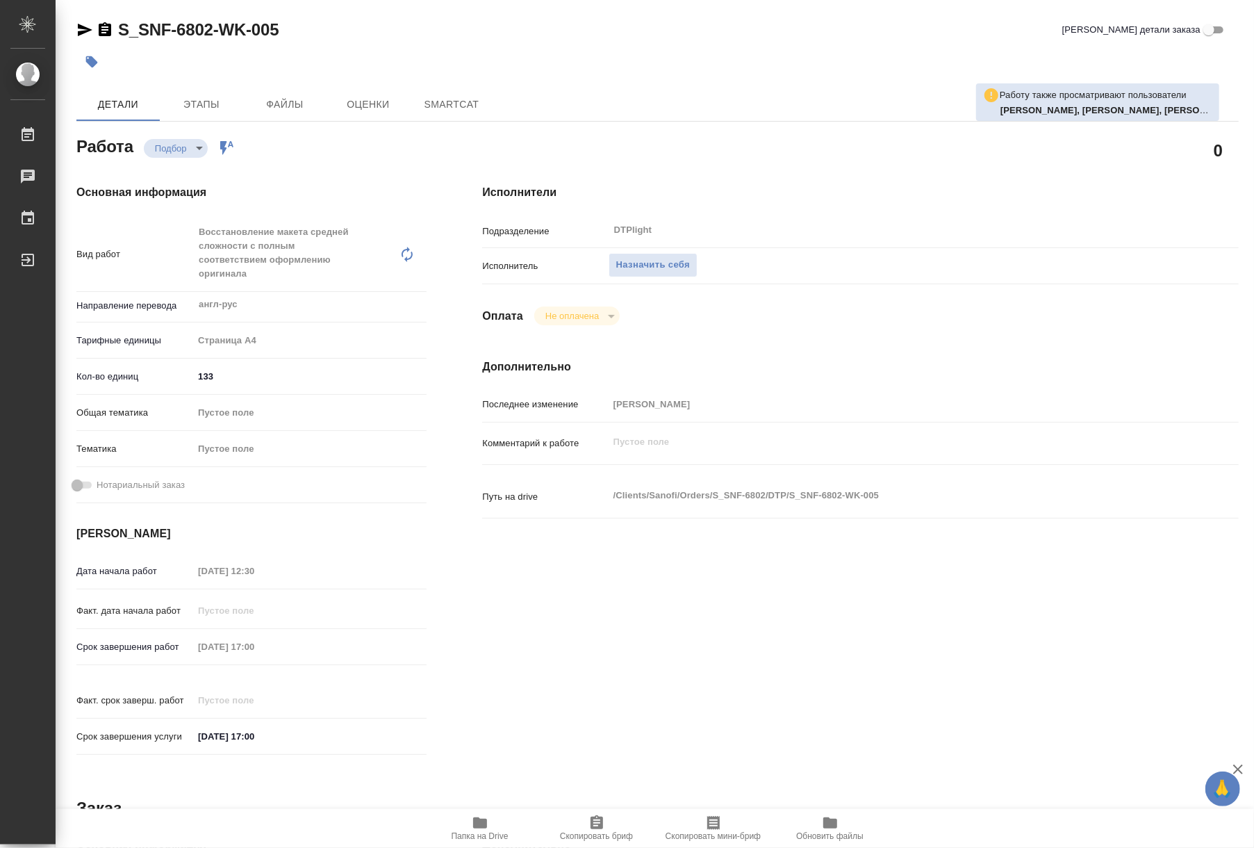
type textarea "x"
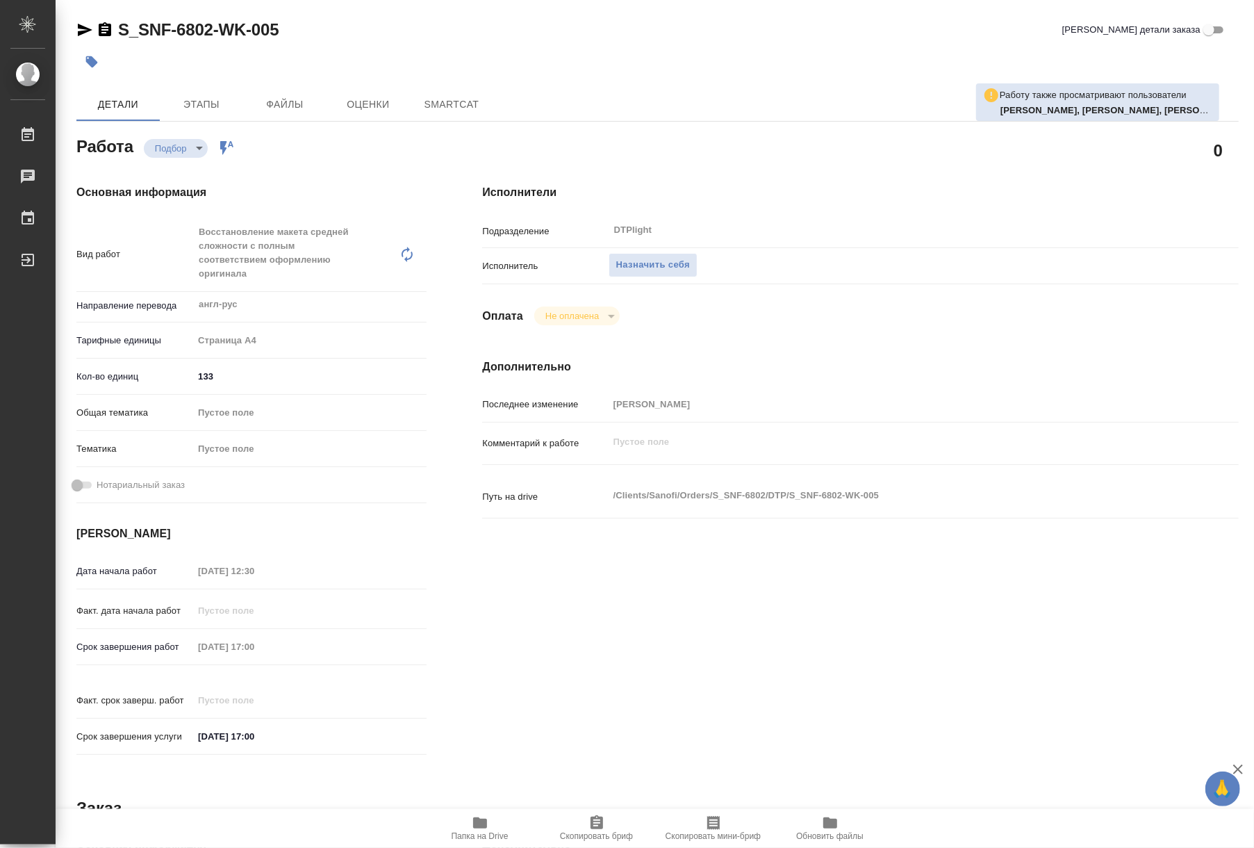
type textarea "x"
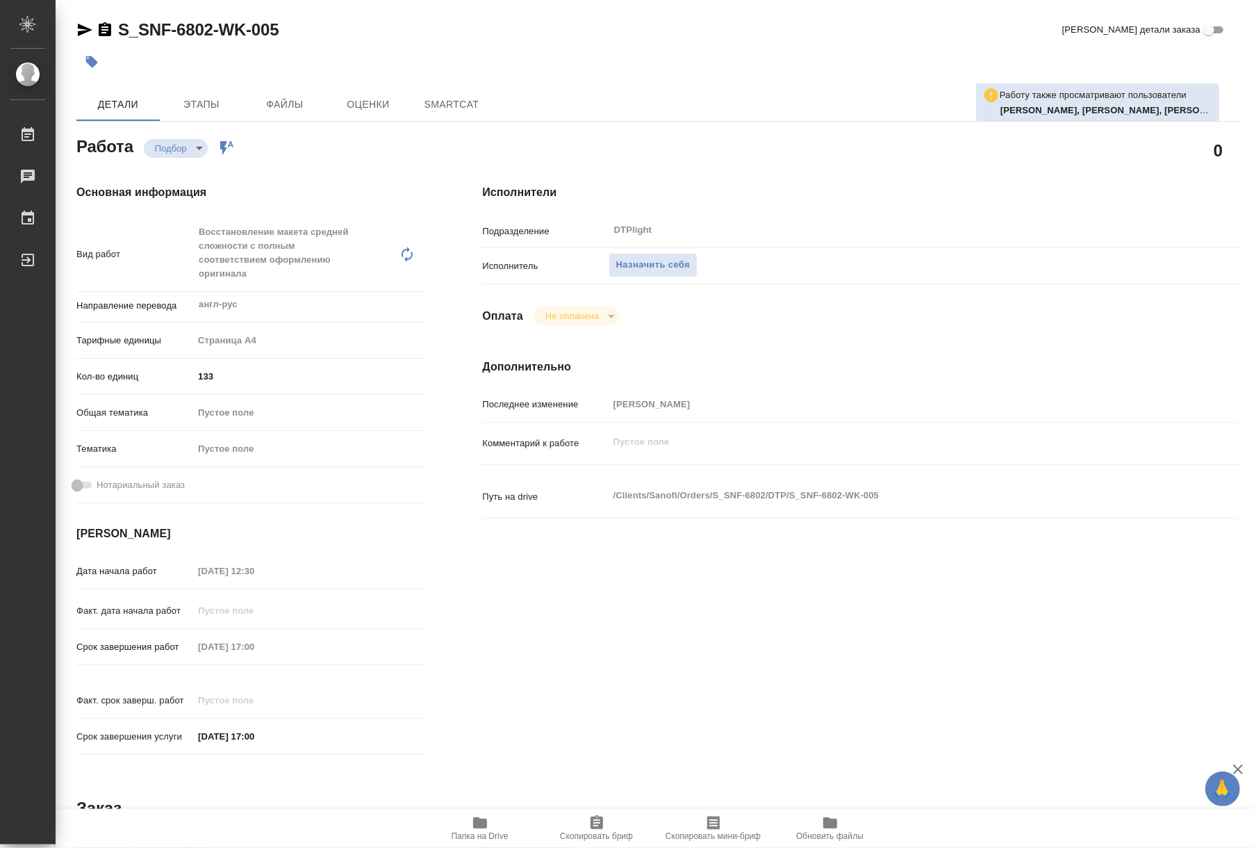
type textarea "x"
click at [637, 268] on span "Назначить себя" at bounding box center [653, 265] width 74 height 16
type textarea "x"
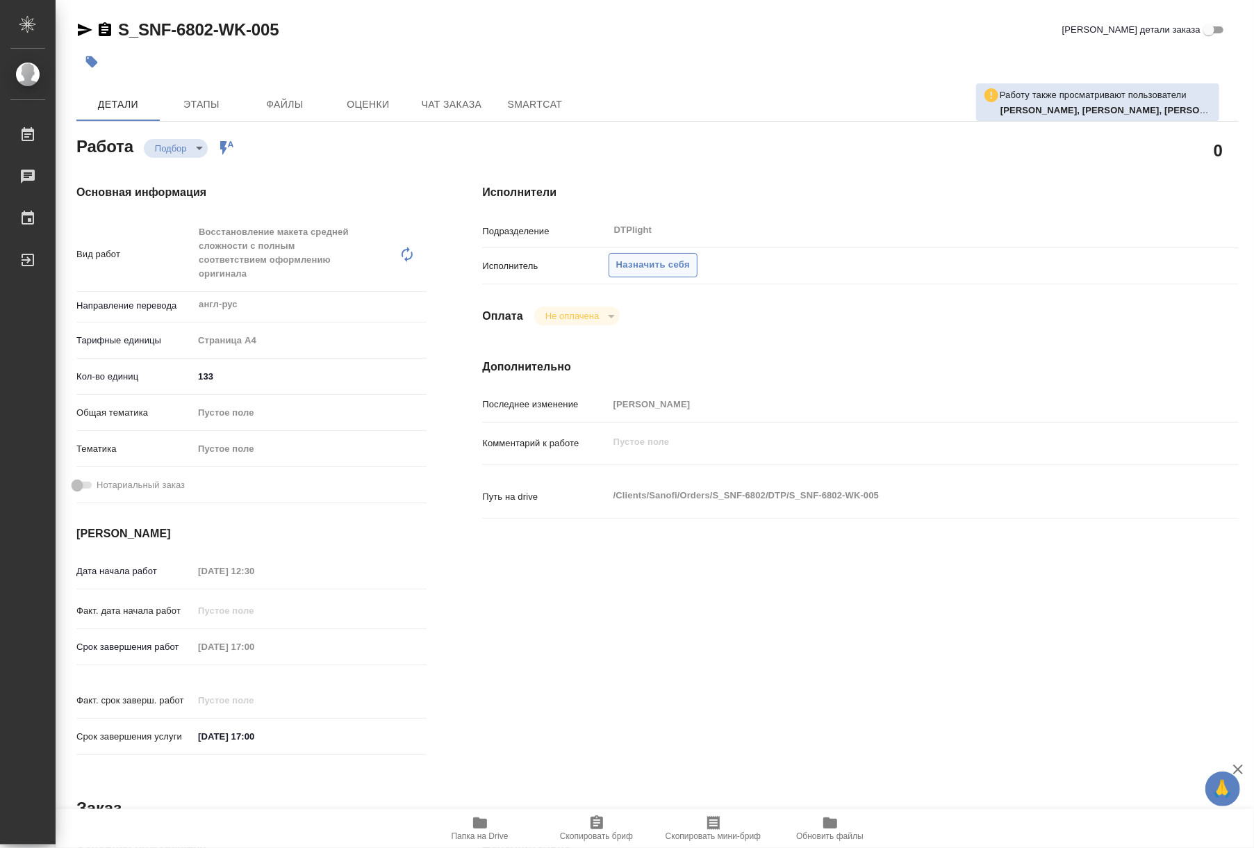
type textarea "x"
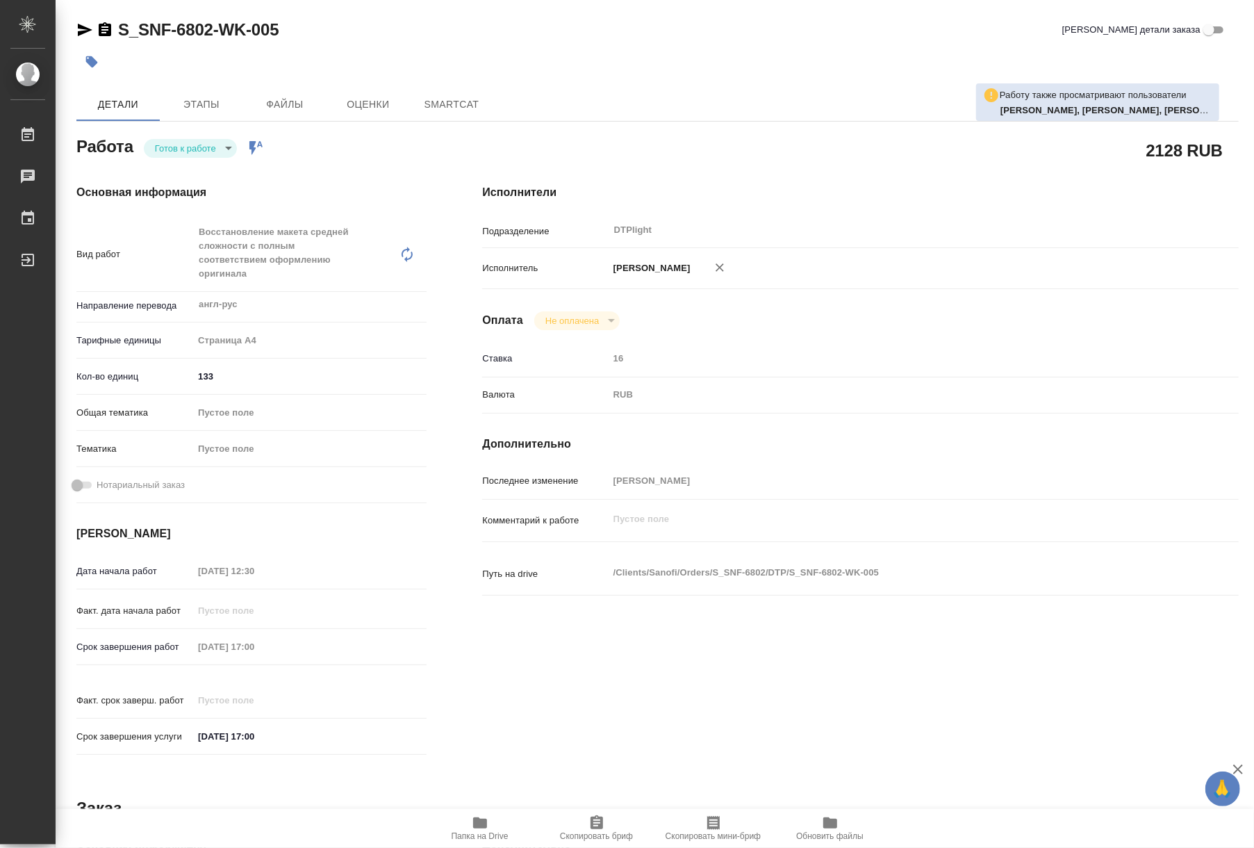
type textarea "x"
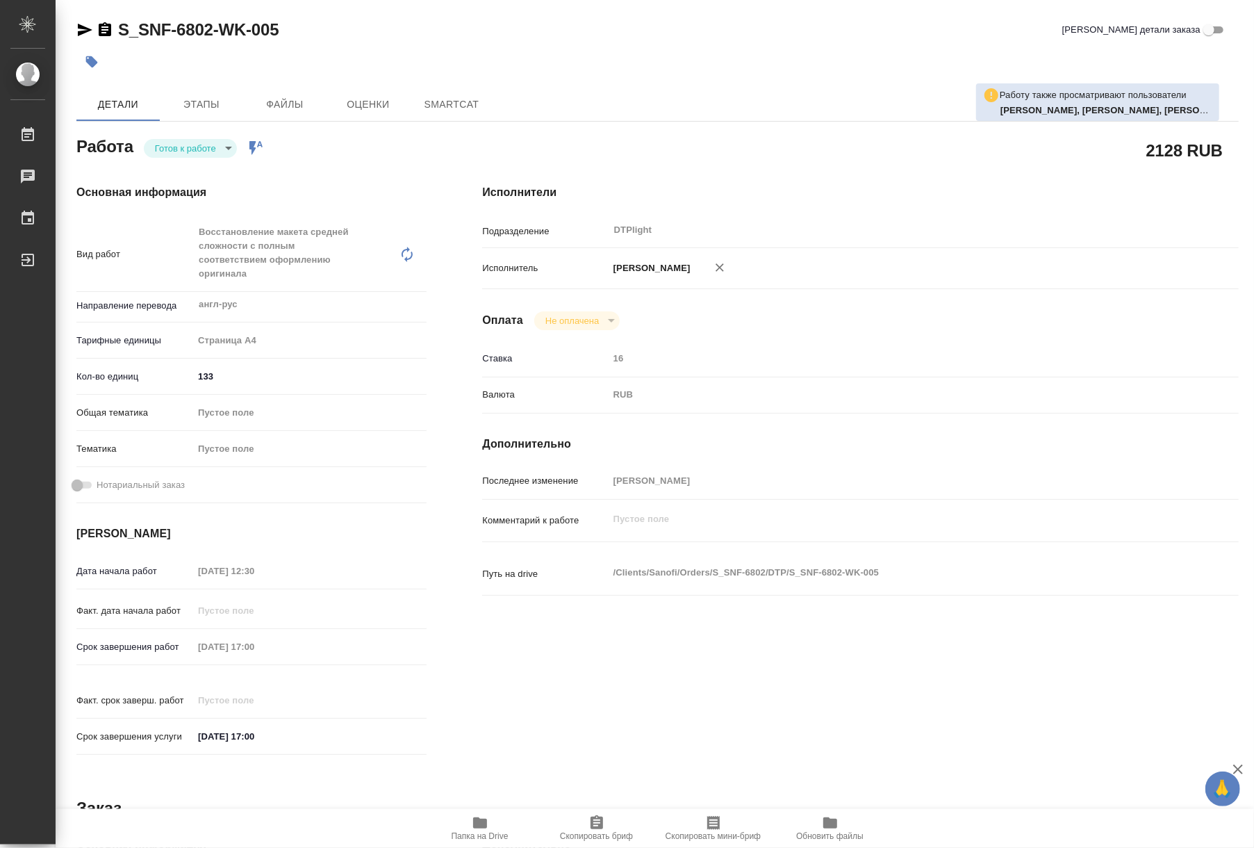
type textarea "x"
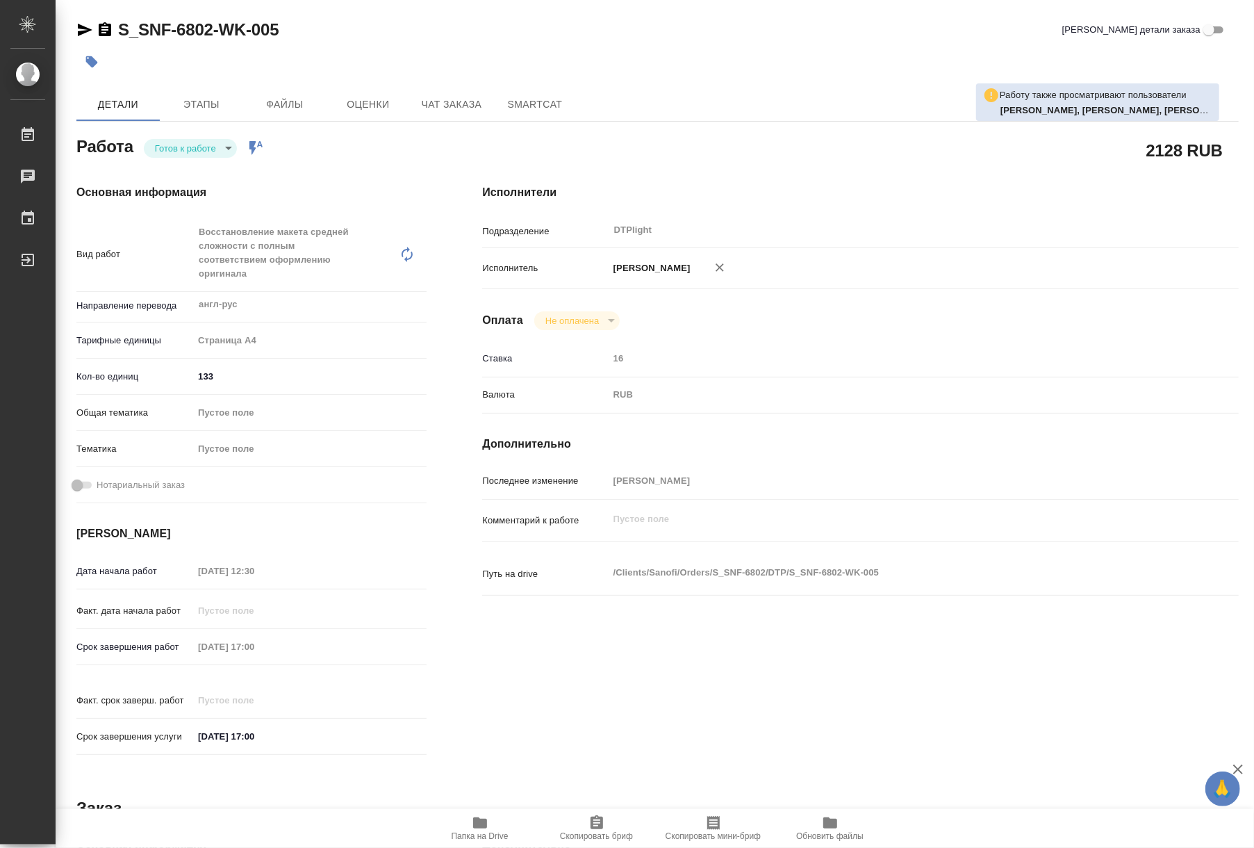
click at [203, 145] on body "🙏 .cls-1 fill:#fff; AWATERA Riianova Anna Работы Чаты График Выйти S_SNF-6802-W…" at bounding box center [627, 424] width 1254 height 848
type textarea "x"
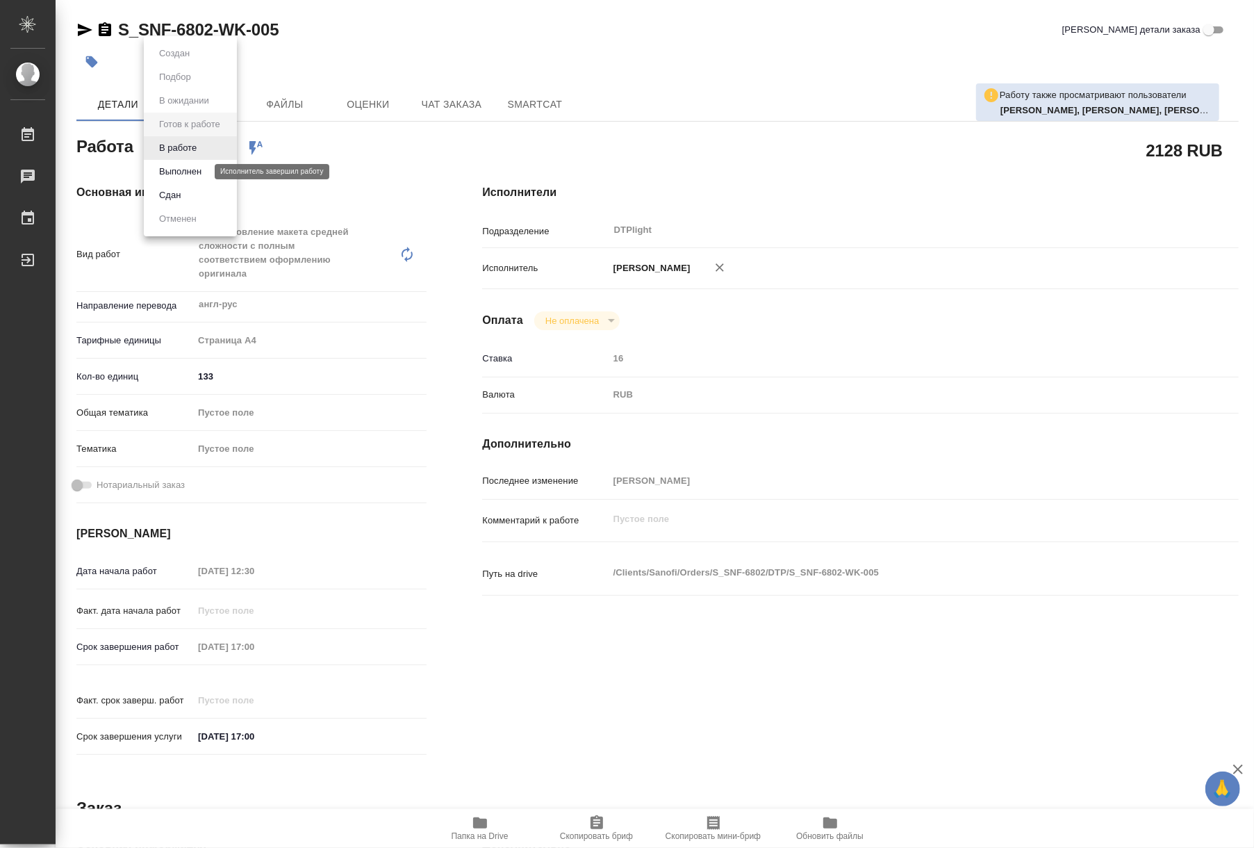
type textarea "x"
click at [188, 151] on button "В работе" at bounding box center [178, 147] width 46 height 15
type textarea "x"
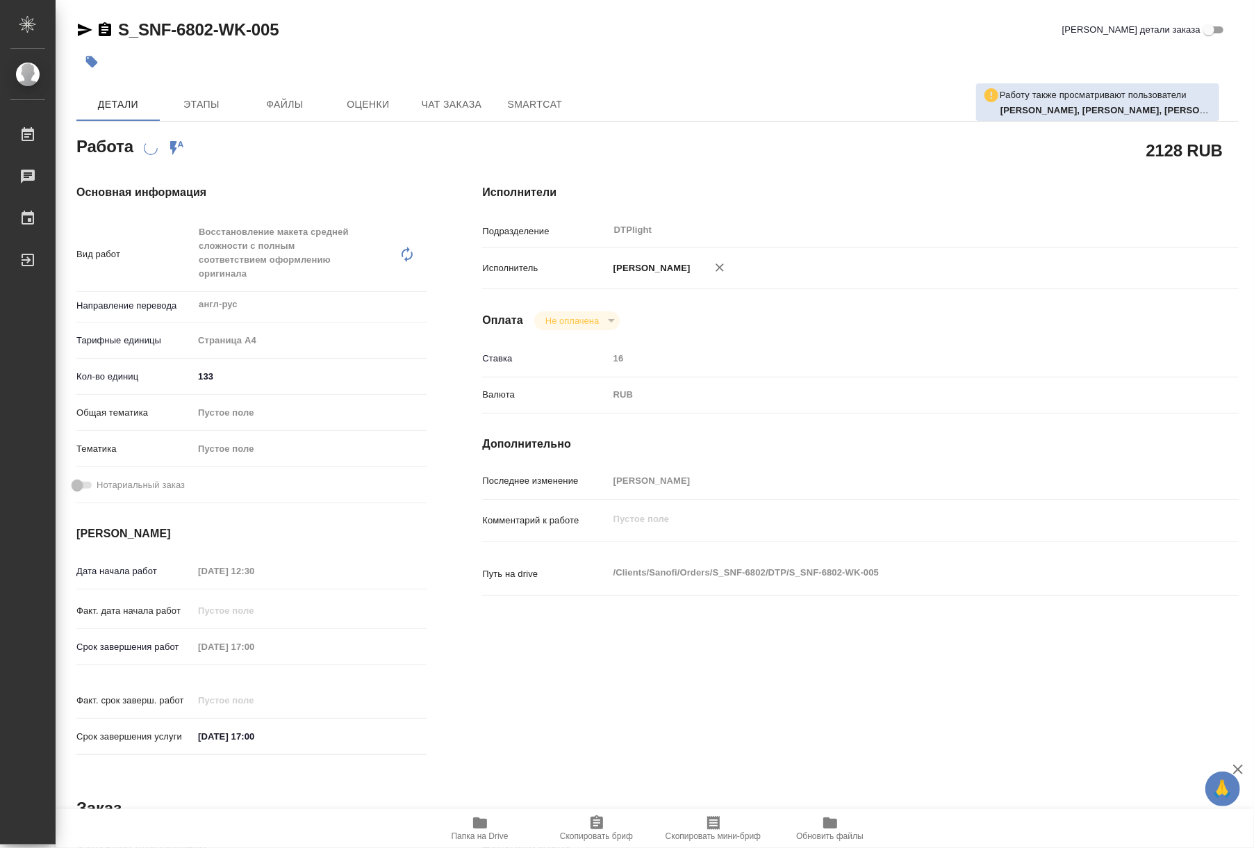
type textarea "x"
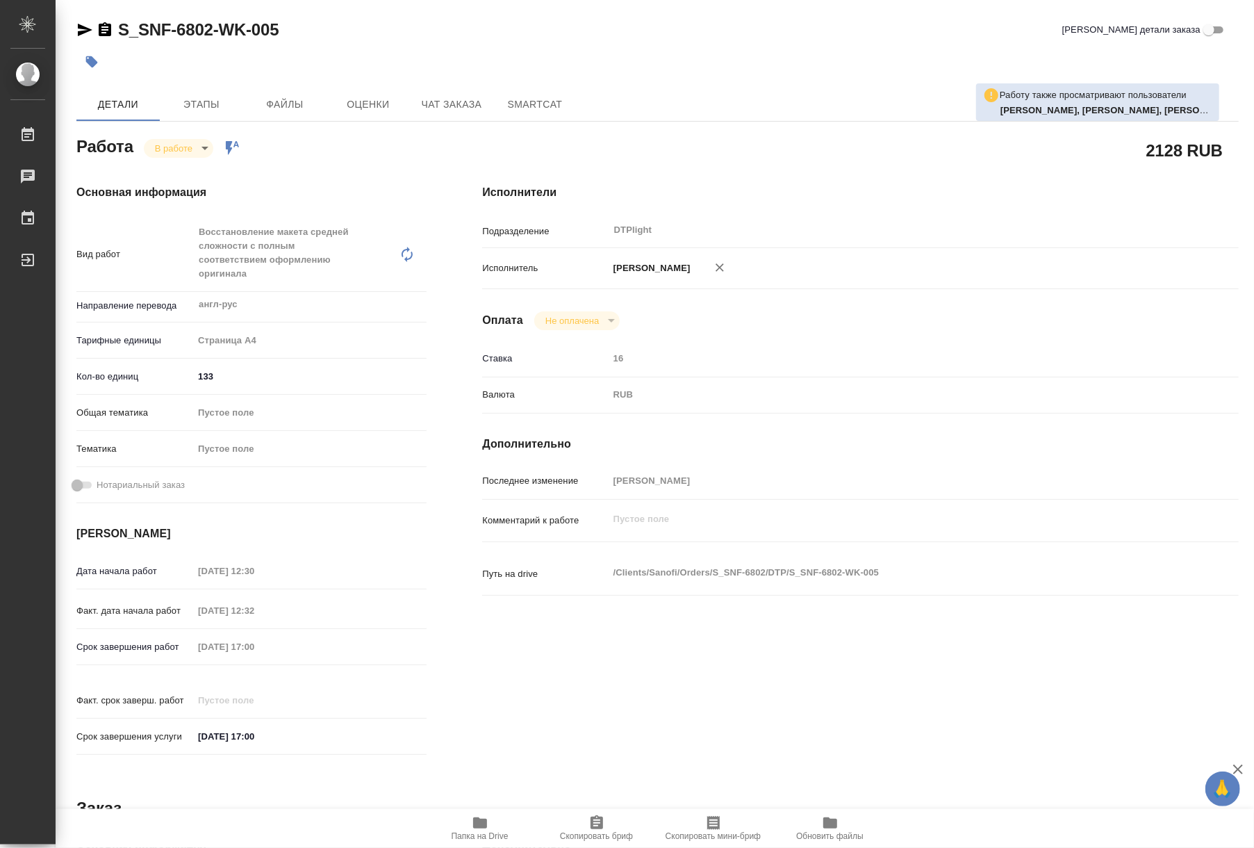
type textarea "x"
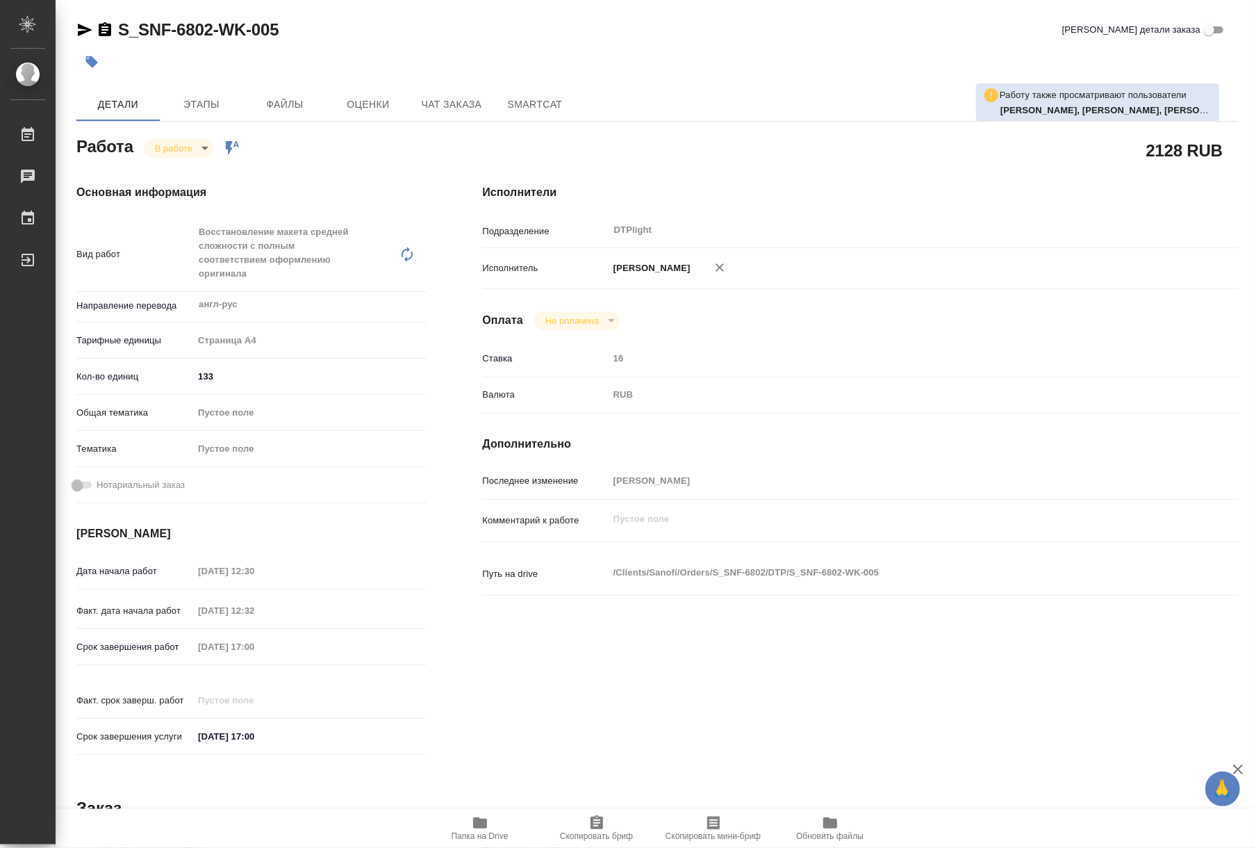
type textarea "x"
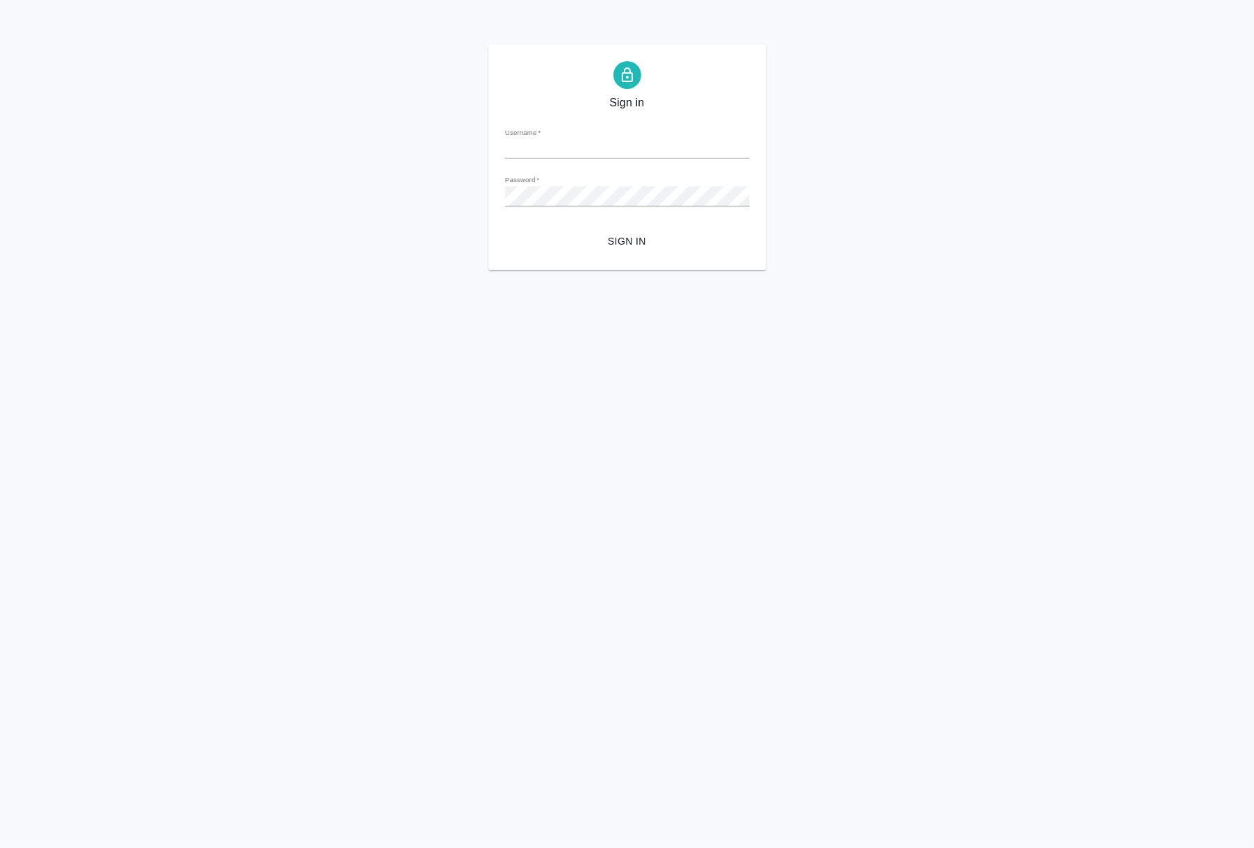
type input "[EMAIL_ADDRESS][DOMAIN_NAME]"
click at [653, 242] on span "Sign in" at bounding box center [627, 241] width 222 height 17
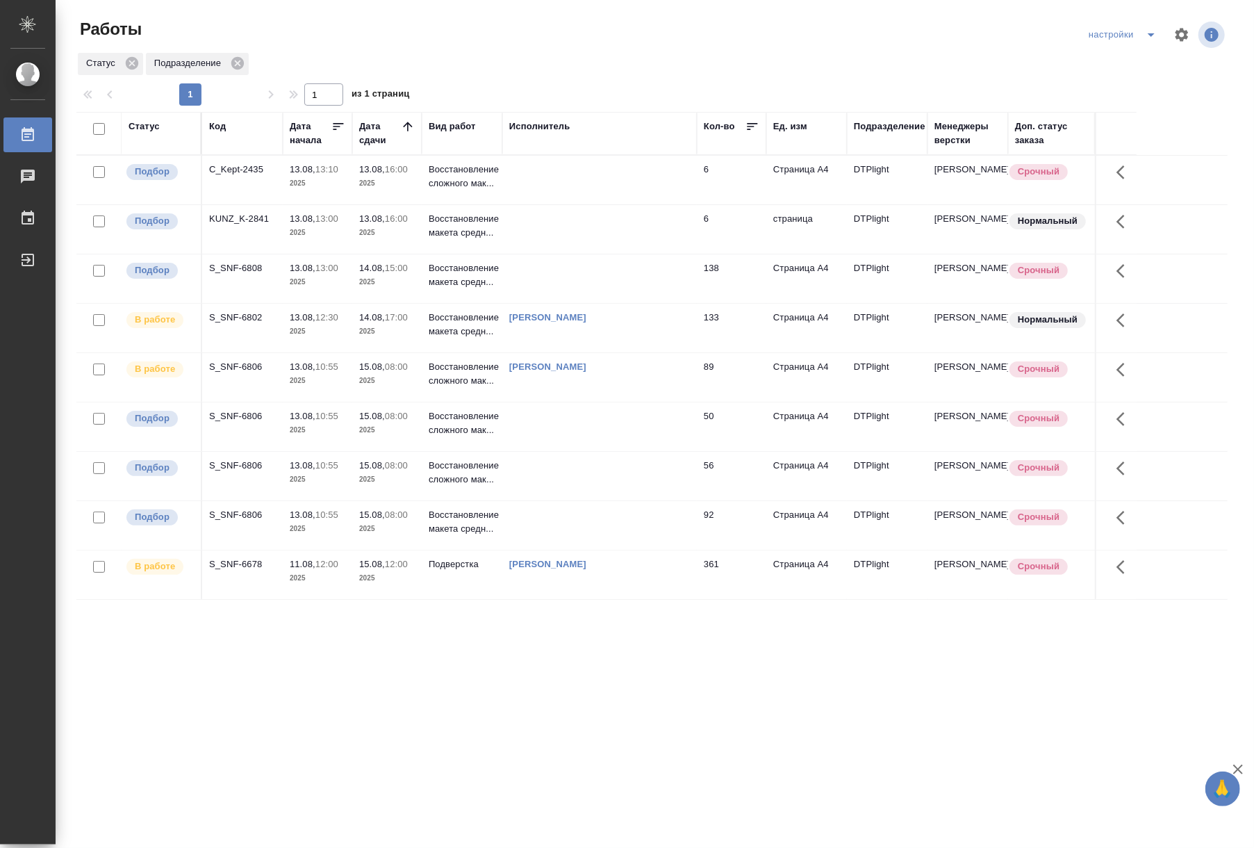
click at [449, 190] on p "Восстановление макета средн..." at bounding box center [462, 177] width 67 height 28
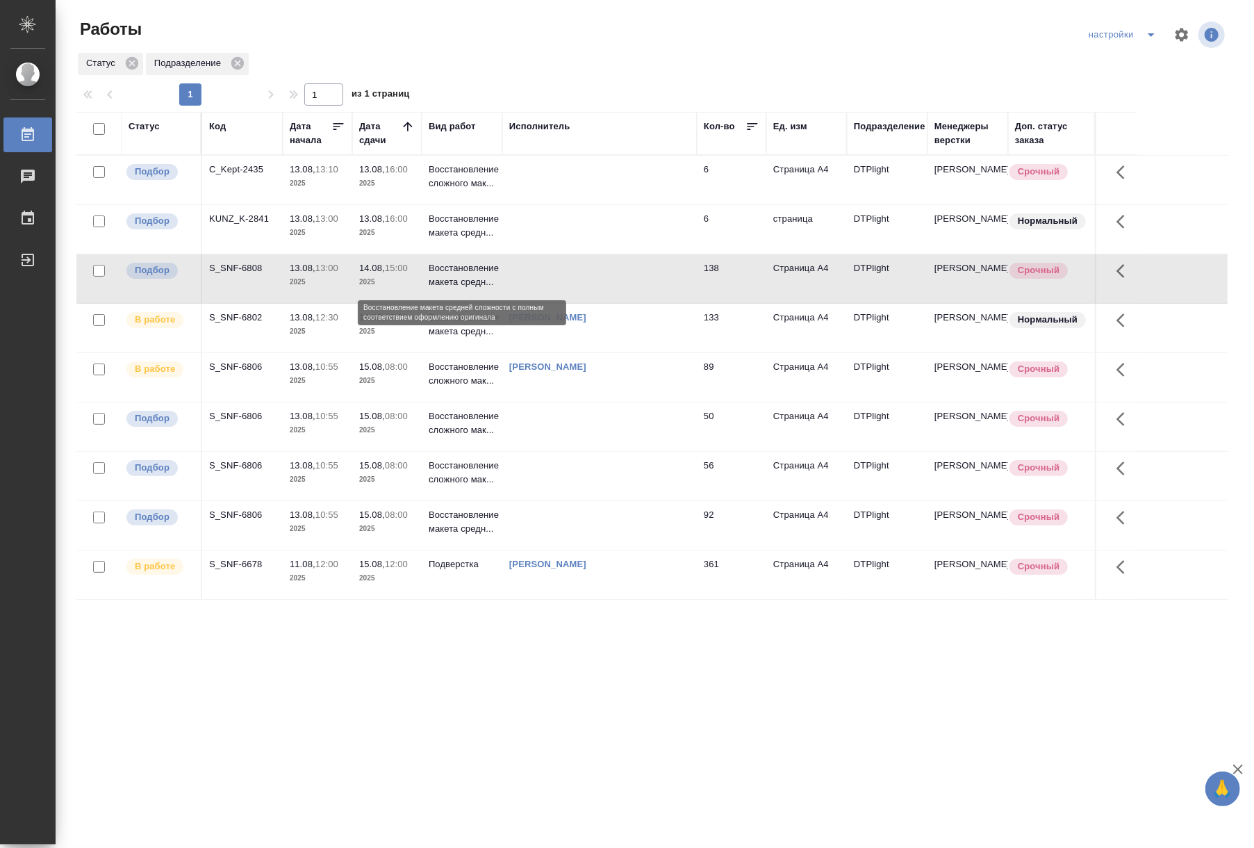
click at [449, 281] on p "Восстановление макета средн..." at bounding box center [462, 275] width 67 height 28
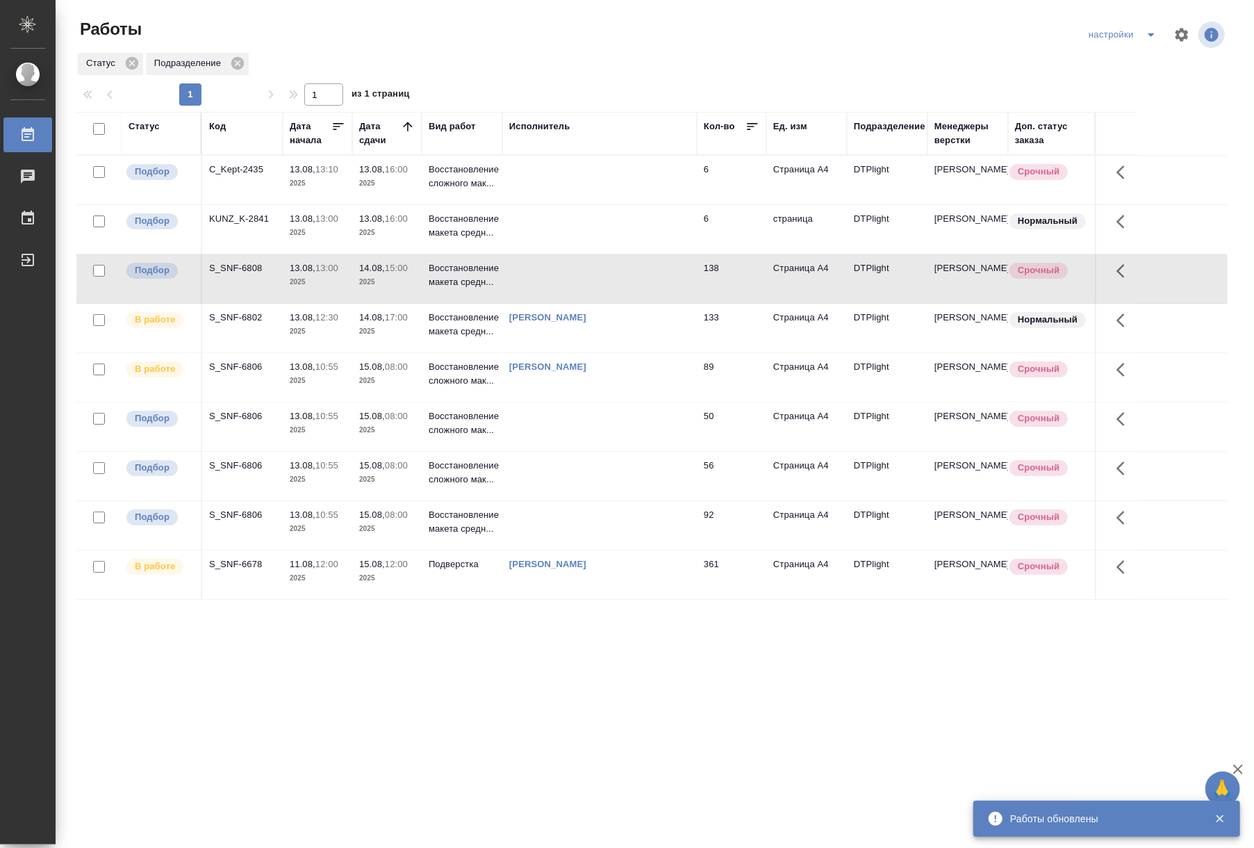
click at [728, 704] on div ".cls-1 fill:#fff; AWATERA Riianova Anna Работы 0 Чаты График Выйти Работы настр…" at bounding box center [627, 424] width 1254 height 848
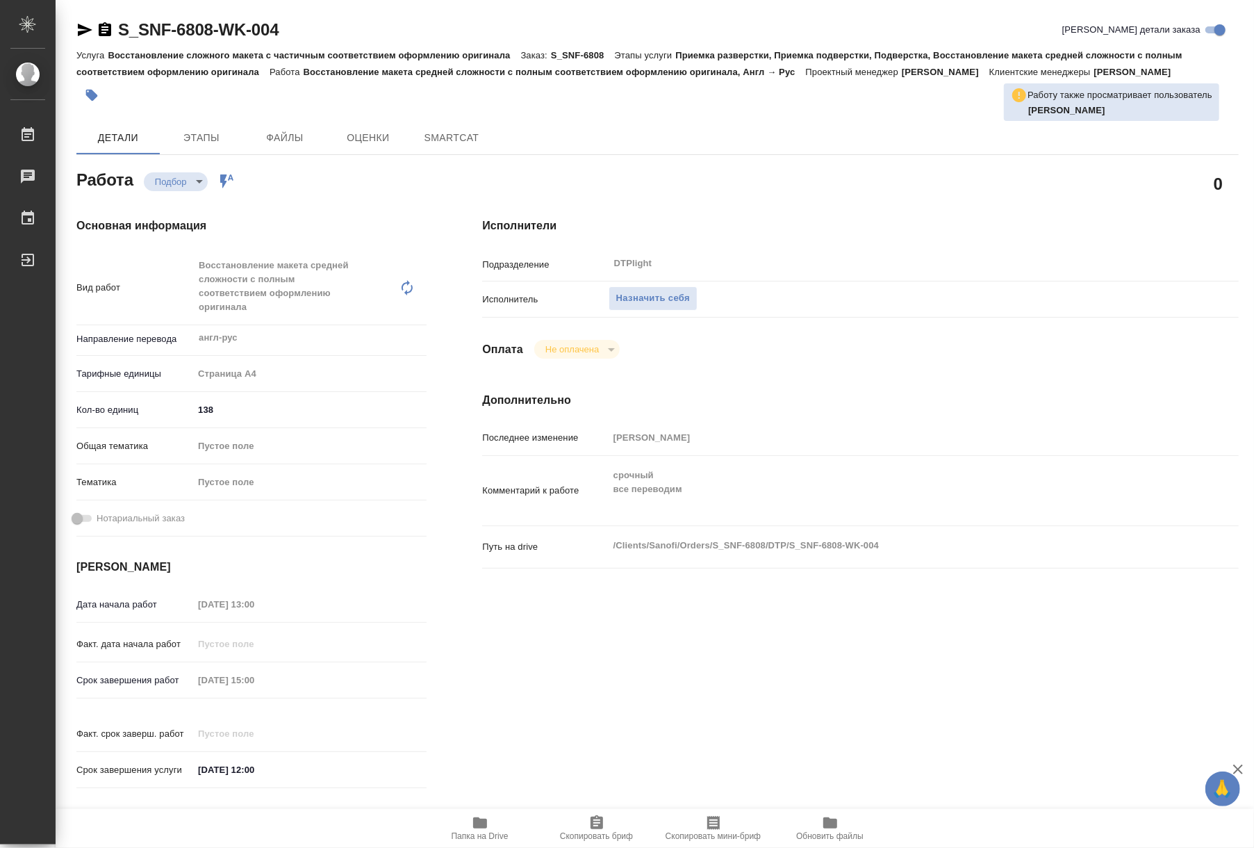
type textarea "x"
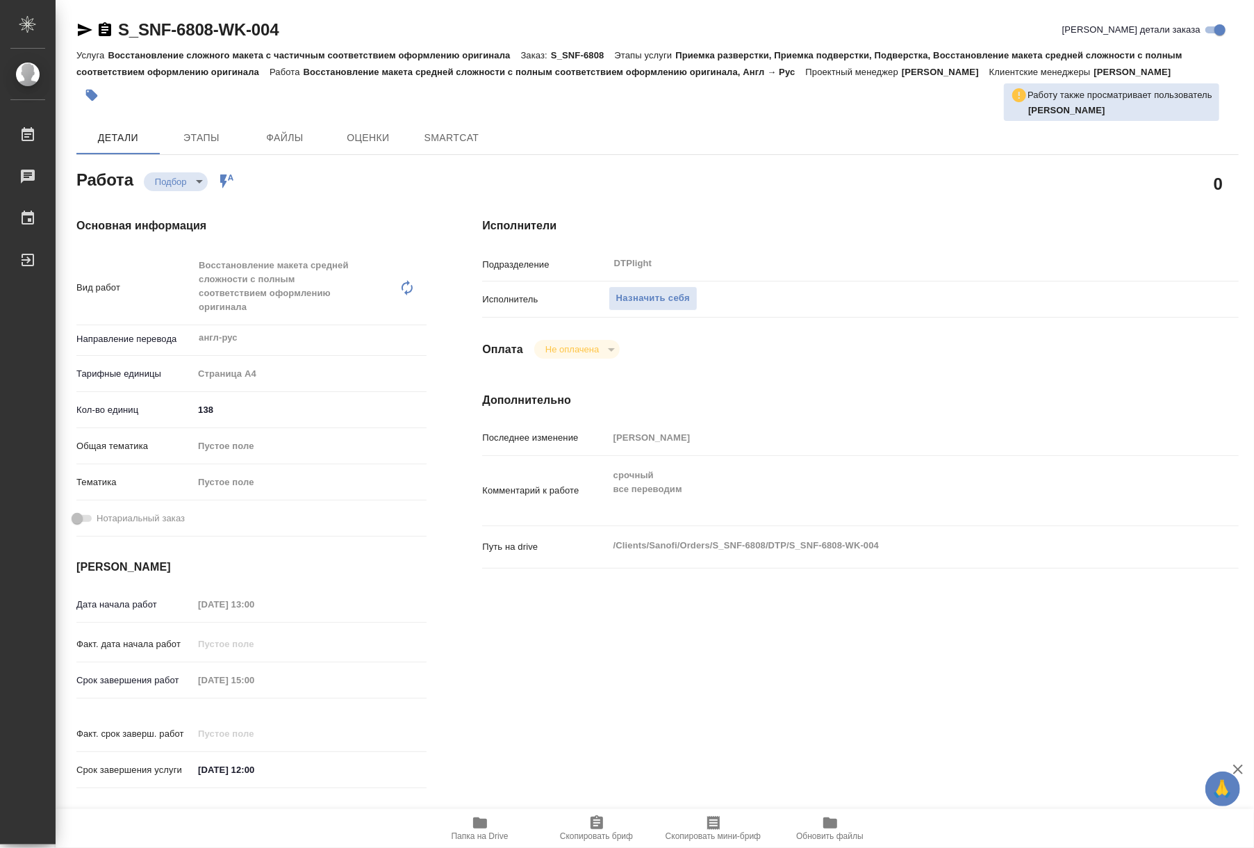
type textarea "x"
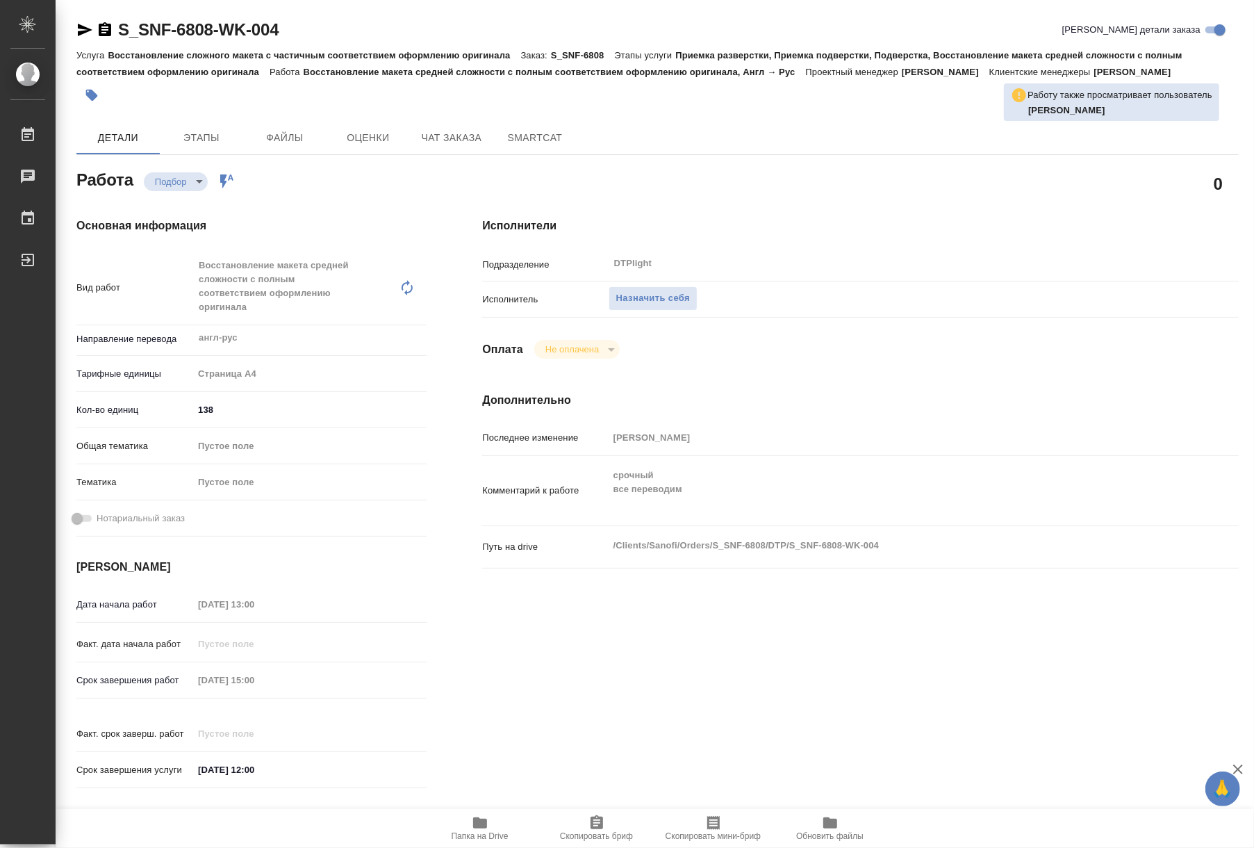
type textarea "x"
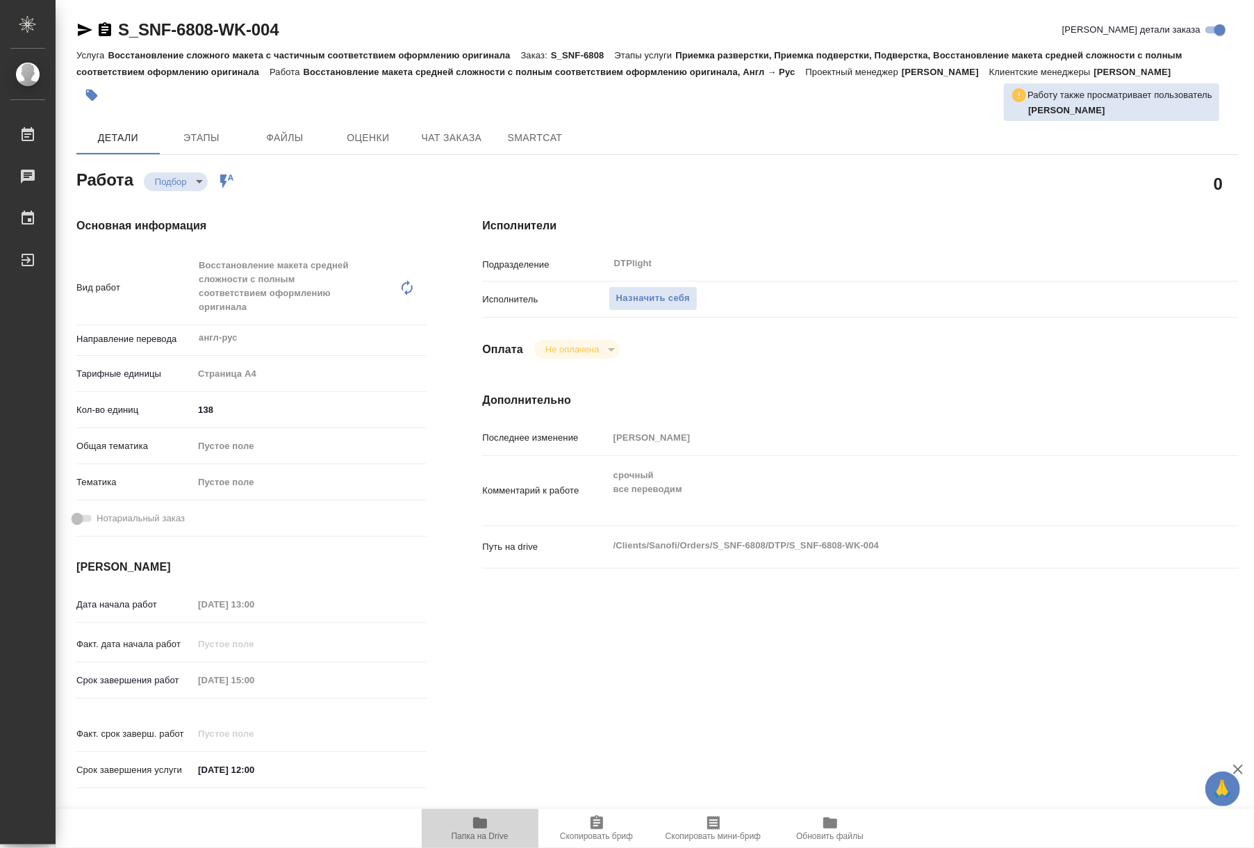
click at [484, 819] on icon "button" at bounding box center [480, 822] width 14 height 11
type textarea "x"
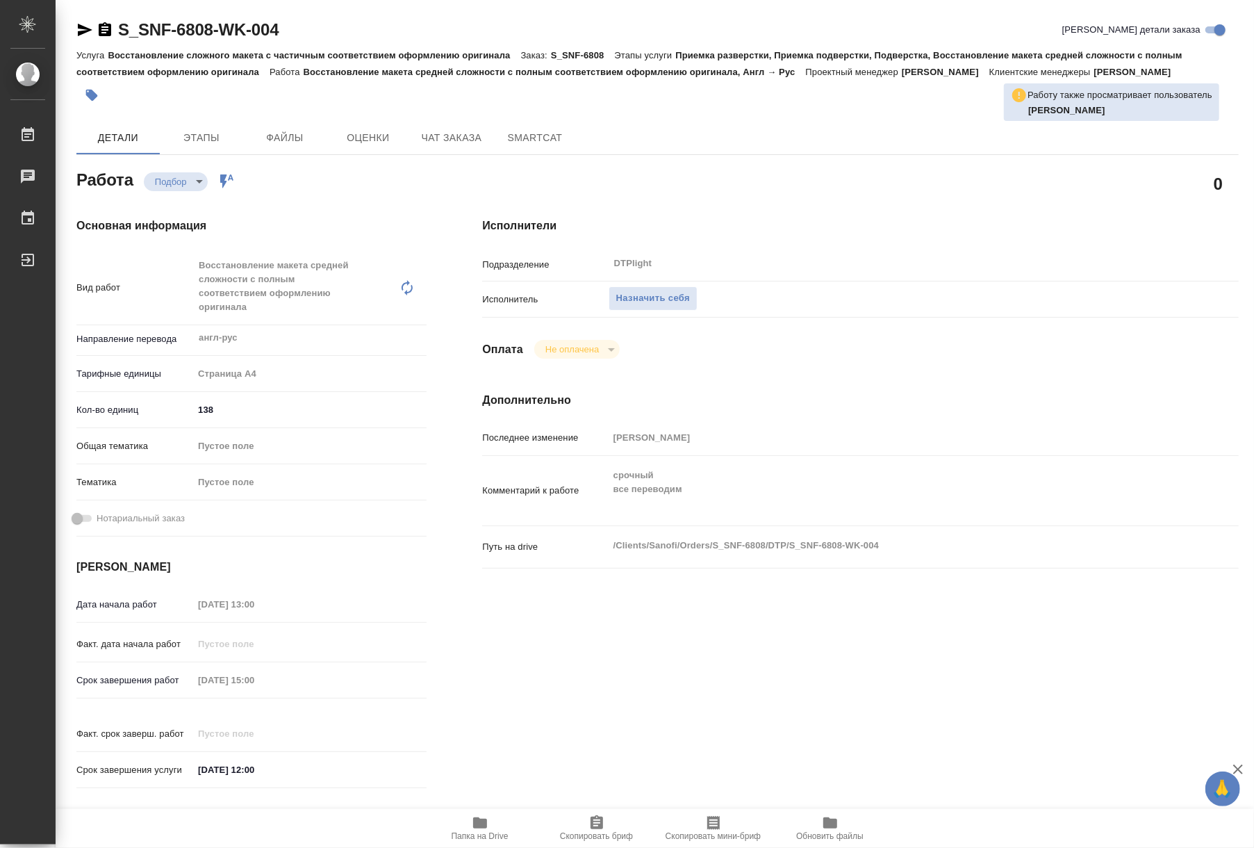
type textarea "x"
